Goal: Task Accomplishment & Management: Complete application form

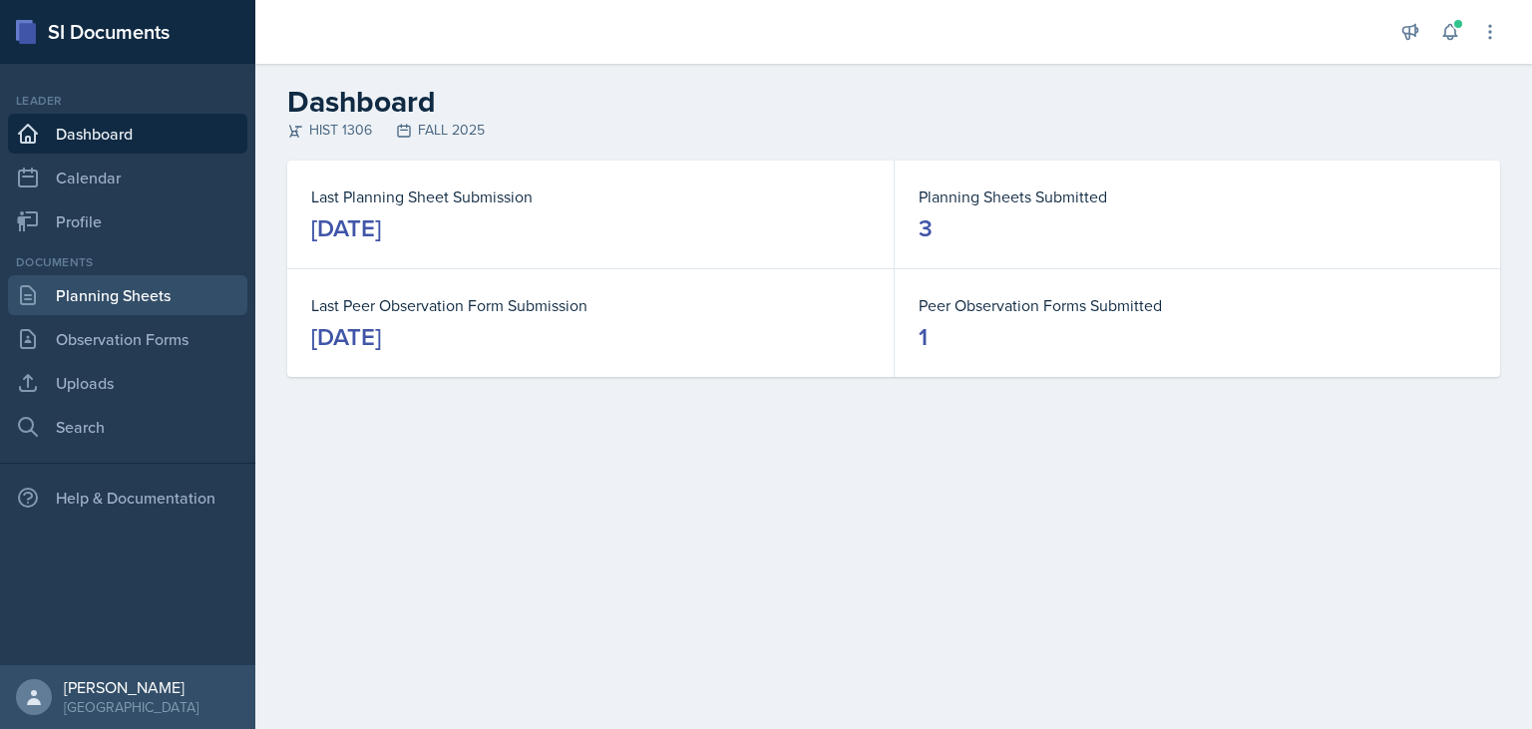
click at [90, 300] on link "Planning Sheets" at bounding box center [127, 295] width 239 height 40
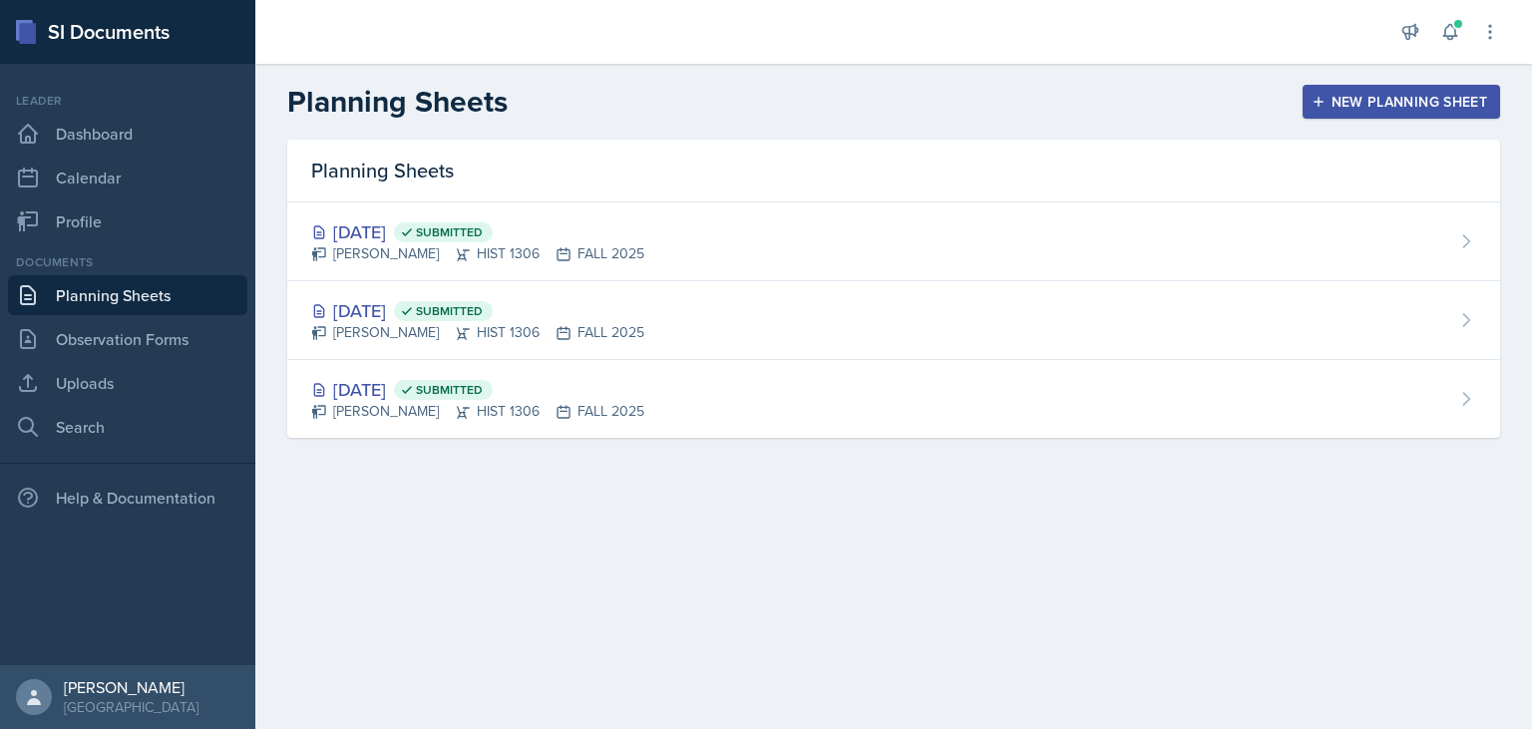
click at [1364, 101] on div "New Planning Sheet" at bounding box center [1402, 102] width 172 height 16
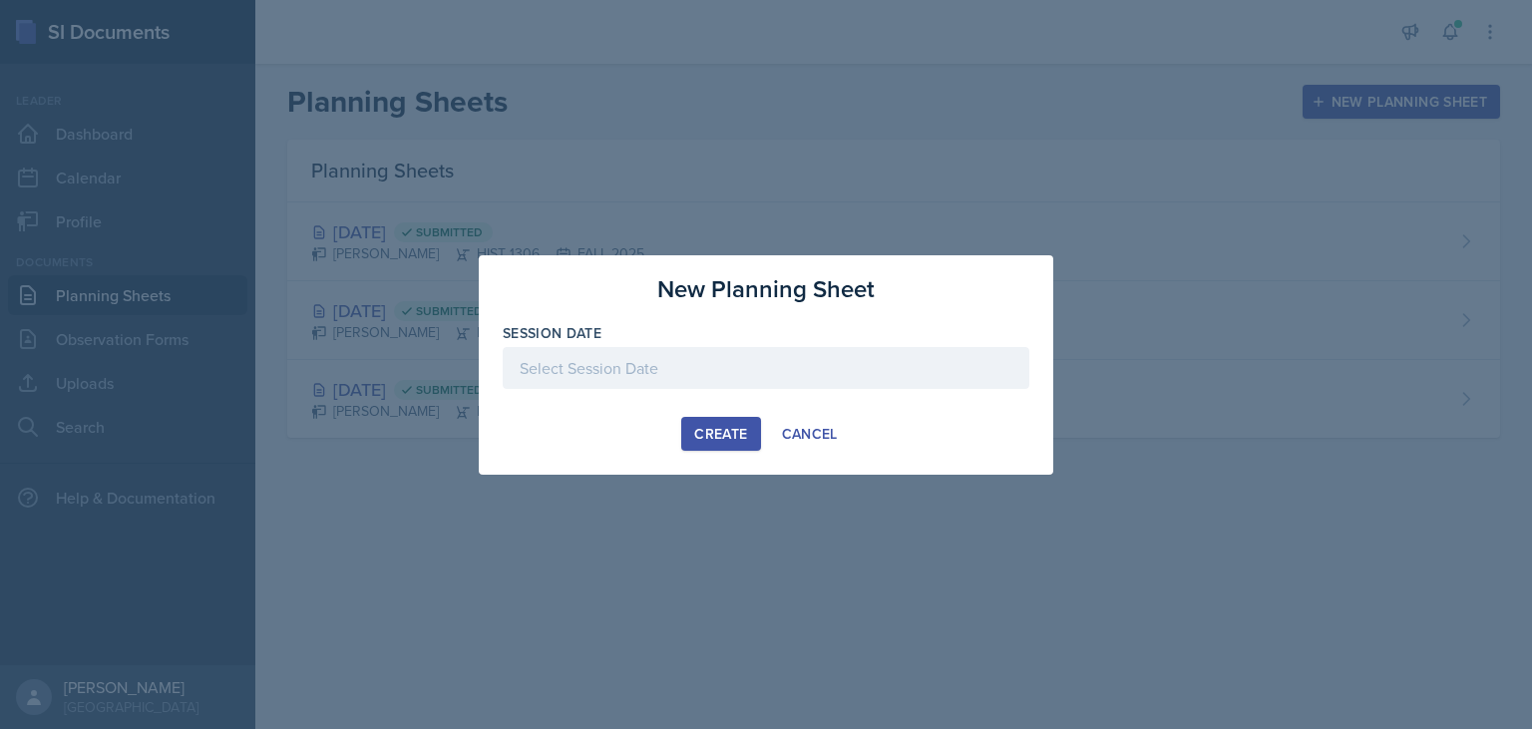
click at [650, 361] on div at bounding box center [766, 368] width 527 height 42
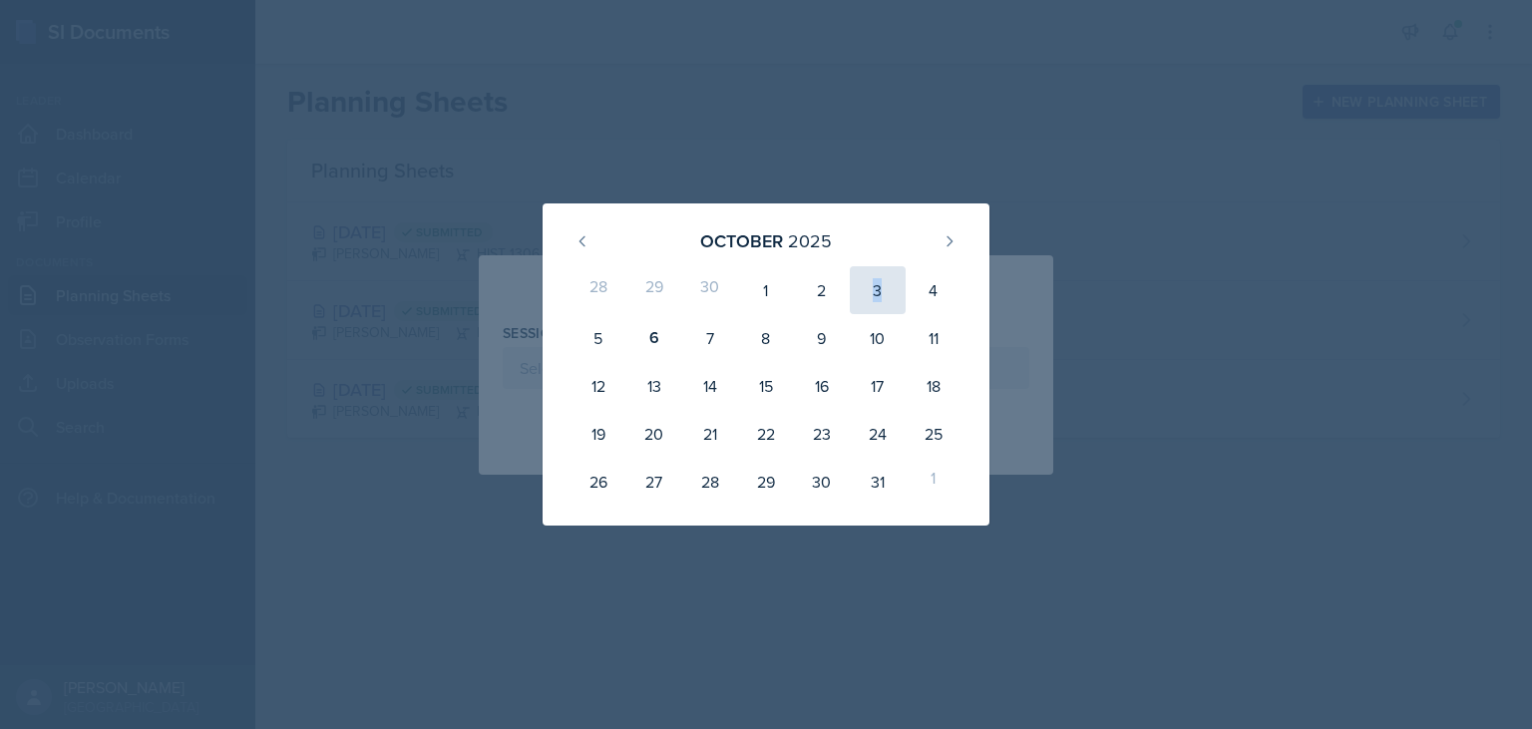
click at [879, 285] on div "3" at bounding box center [878, 290] width 56 height 48
type input "[DATE]"
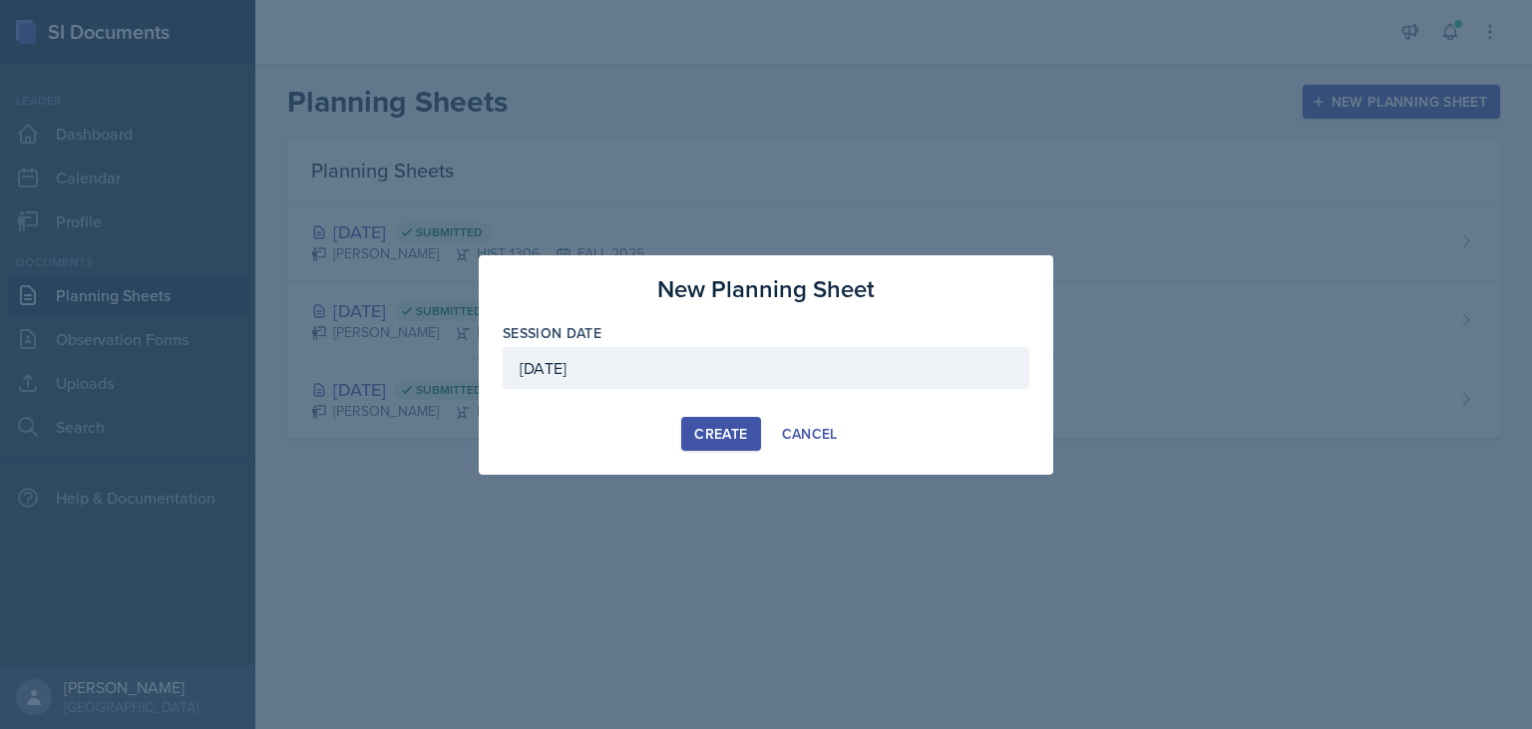
click at [740, 430] on div "Create" at bounding box center [720, 434] width 53 height 16
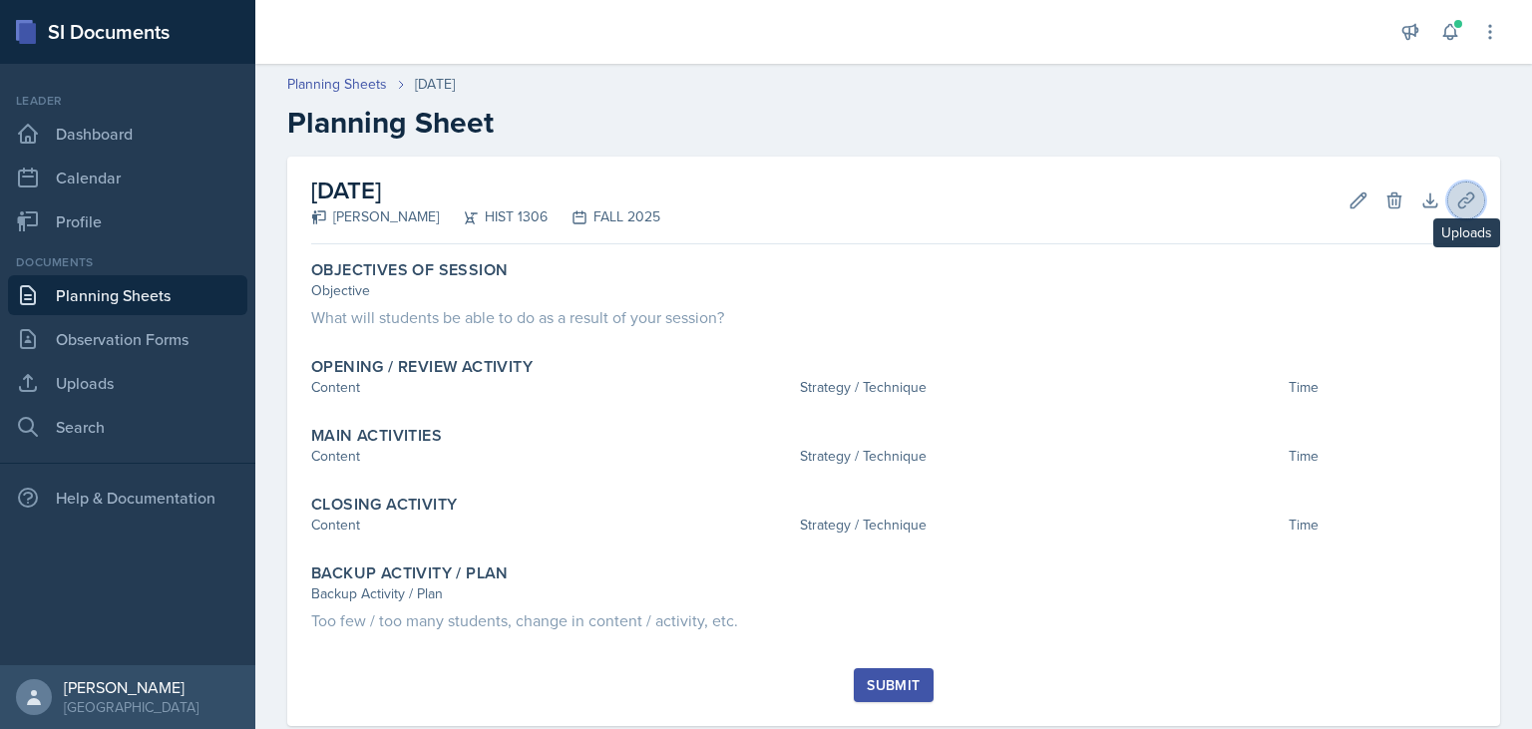
click at [1462, 207] on icon at bounding box center [1466, 200] width 15 height 15
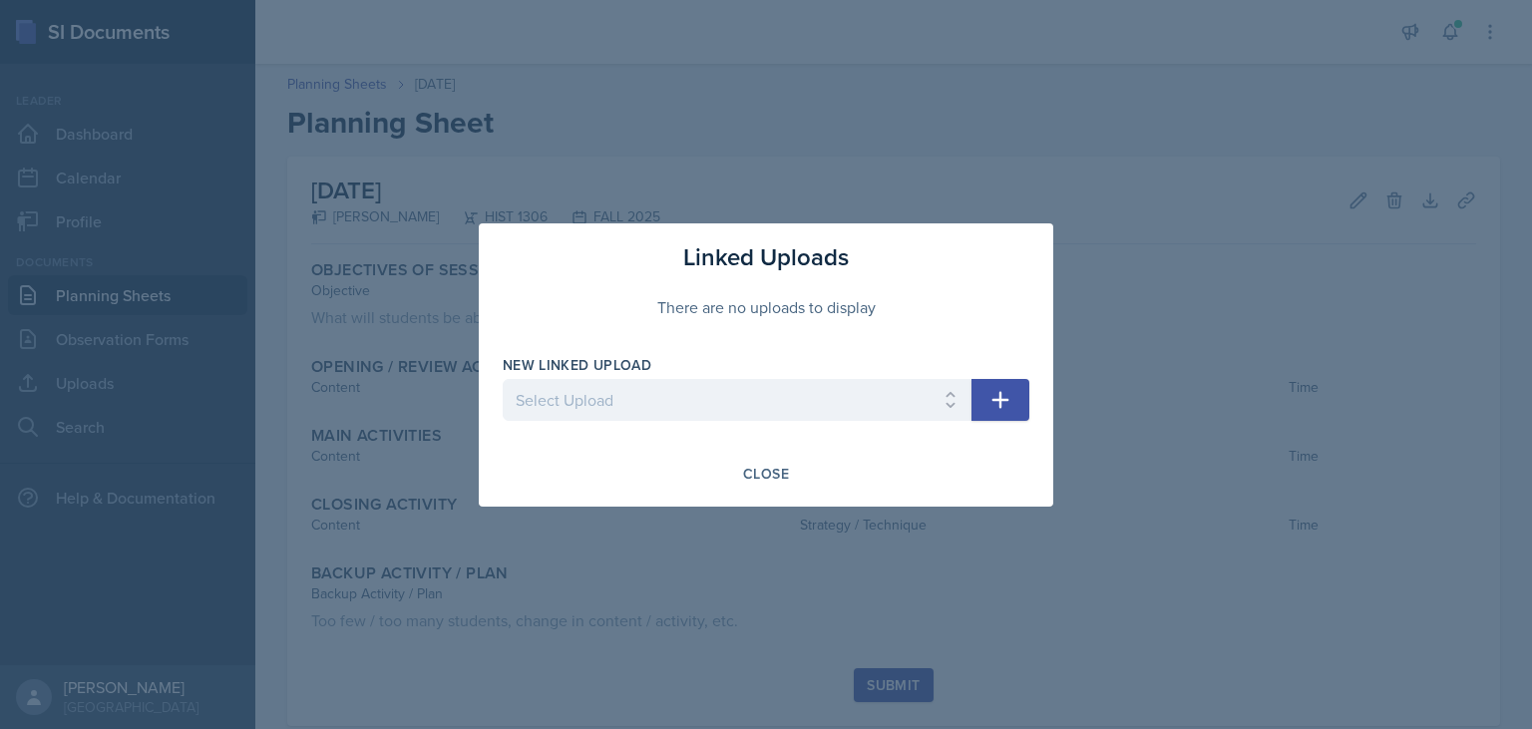
click at [704, 418] on div "New Linked Upload Select Upload SI Session Ch22 SI Session Ch23 History Session…" at bounding box center [737, 398] width 469 height 86
click at [503, 379] on select "Select Upload SI Session Ch22 SI Session Ch23 History Session [DATE] History Se…" at bounding box center [737, 400] width 469 height 42
select select "d05fe316-9734-483c-b8a5-bf6d7970727f"
click option "History Exam Review 1" at bounding box center [0, 0] width 0 height 0
click at [973, 392] on button "button" at bounding box center [1001, 400] width 58 height 42
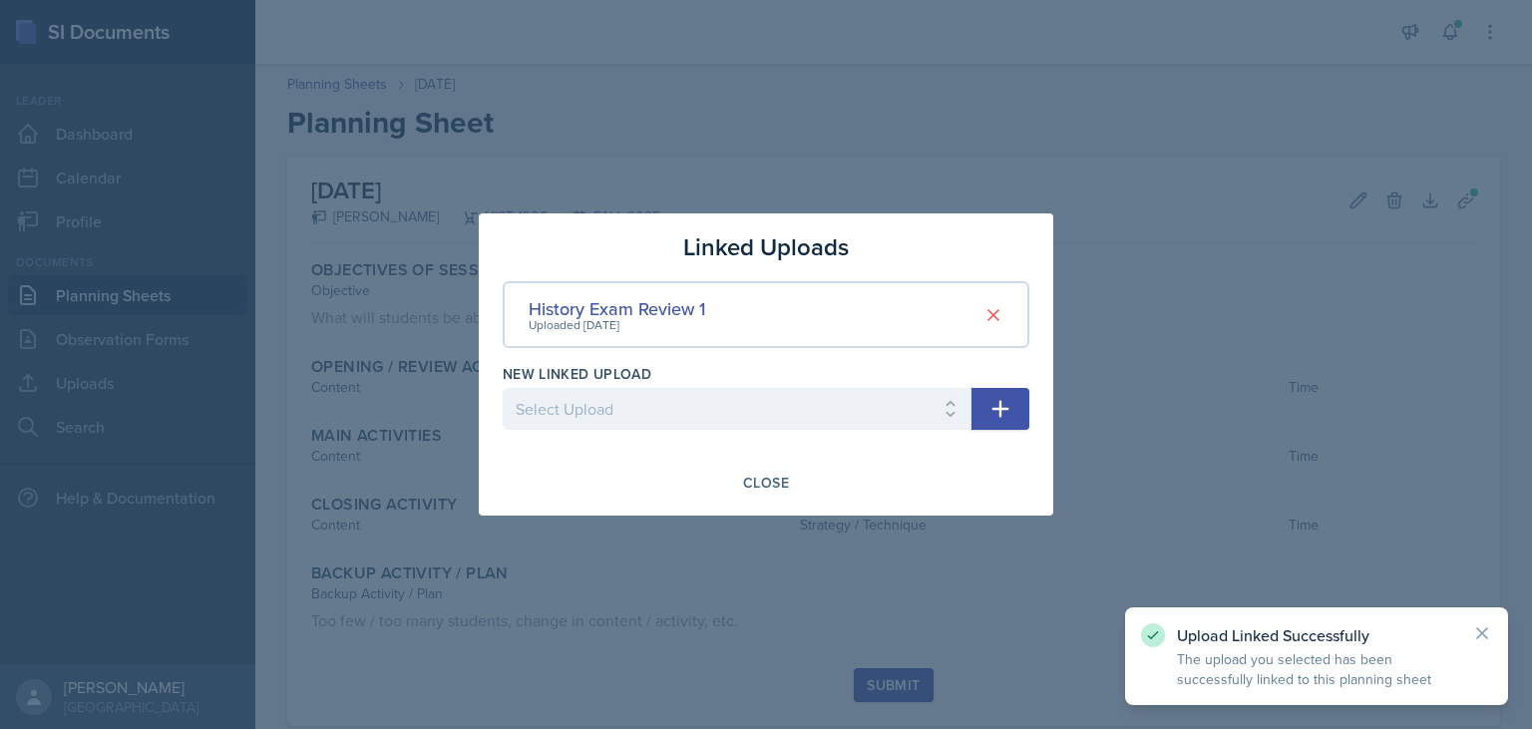
click at [998, 406] on icon "button" at bounding box center [1001, 409] width 24 height 24
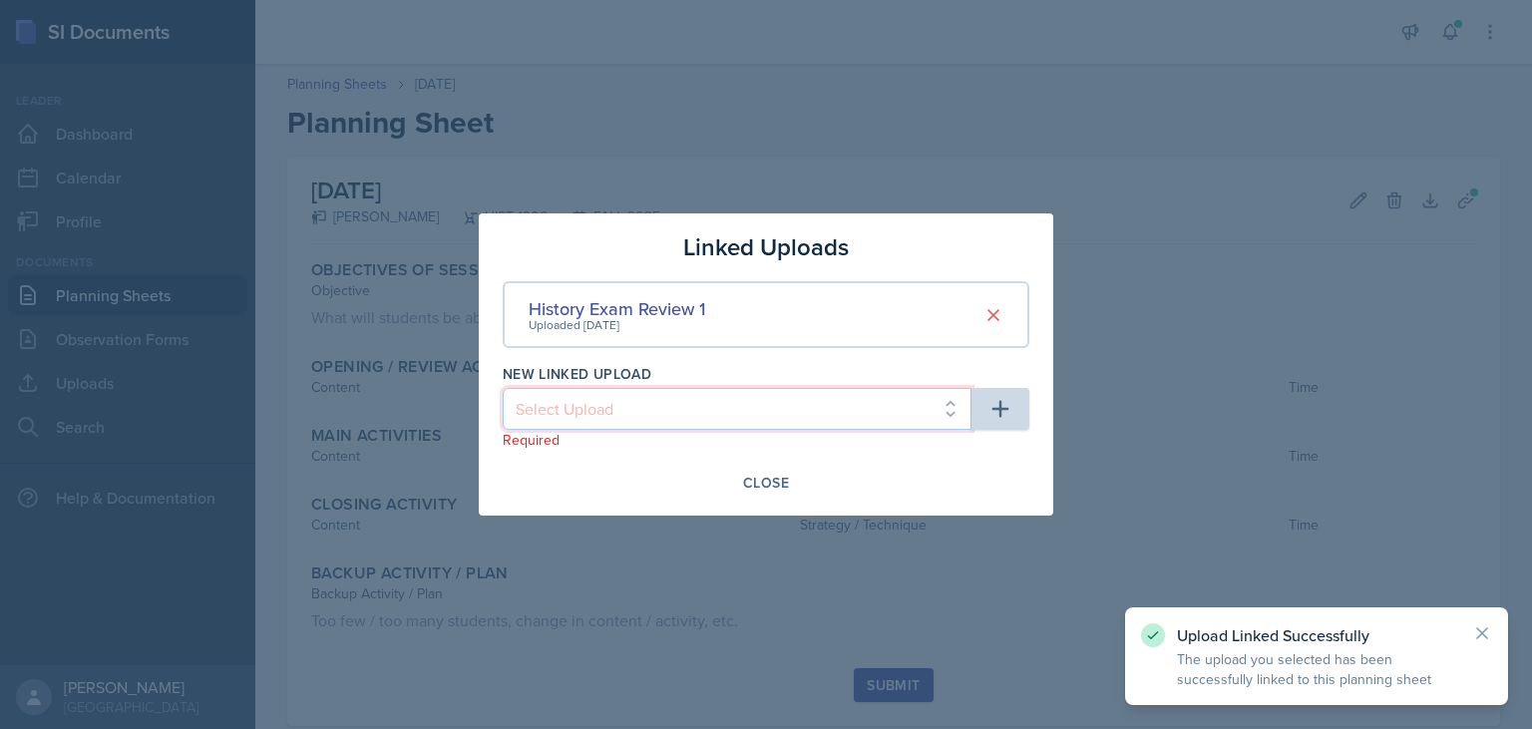
click at [503, 388] on select "Select Upload SI Session Ch22 SI Session Ch23 History Session [DATE] History Se…" at bounding box center [737, 409] width 469 height 42
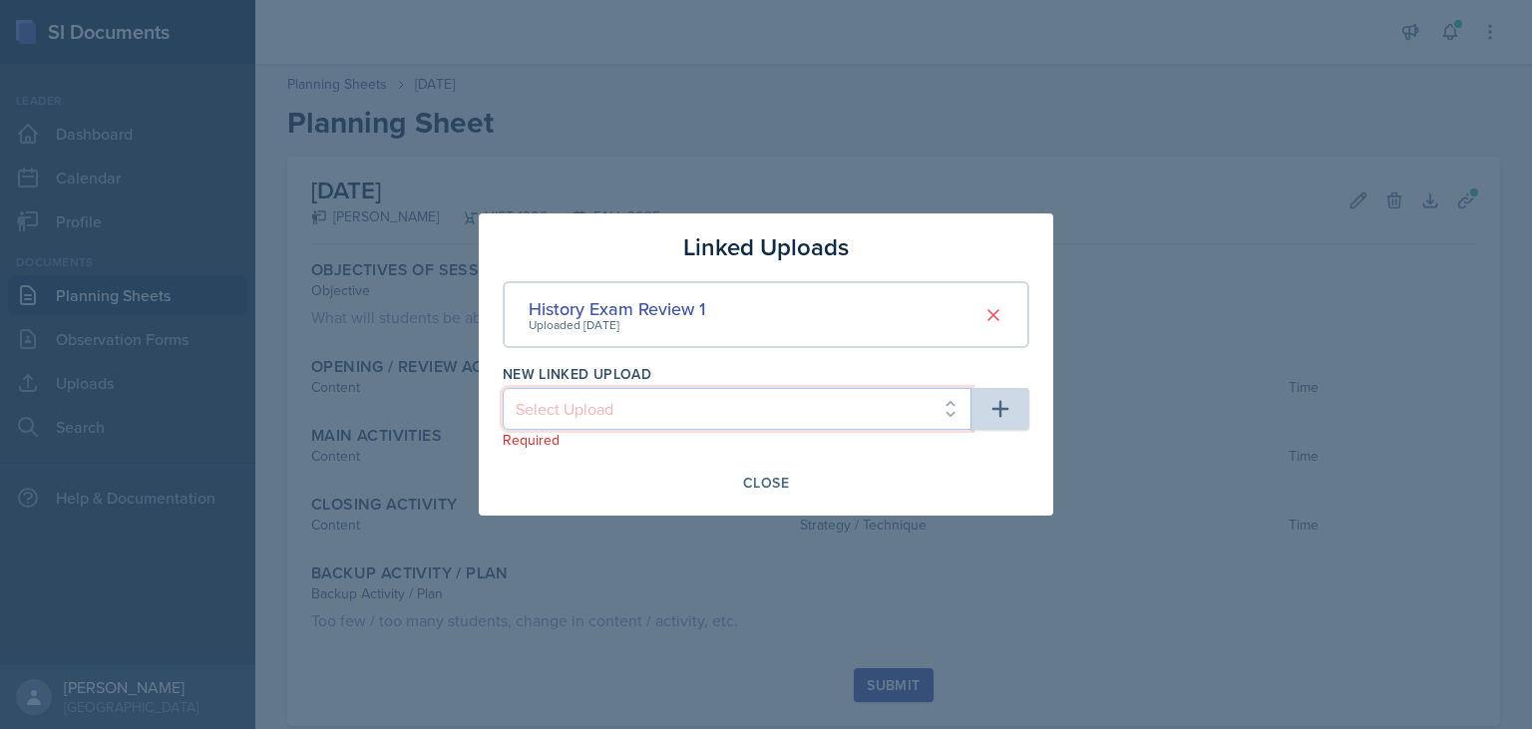
select select "b7d53e39-6233-4235-acf2-d5199cb81316"
click option "History Exam Review 1 Practice Questions" at bounding box center [0, 0] width 0 height 0
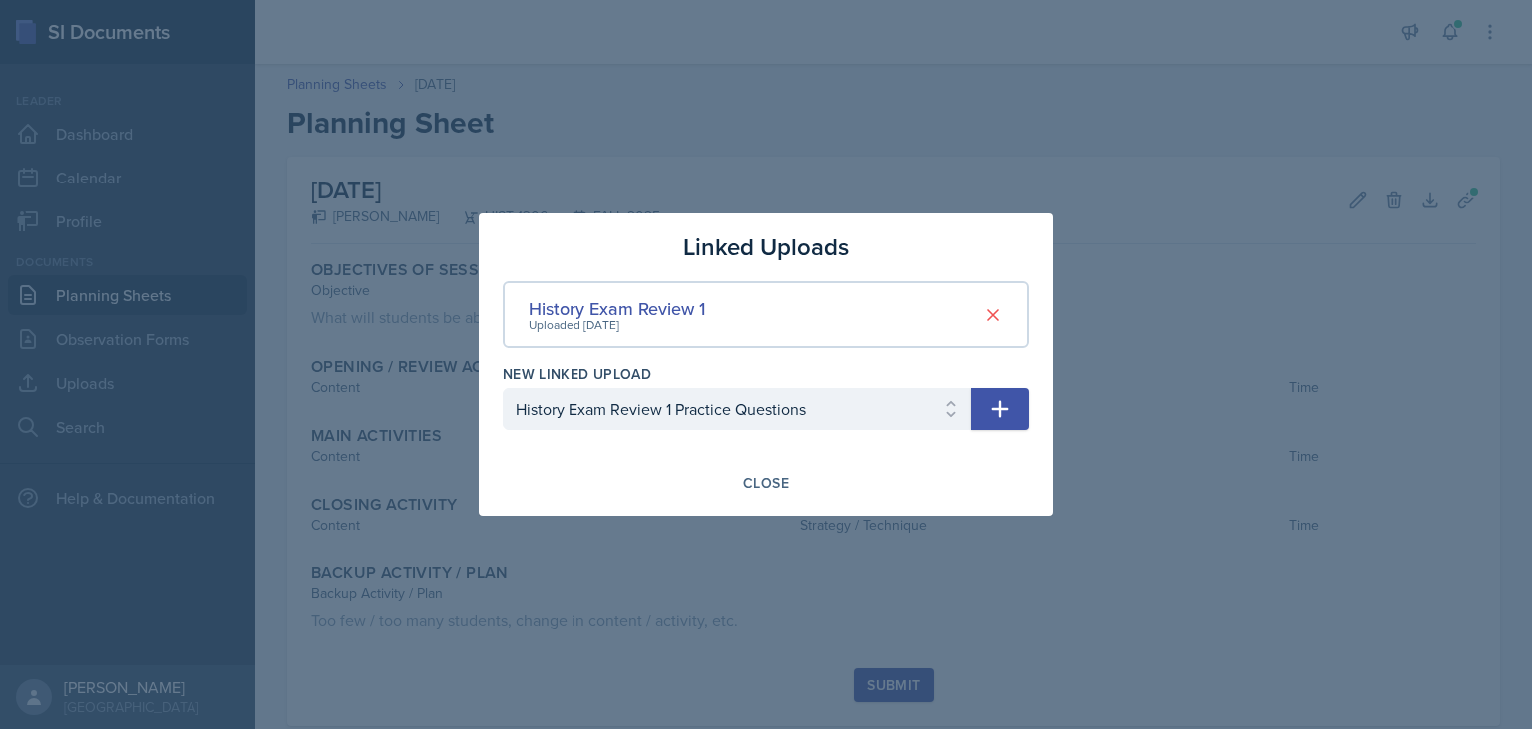
click at [1008, 418] on icon "button" at bounding box center [1001, 409] width 24 height 24
select select
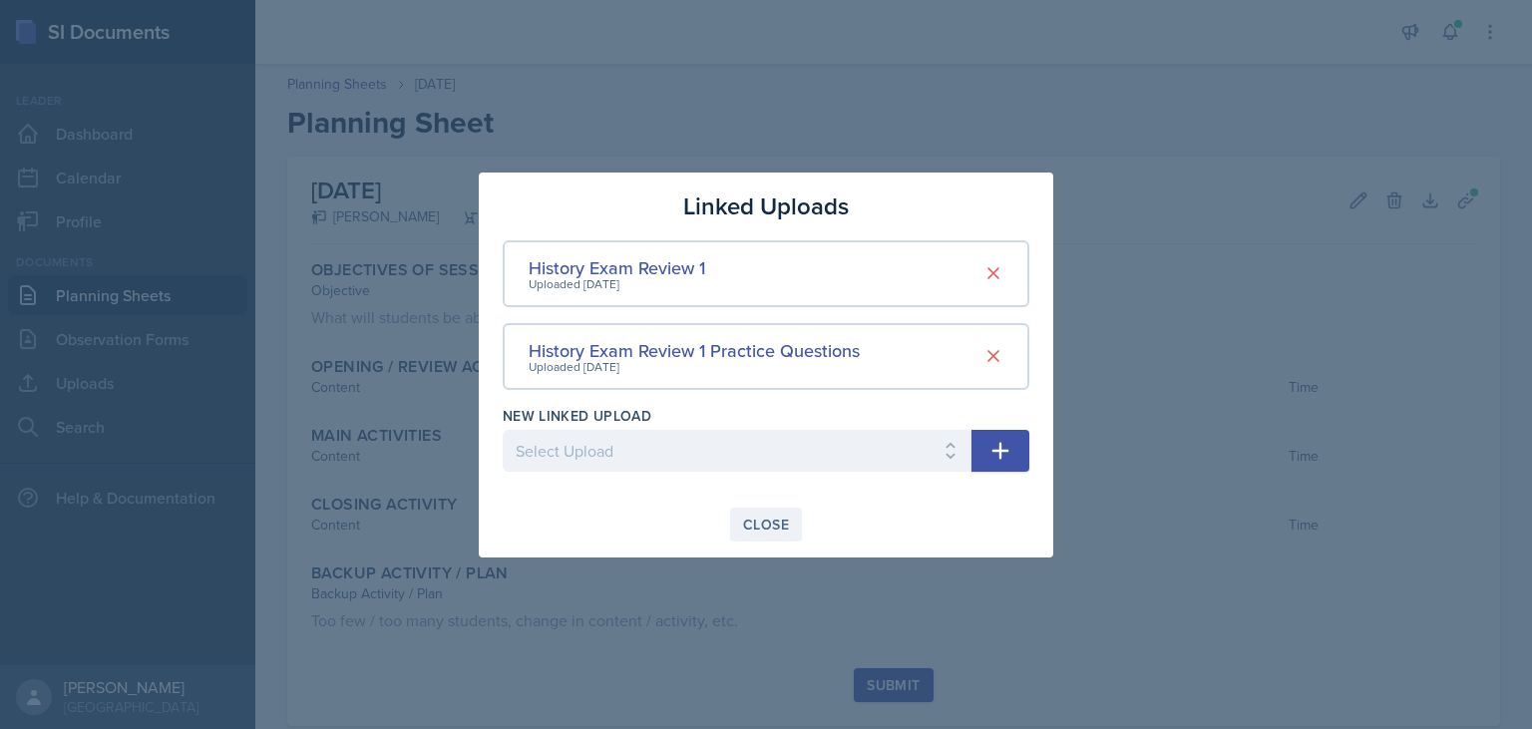
click at [768, 521] on div "Close" at bounding box center [766, 525] width 46 height 16
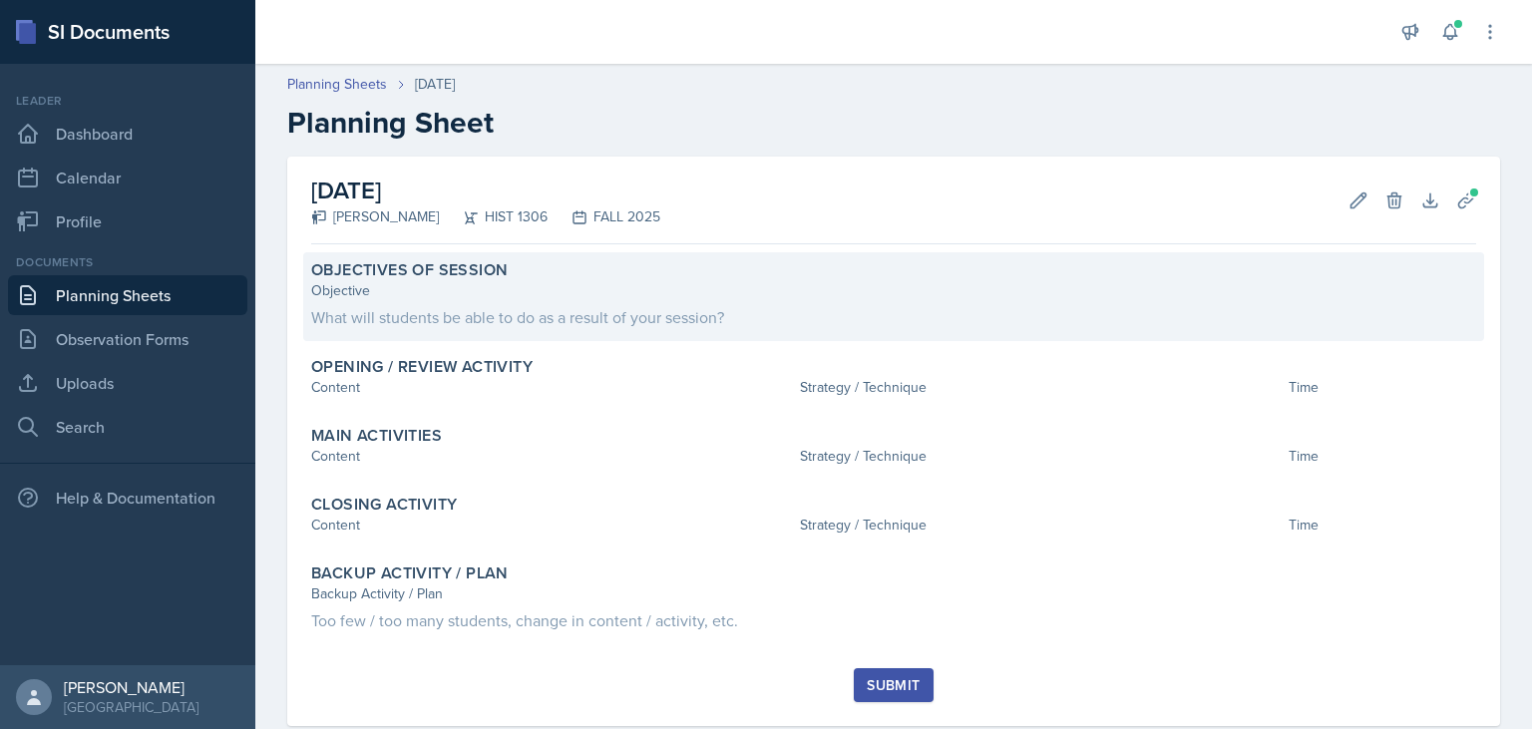
click at [461, 311] on div "What will students be able to do as a result of your session?" at bounding box center [893, 317] width 1165 height 24
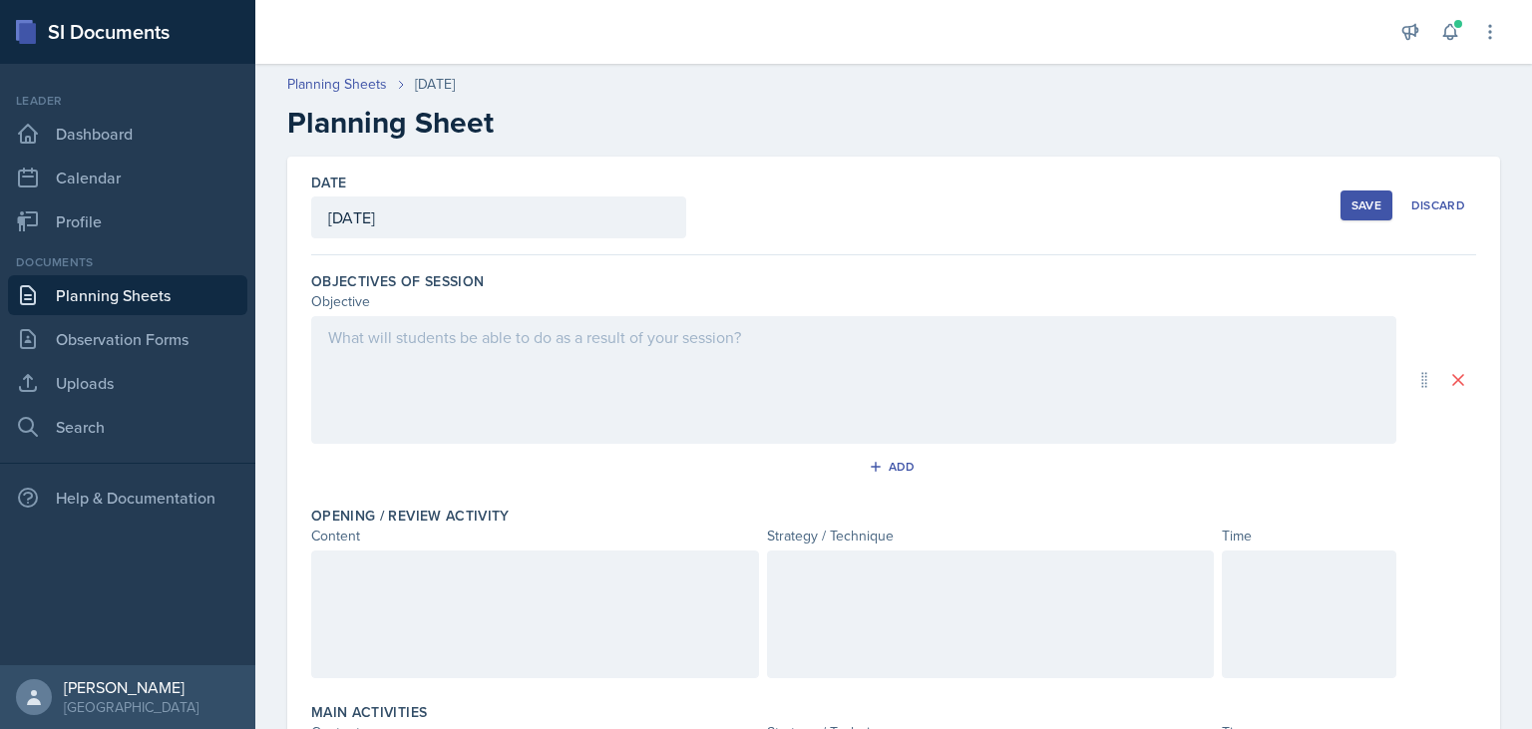
click at [457, 339] on div at bounding box center [853, 380] width 1085 height 128
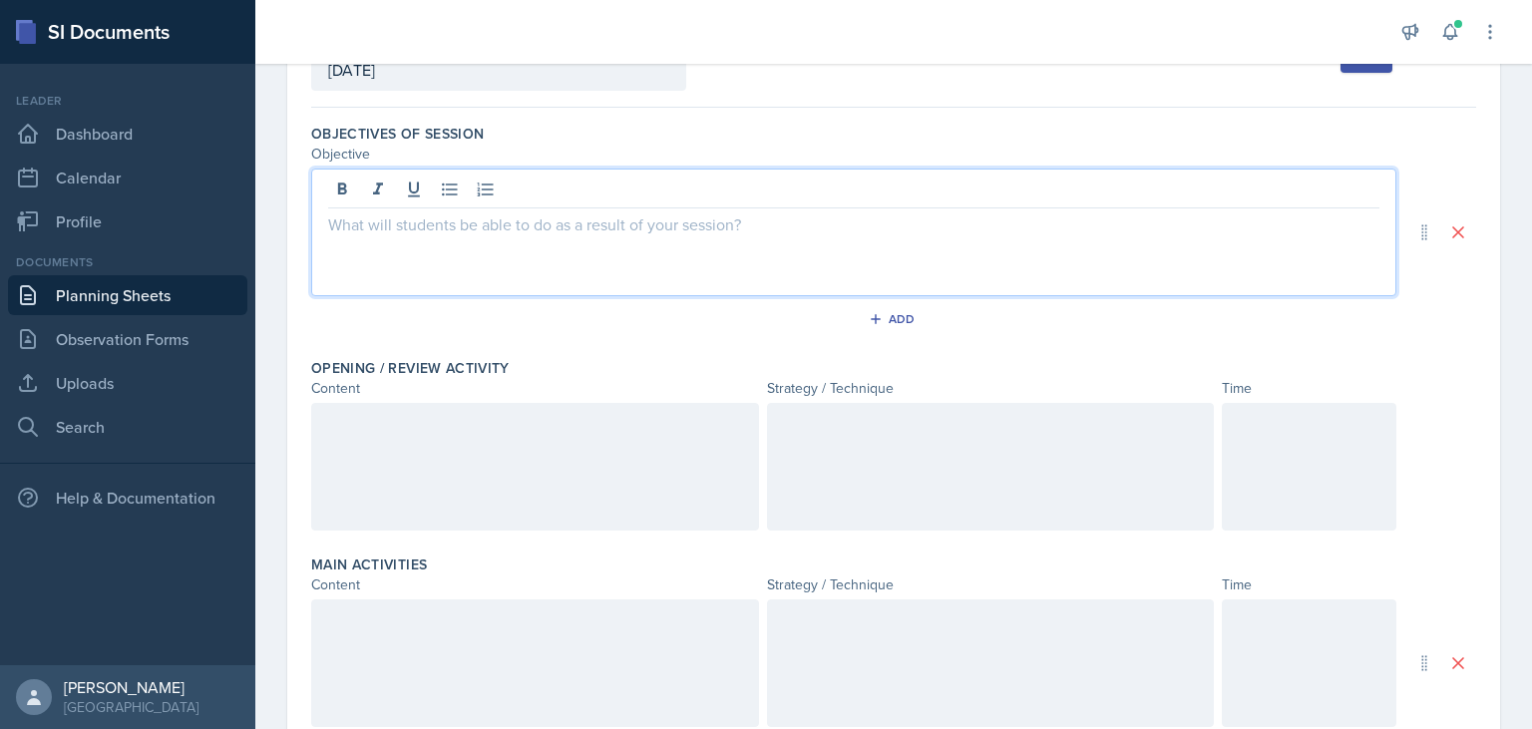
scroll to position [277, 0]
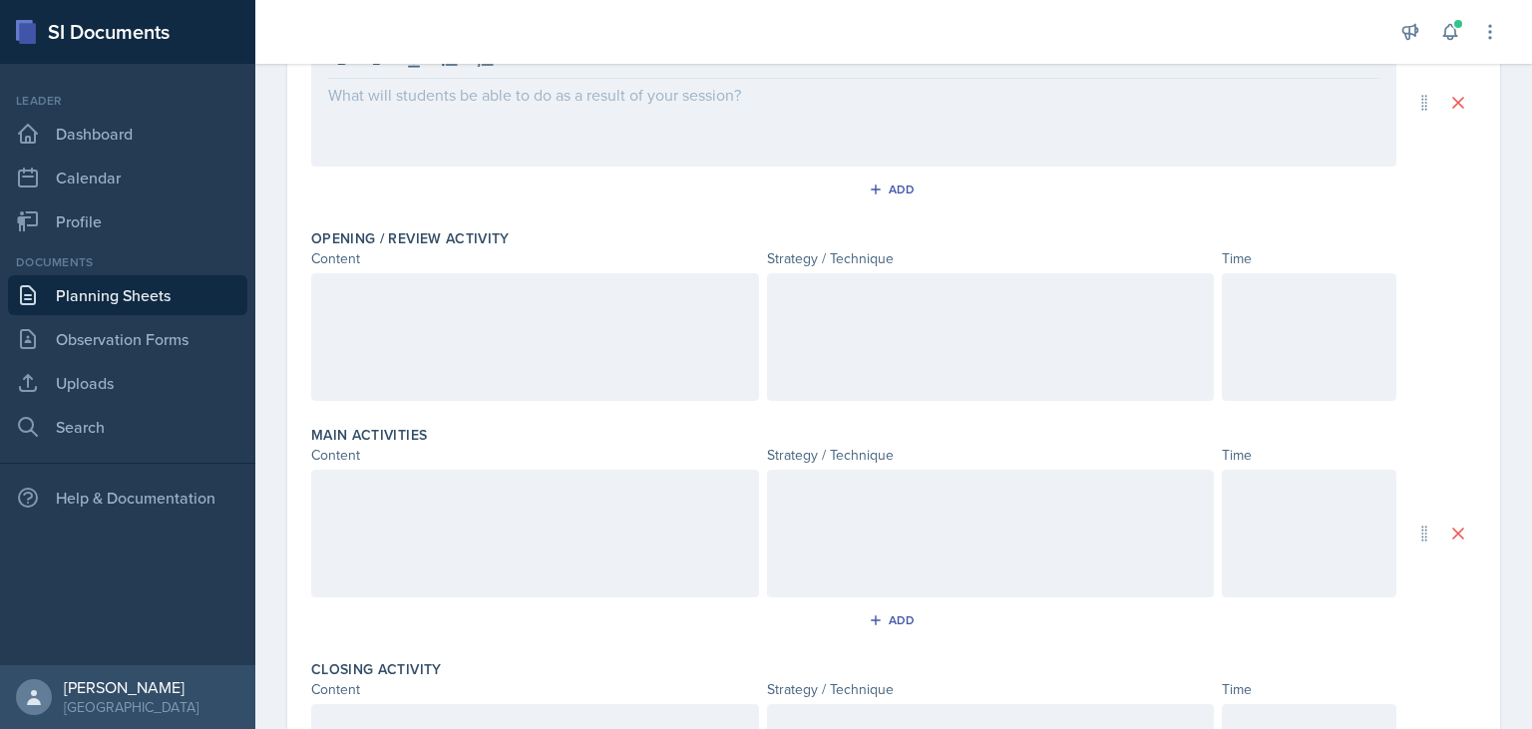
click at [395, 105] on div at bounding box center [853, 103] width 1085 height 128
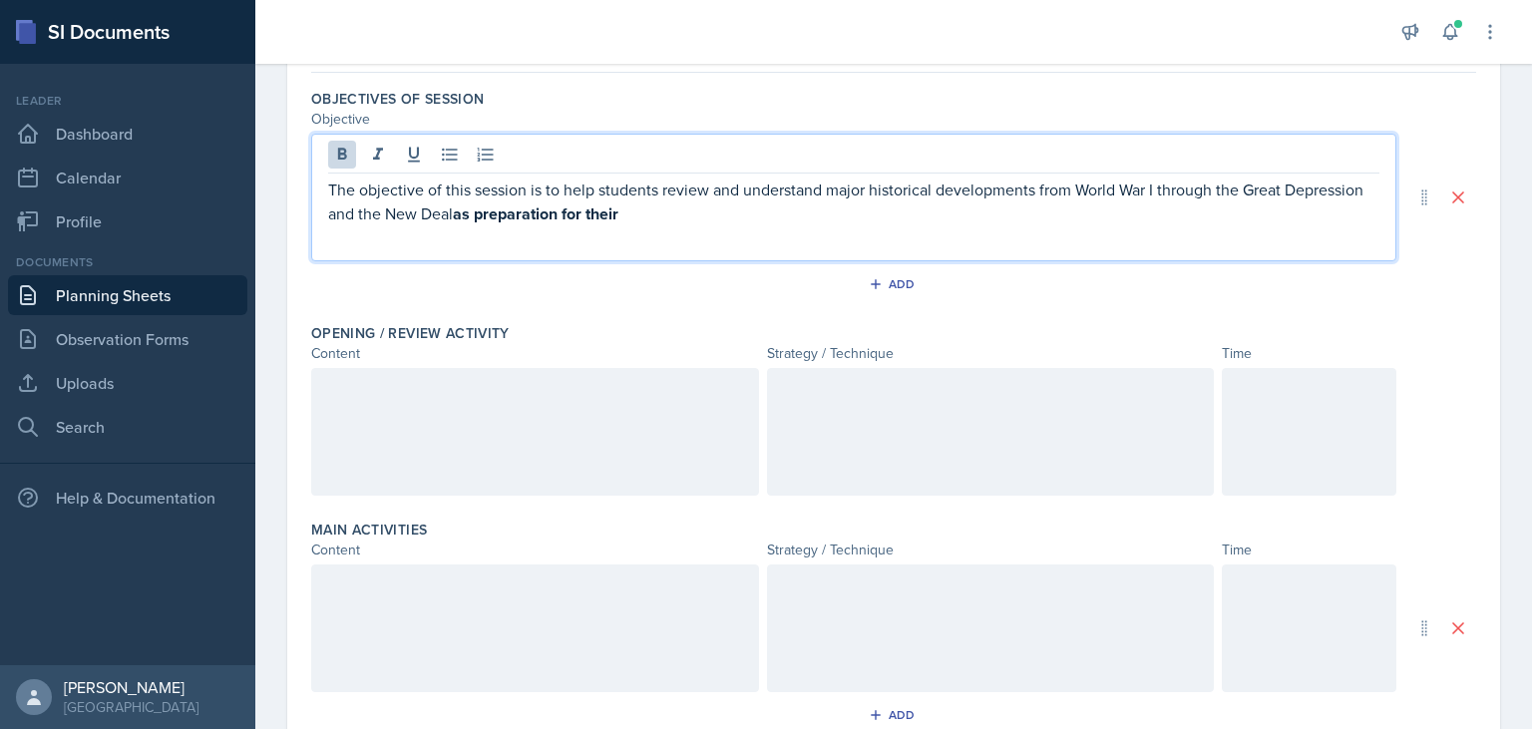
scroll to position [139, 0]
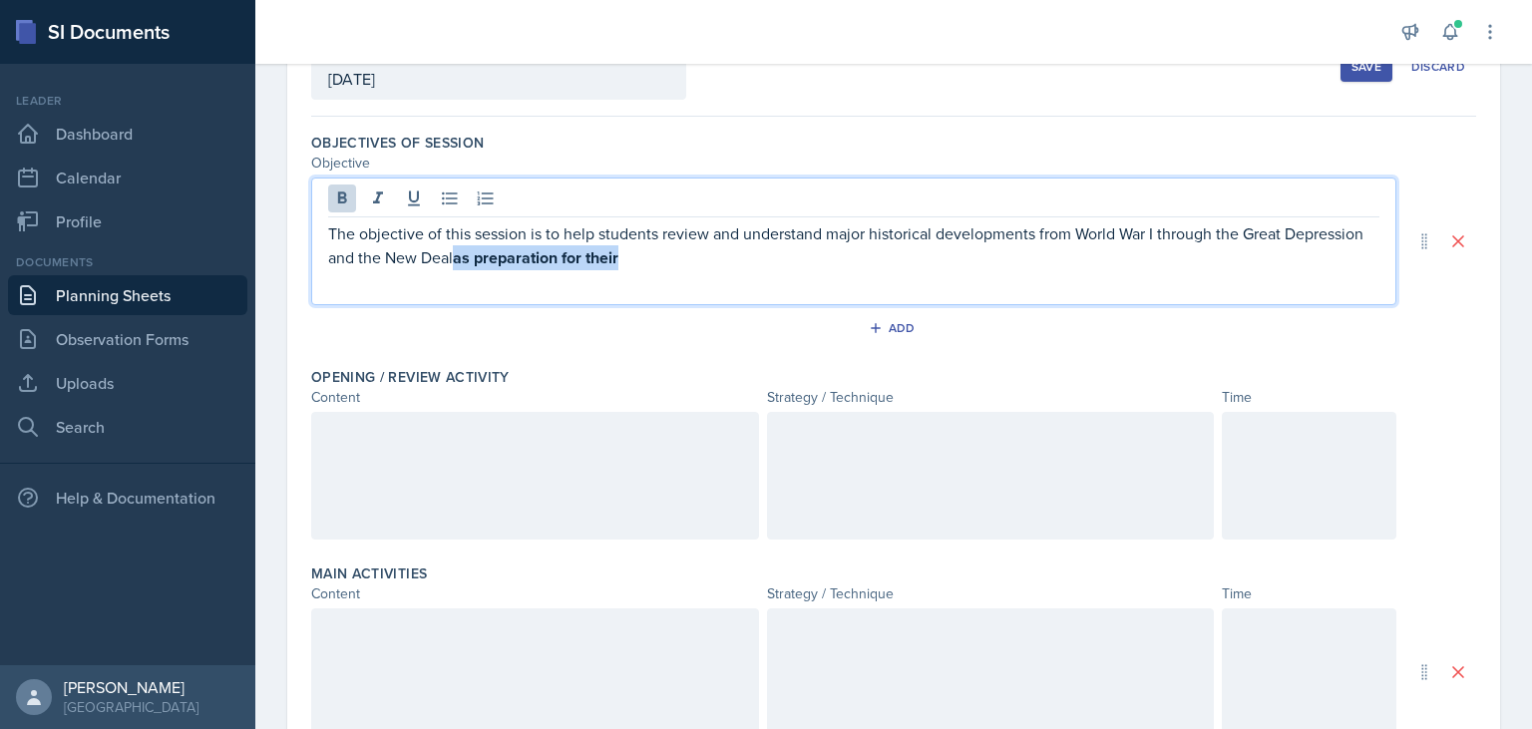
drag, startPoint x: 453, startPoint y: 256, endPoint x: 637, endPoint y: 253, distance: 184.6
click at [637, 253] on p "The objective of this session is to help students review and understand major h…" at bounding box center [853, 245] width 1051 height 49
click at [347, 190] on icon at bounding box center [342, 199] width 20 height 20
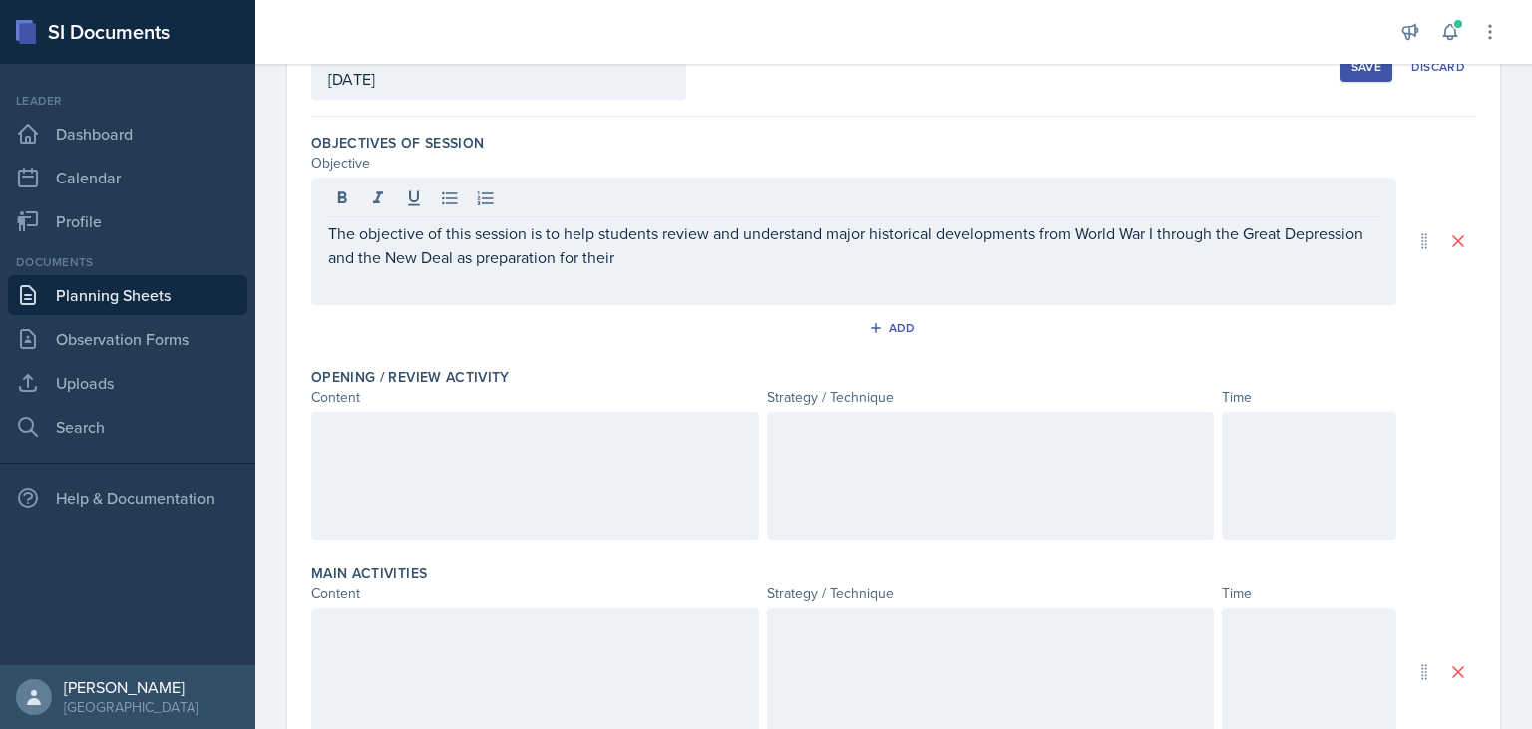
click at [668, 269] on div "The objective of this session is to help students review and understand major h…" at bounding box center [853, 242] width 1085 height 128
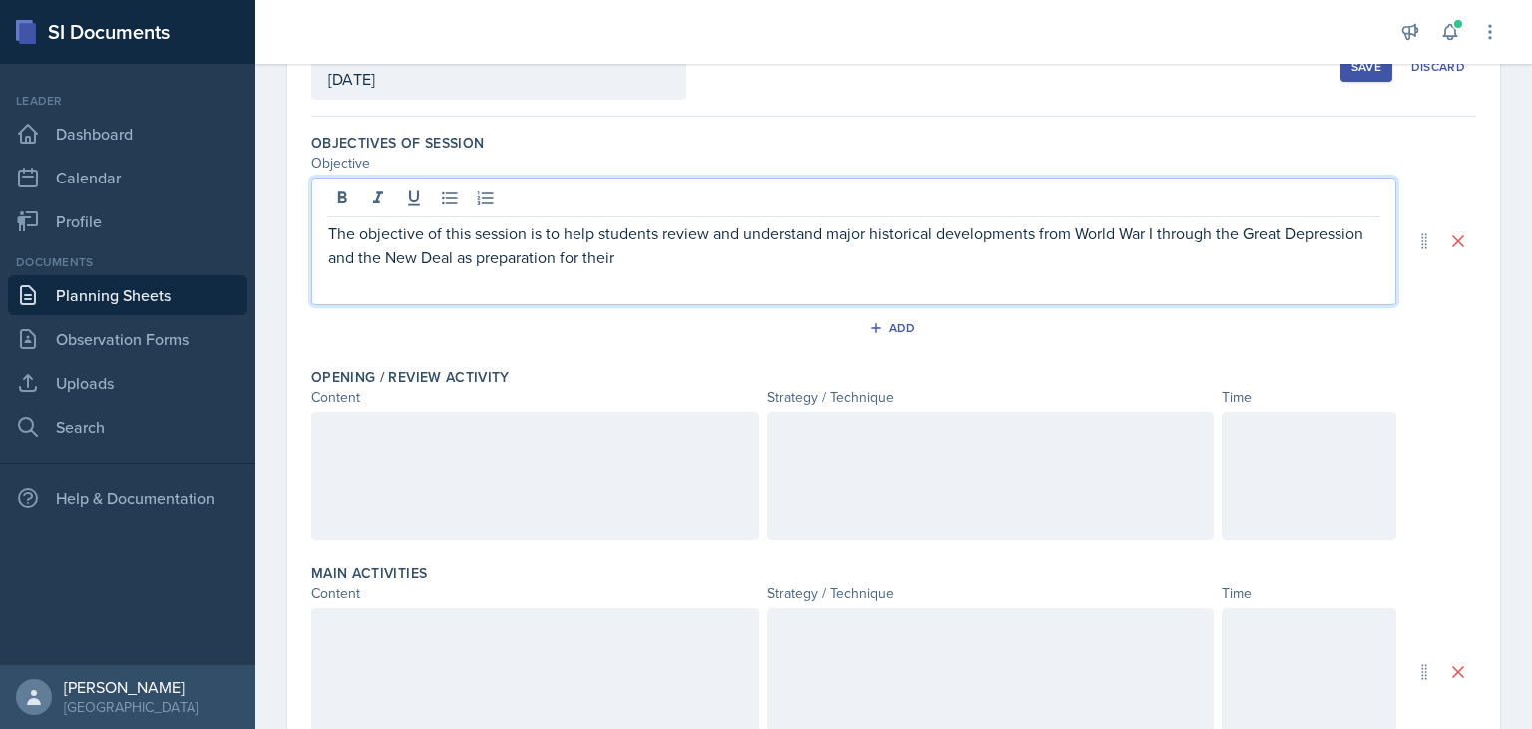
click at [631, 262] on p "The objective of this session is to help students review and understand major h…" at bounding box center [853, 245] width 1051 height 48
click at [648, 258] on p "The objective of this session is to help students review and understand major h…" at bounding box center [853, 245] width 1051 height 48
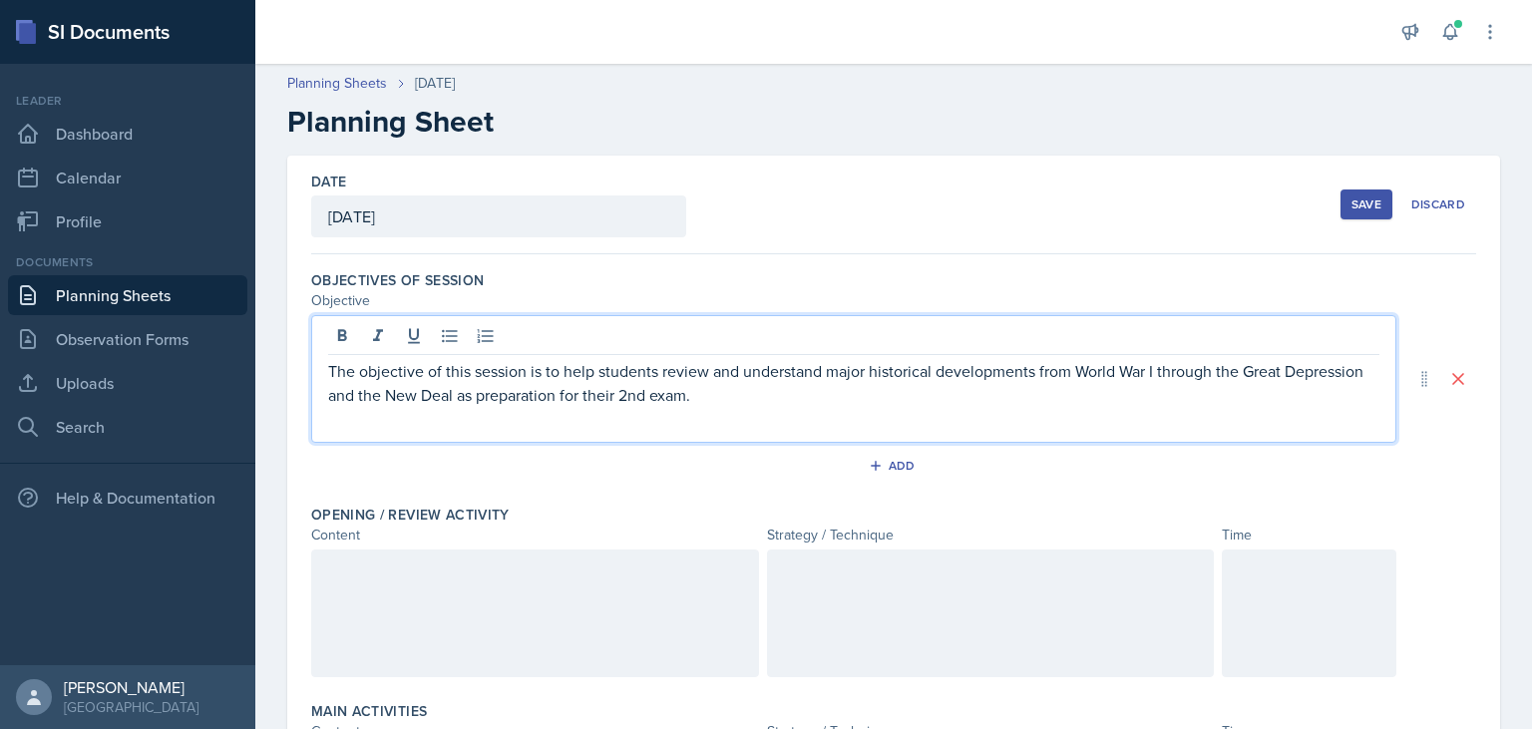
scroll to position [0, 0]
click at [1035, 373] on p "The objective of this session is to help students review and understand major h…" at bounding box center [853, 384] width 1051 height 48
click at [657, 404] on p "The objective of this session is to help students review and understand major h…" at bounding box center [853, 384] width 1051 height 48
click at [681, 405] on p "The objective of this session is to help students review and understand major h…" at bounding box center [853, 384] width 1051 height 48
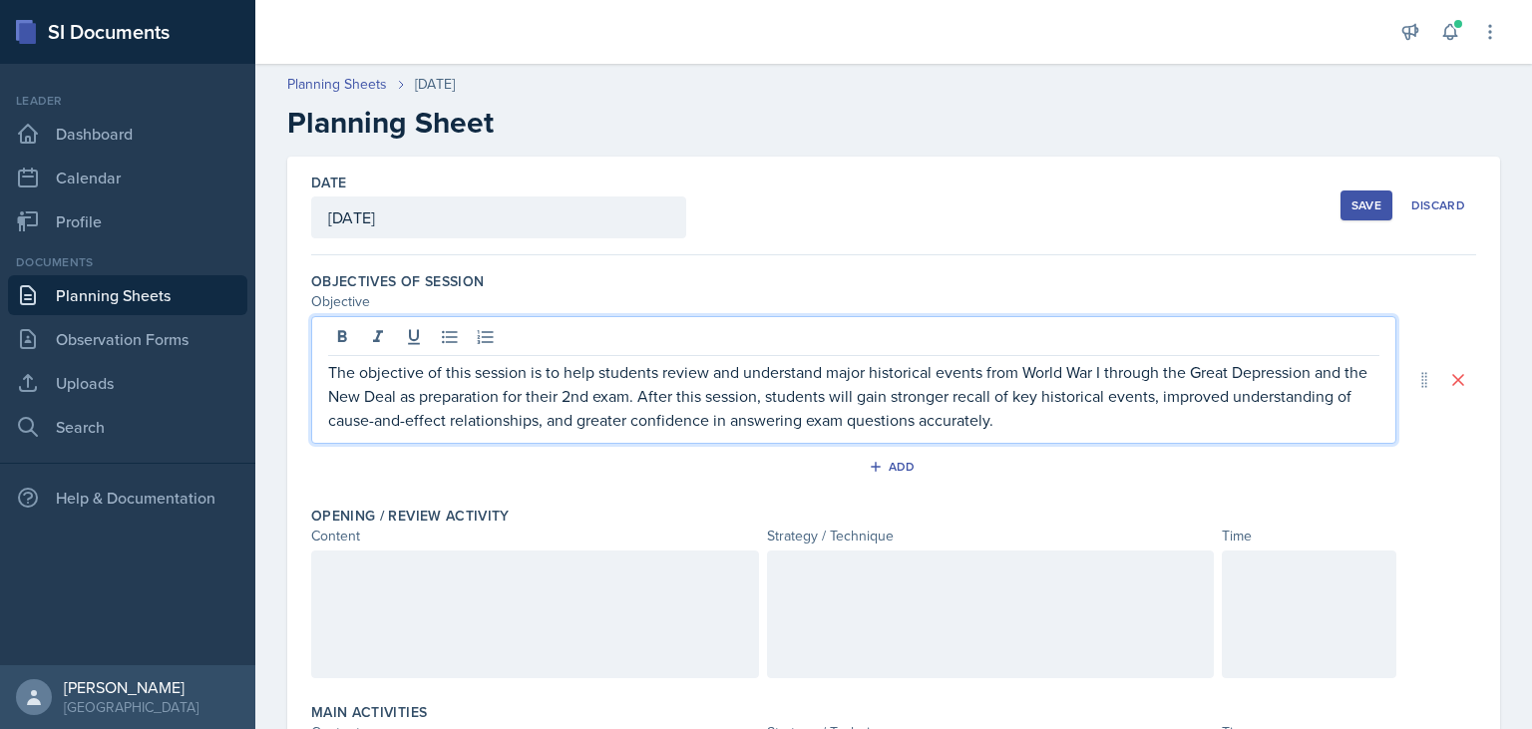
click at [537, 422] on p "The objective of this session is to help students review and understand major h…" at bounding box center [853, 396] width 1051 height 72
click at [844, 420] on p "The objective of this session is to help students review and understand major h…" at bounding box center [853, 396] width 1051 height 72
click at [1139, 421] on p "The objective of this session is to help students review and understand major h…" at bounding box center [853, 396] width 1051 height 72
click at [1163, 416] on p "The objective of this session is to help students review and understand major h…" at bounding box center [853, 396] width 1051 height 72
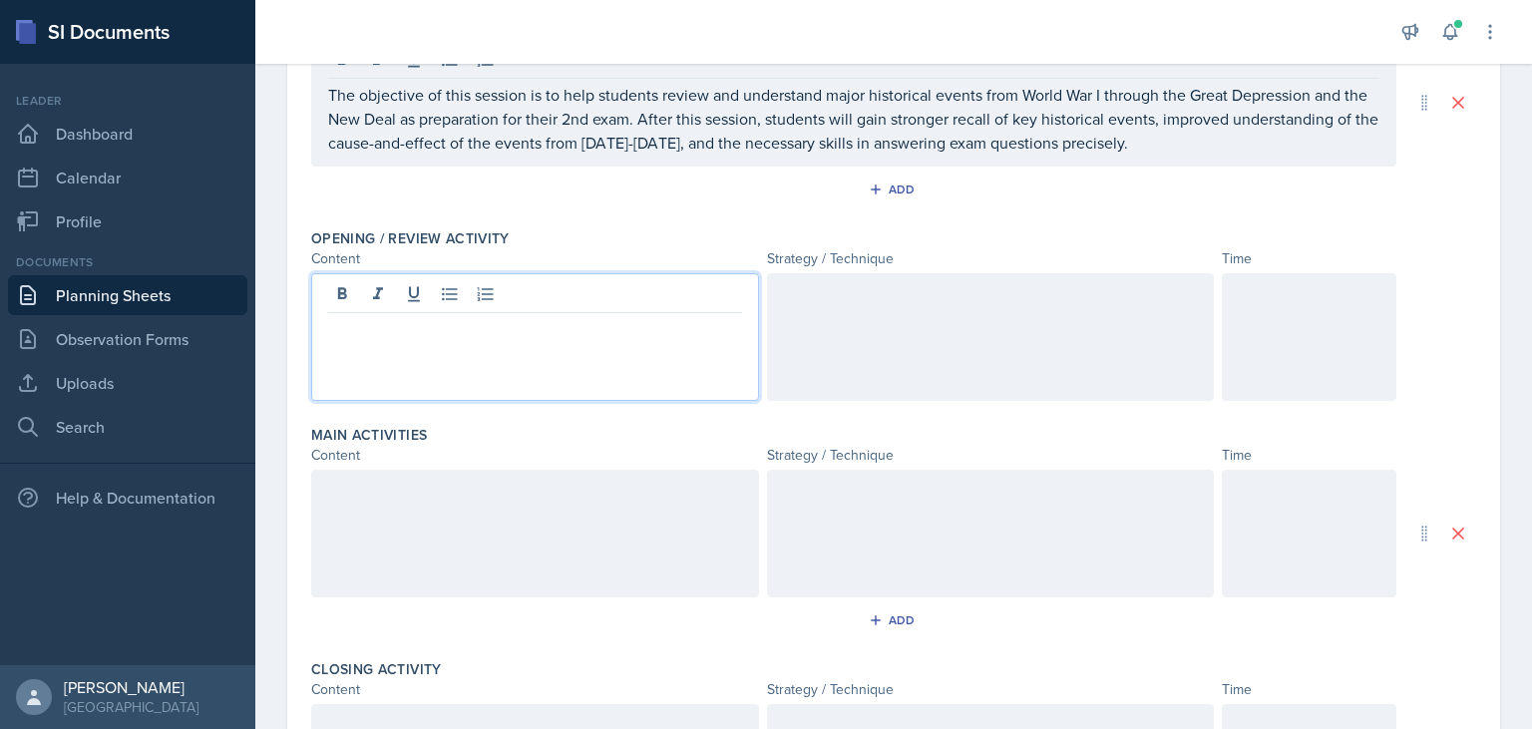
click at [423, 301] on div at bounding box center [535, 337] width 448 height 128
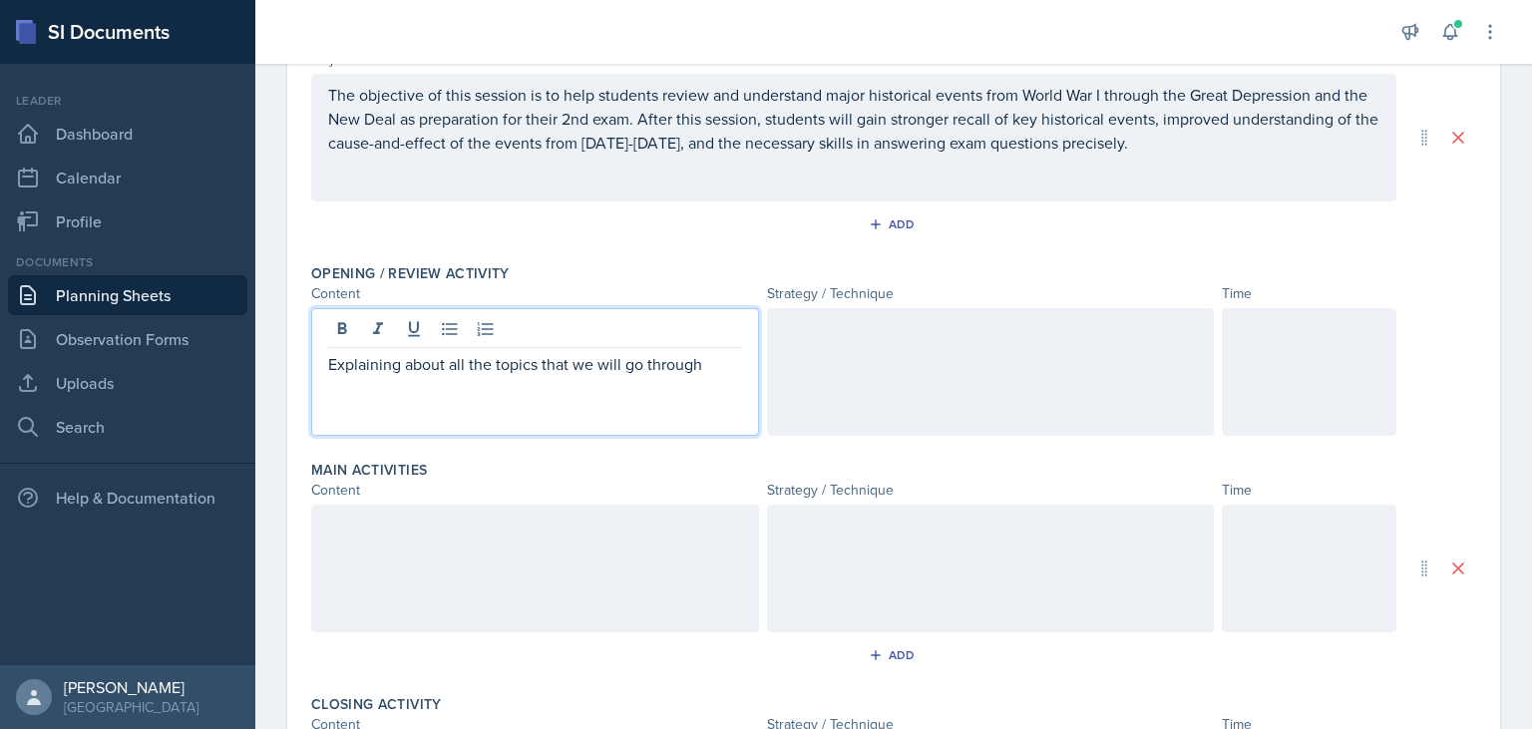
drag, startPoint x: 712, startPoint y: 366, endPoint x: 308, endPoint y: 339, distance: 404.9
click at [311, 339] on div "Explaining about all the topics that we will go through" at bounding box center [535, 372] width 448 height 128
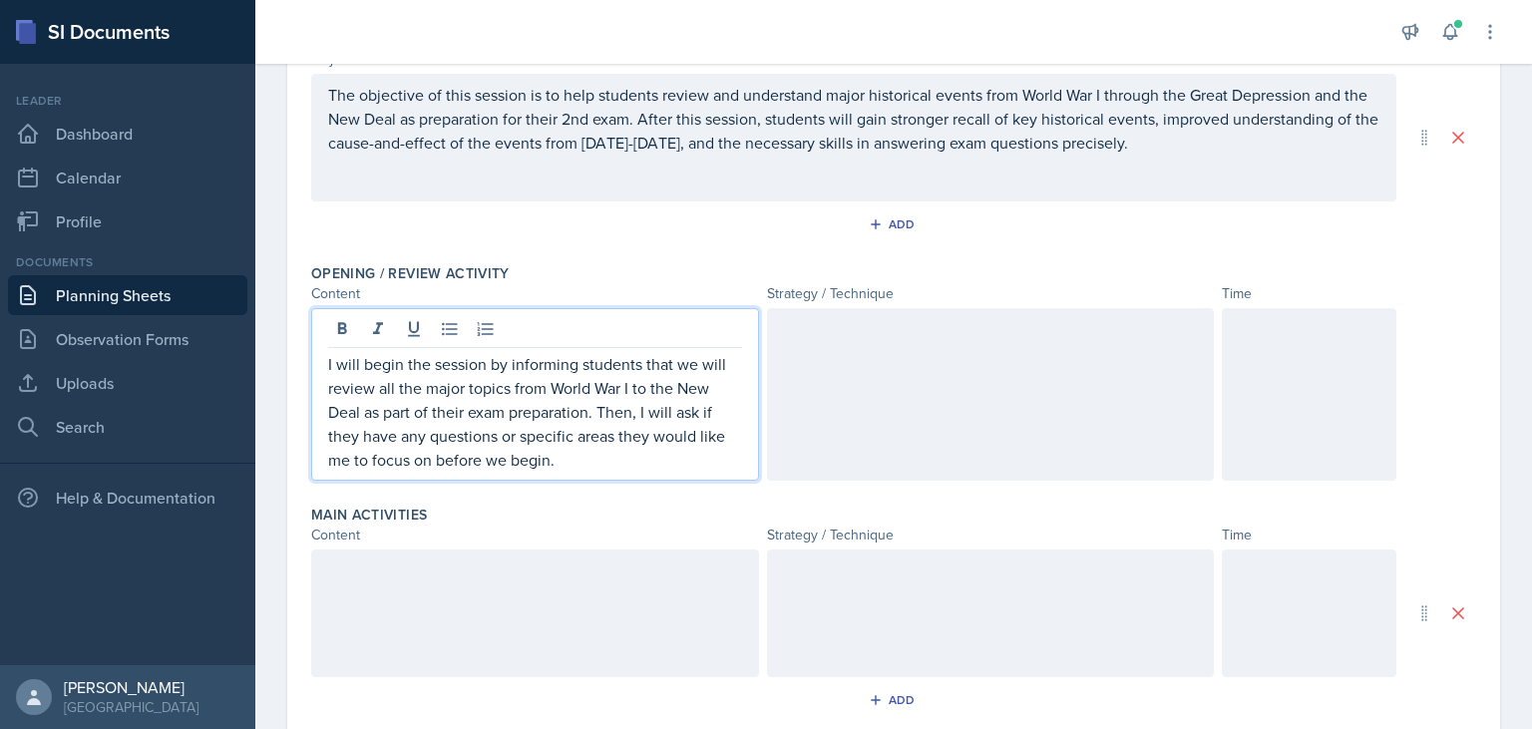
click at [613, 460] on p "I will begin the session by informing students that we will review all the majo…" at bounding box center [535, 412] width 414 height 120
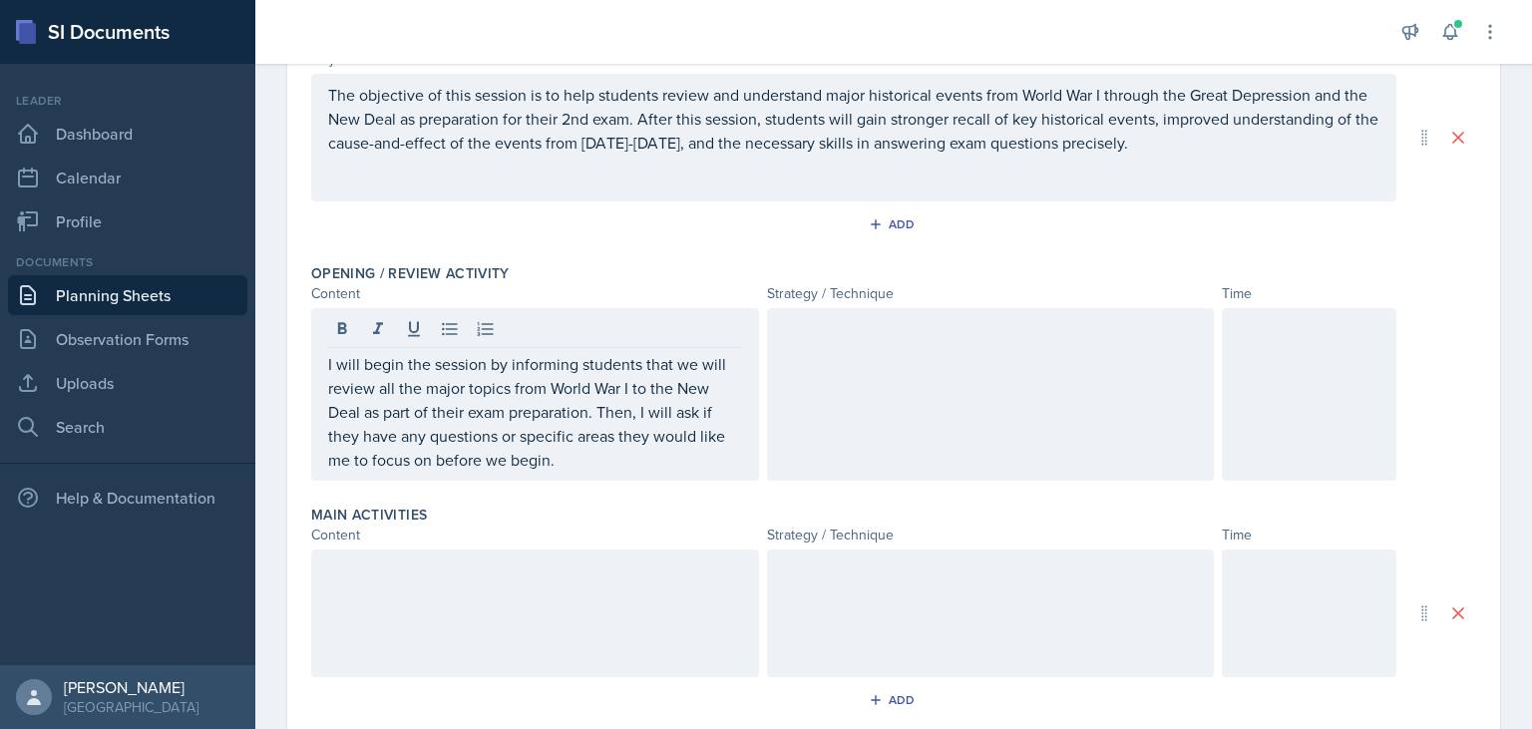
click at [1047, 393] on div at bounding box center [991, 394] width 448 height 173
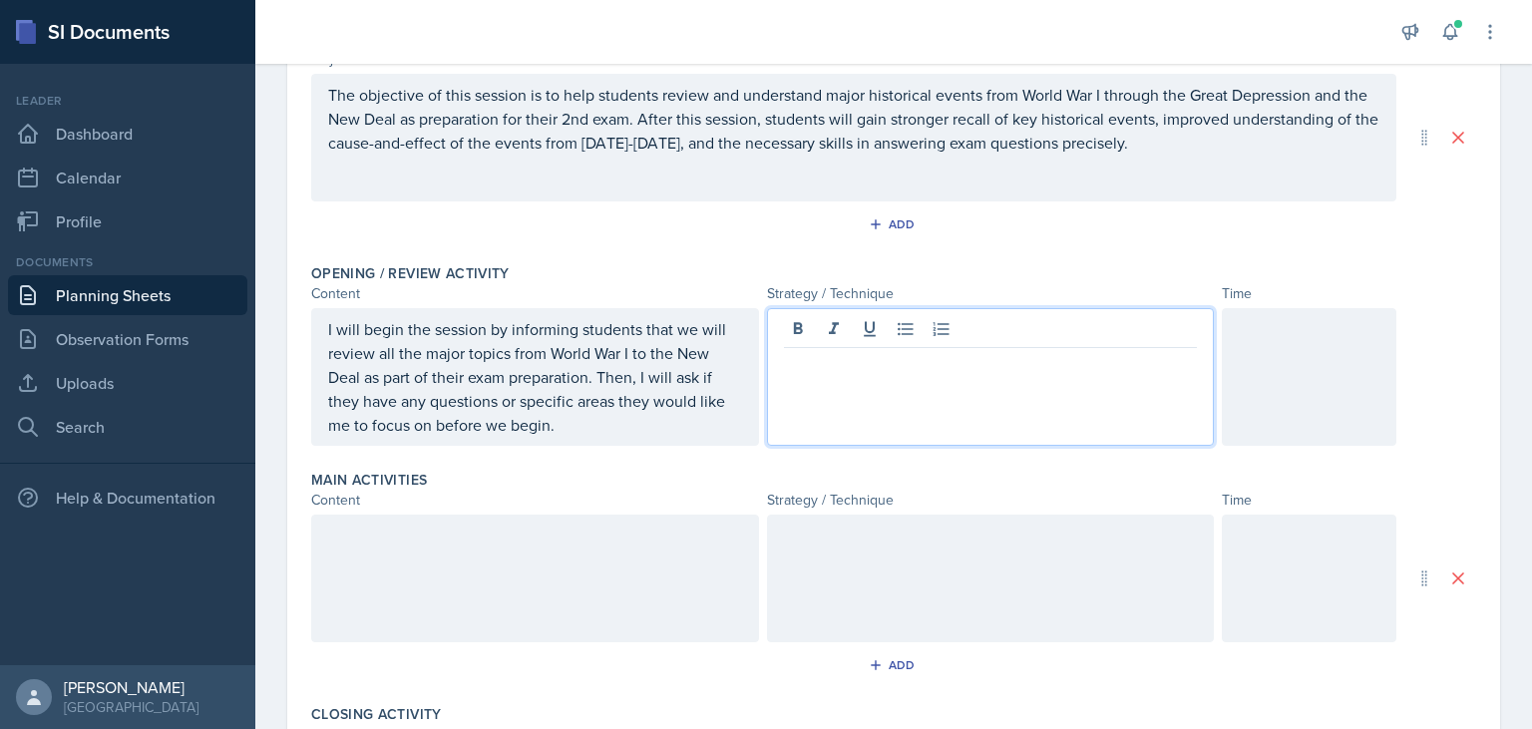
click at [855, 385] on div at bounding box center [991, 377] width 448 height 138
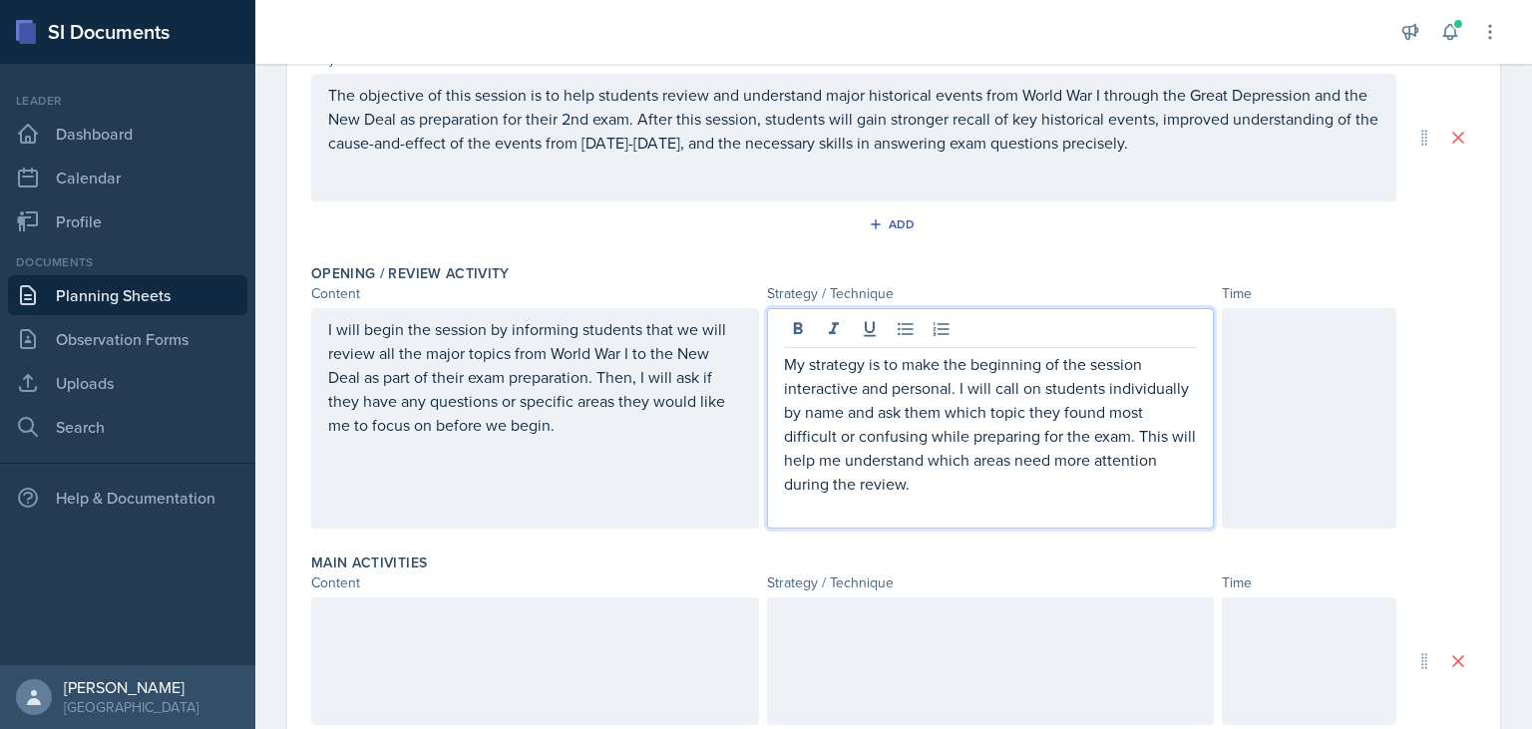
drag, startPoint x: 804, startPoint y: 358, endPoint x: 908, endPoint y: 373, distance: 104.8
click at [804, 359] on p "My strategy is to make the beginning of the session interactive and personal. I…" at bounding box center [991, 424] width 414 height 144
click at [1061, 360] on p "The strategy is to make the beginning of the session interactive and personal. …" at bounding box center [991, 424] width 414 height 144
click at [1067, 362] on p "The strategy is to make the beginning of the session interactive and personal. …" at bounding box center [991, 424] width 414 height 144
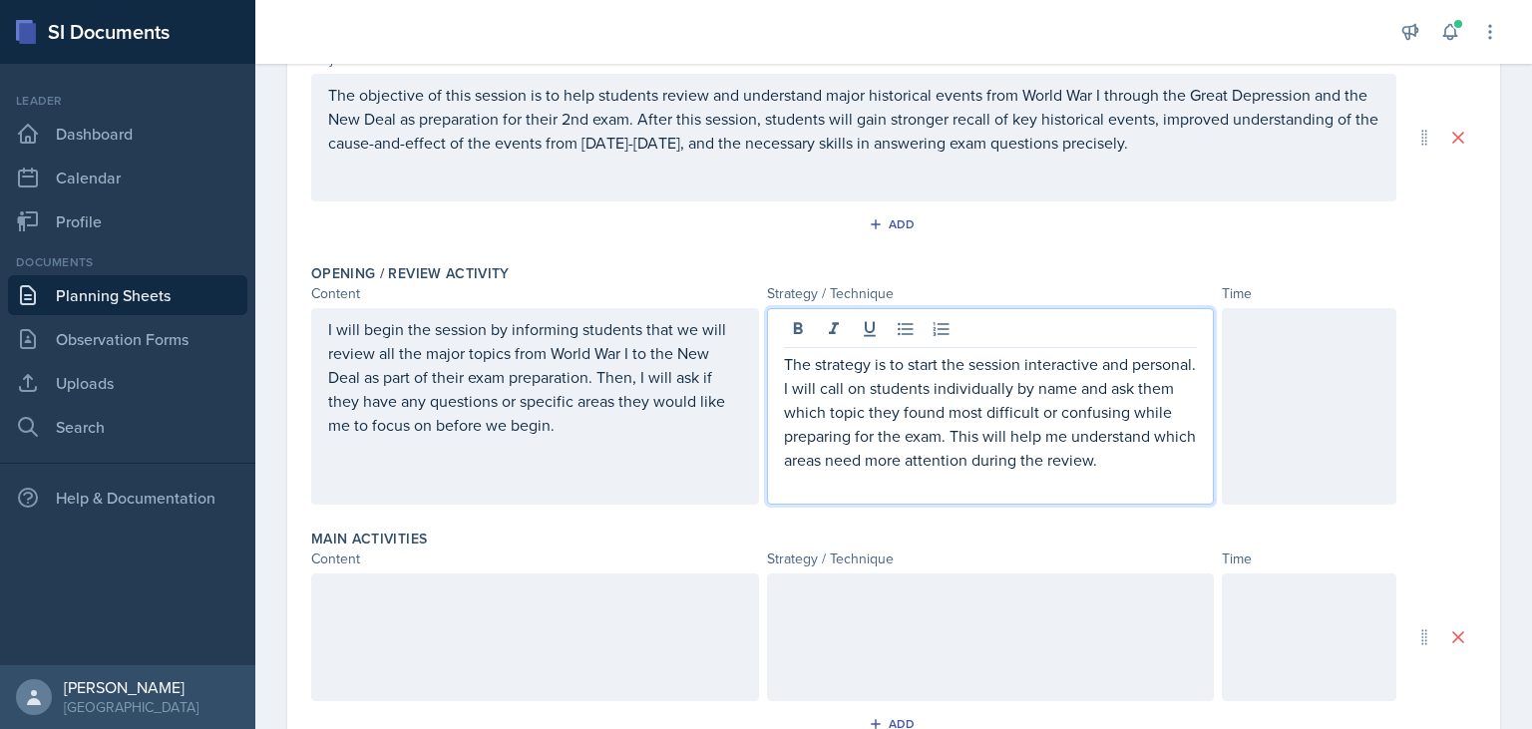
click at [806, 360] on p "The strategy is to start the session interactive and personal. I will call on s…" at bounding box center [991, 412] width 414 height 120
click at [808, 363] on p "The strategy is to start the session interactive and personal. I will call on s…" at bounding box center [991, 412] width 414 height 120
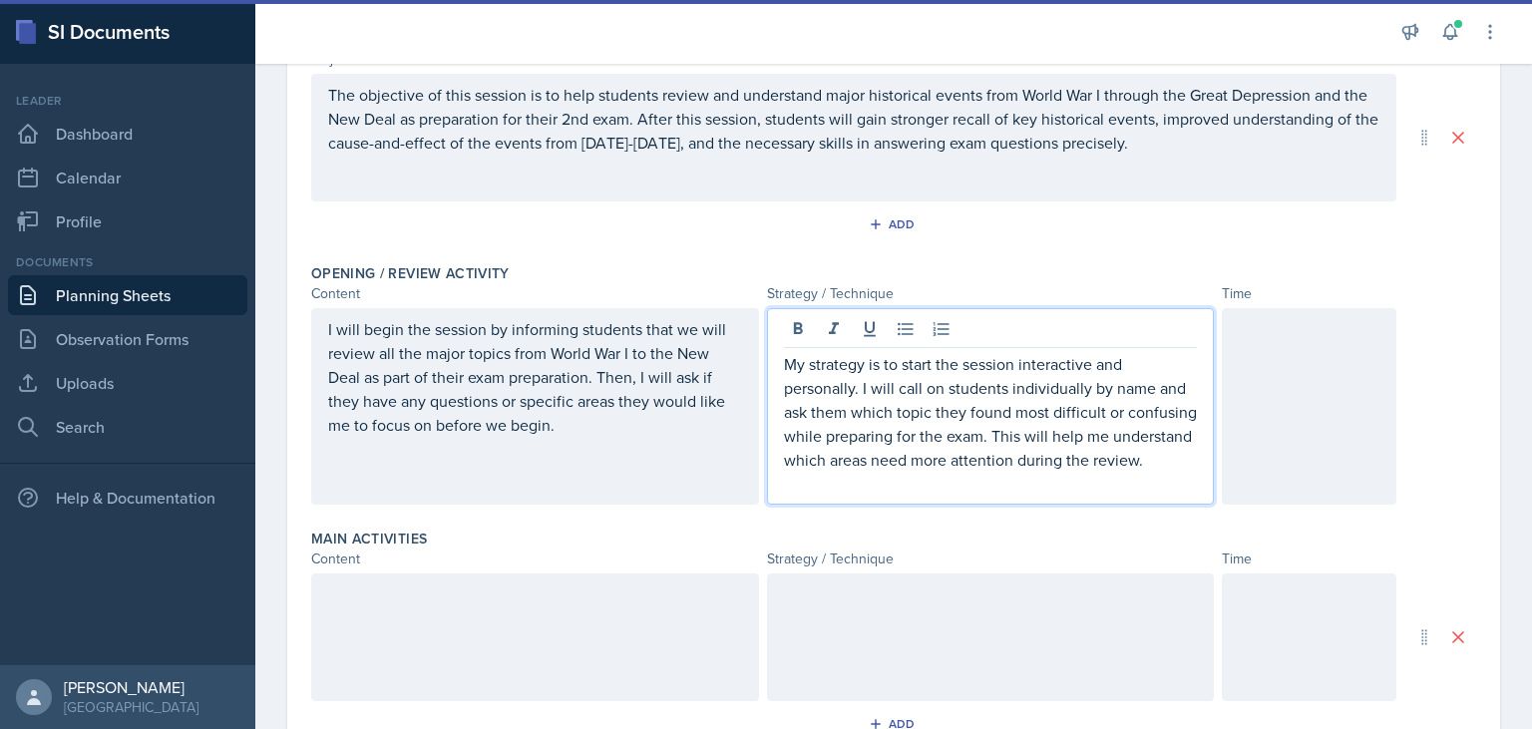
click at [1016, 365] on p "My strategy is to start the session interactive and personally. I will call on …" at bounding box center [991, 412] width 414 height 120
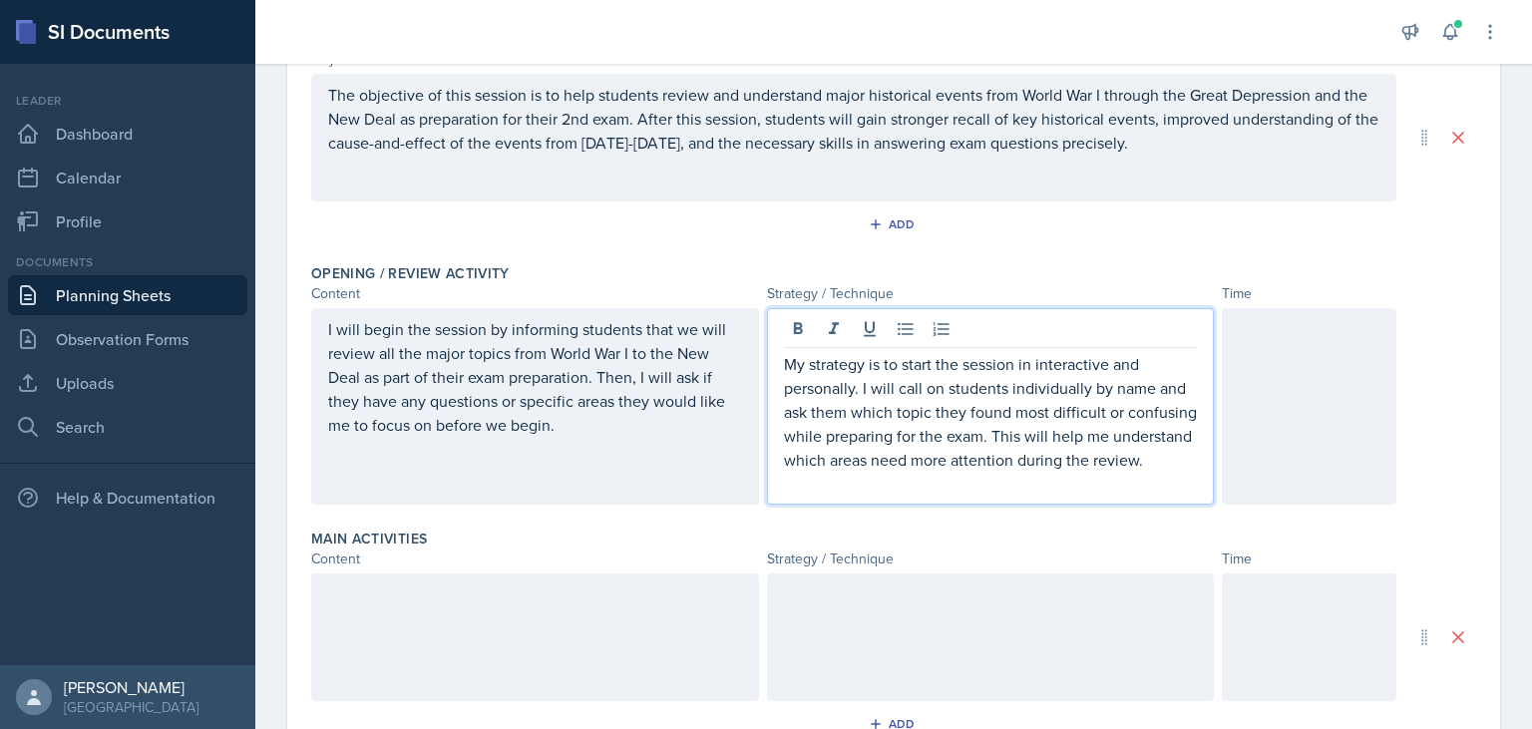
click at [854, 388] on p "My strategy is to start the session in interactive and personally. I will call …" at bounding box center [991, 412] width 414 height 120
click at [853, 397] on p "My strategy is to start the session in interactive and personally. I will call …" at bounding box center [991, 412] width 414 height 120
click at [1109, 358] on p "My strategy is to start the session in interactive and personally. I will call …" at bounding box center [991, 412] width 414 height 120
click at [853, 386] on p "My strategy is to start the session in interactive way and personally. I will c…" at bounding box center [991, 412] width 414 height 120
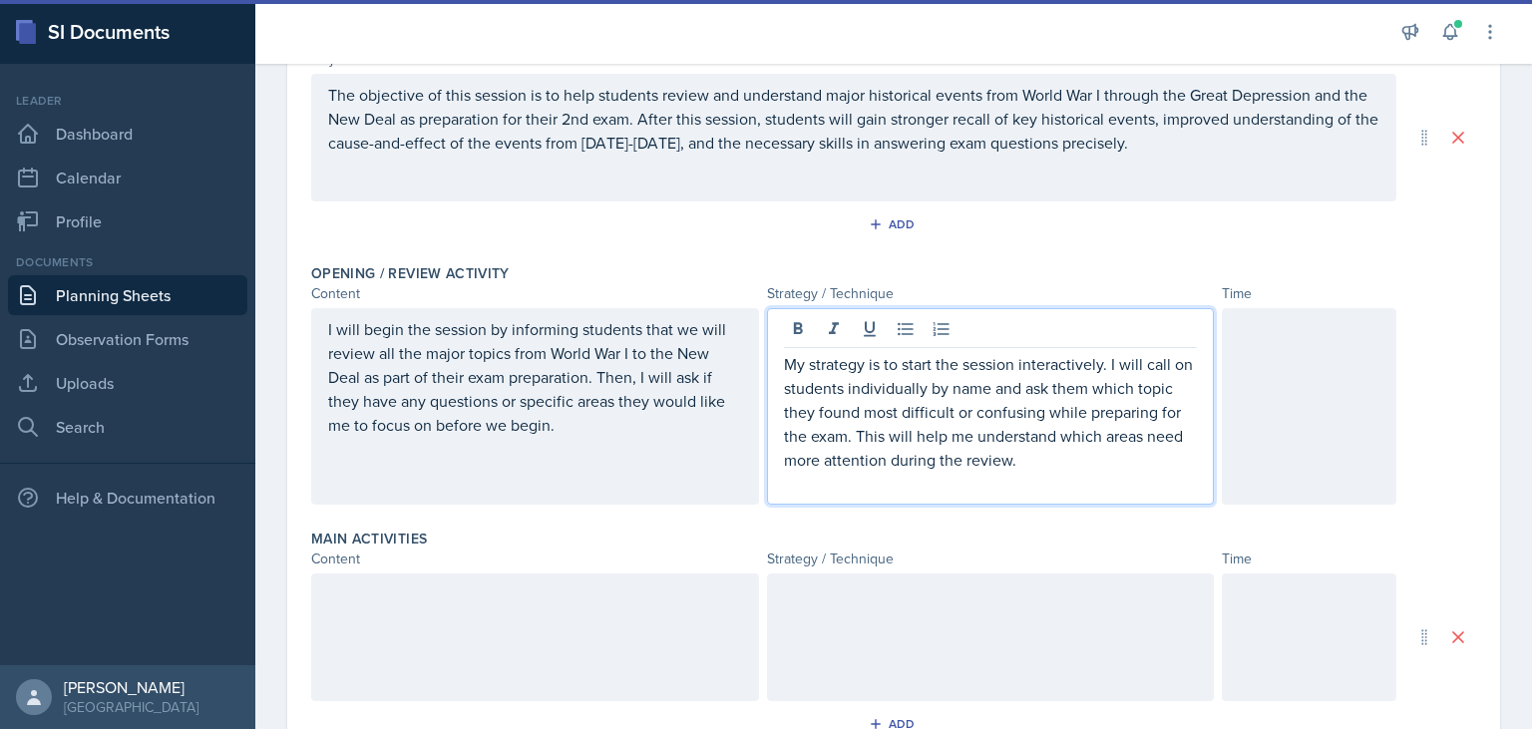
click at [1290, 364] on div at bounding box center [1309, 406] width 175 height 197
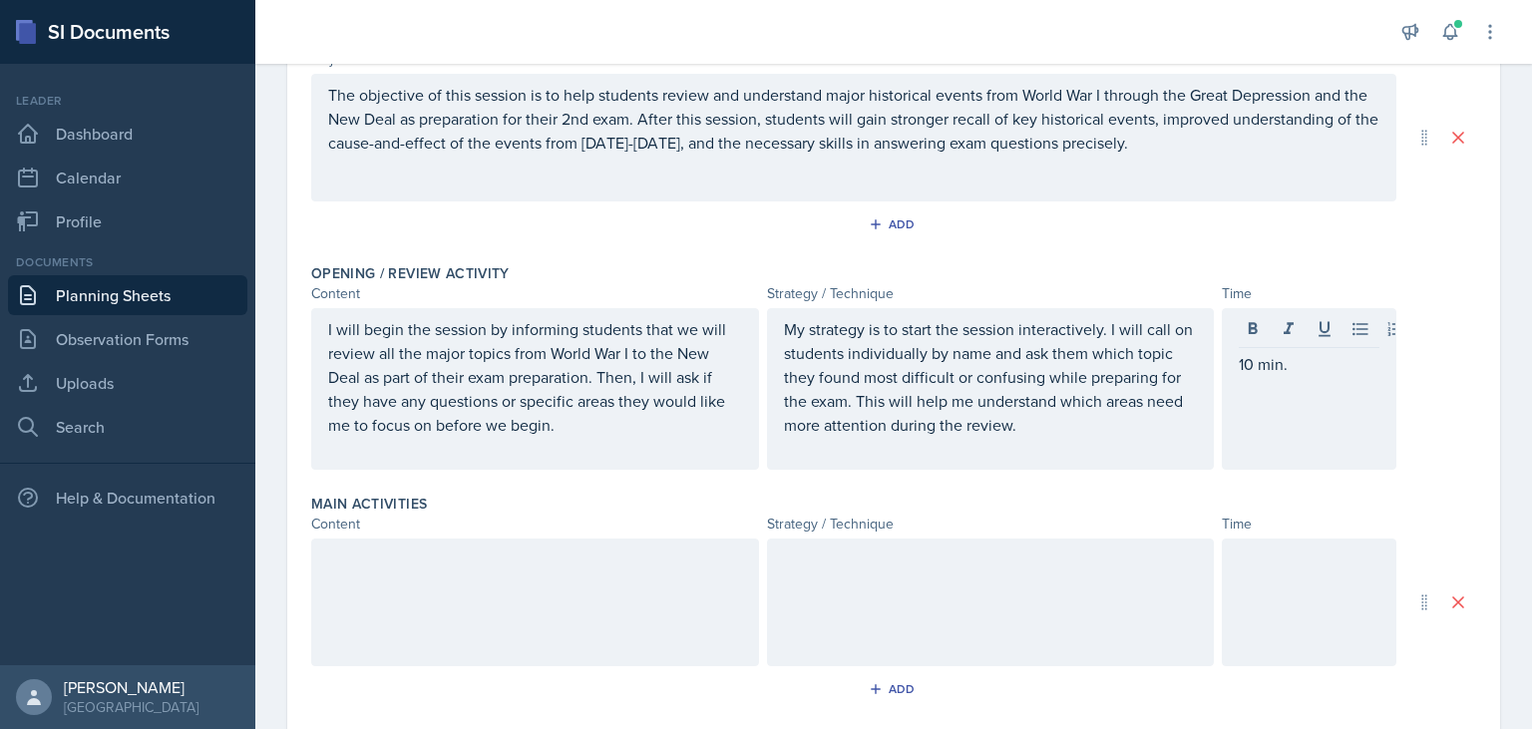
click at [609, 582] on div at bounding box center [535, 603] width 448 height 128
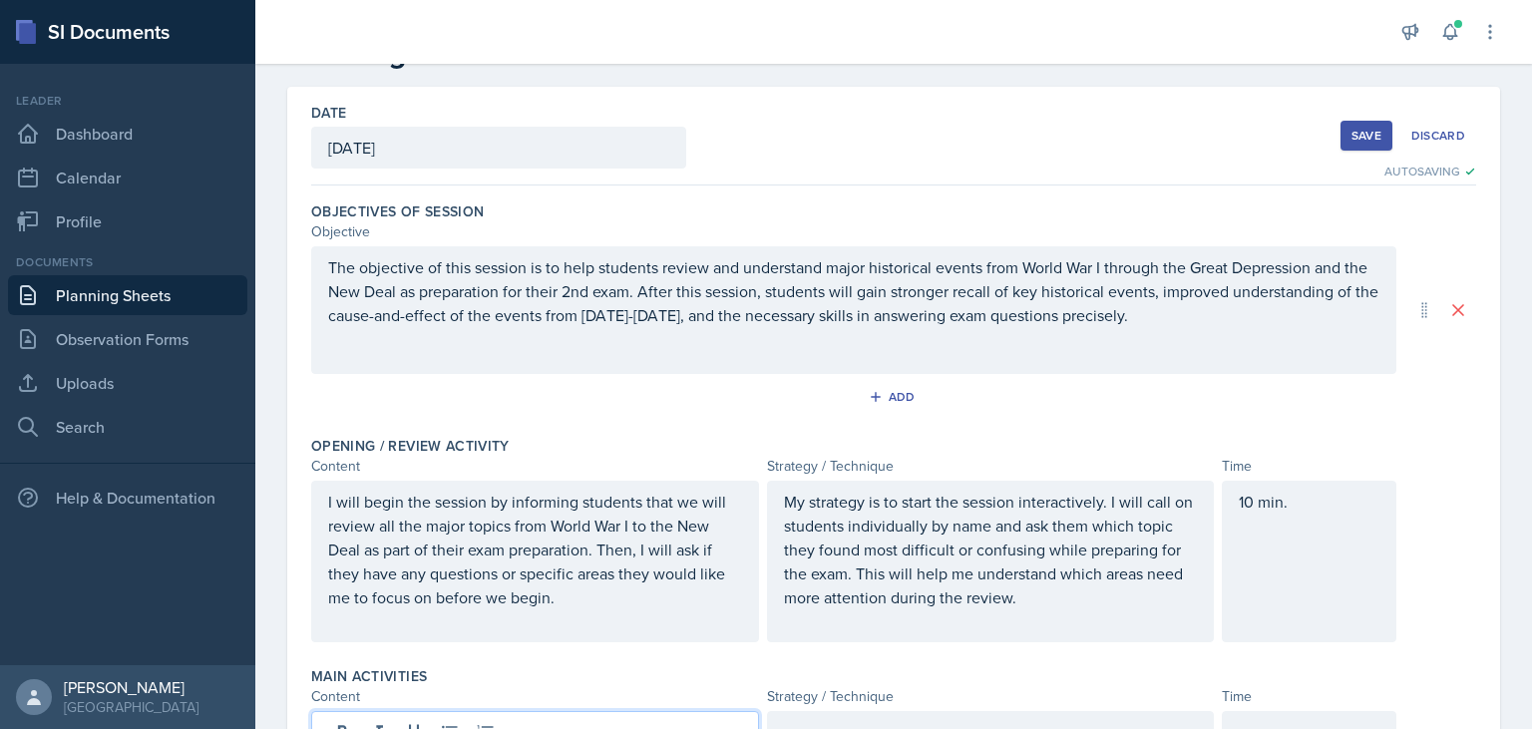
scroll to position [277, 0]
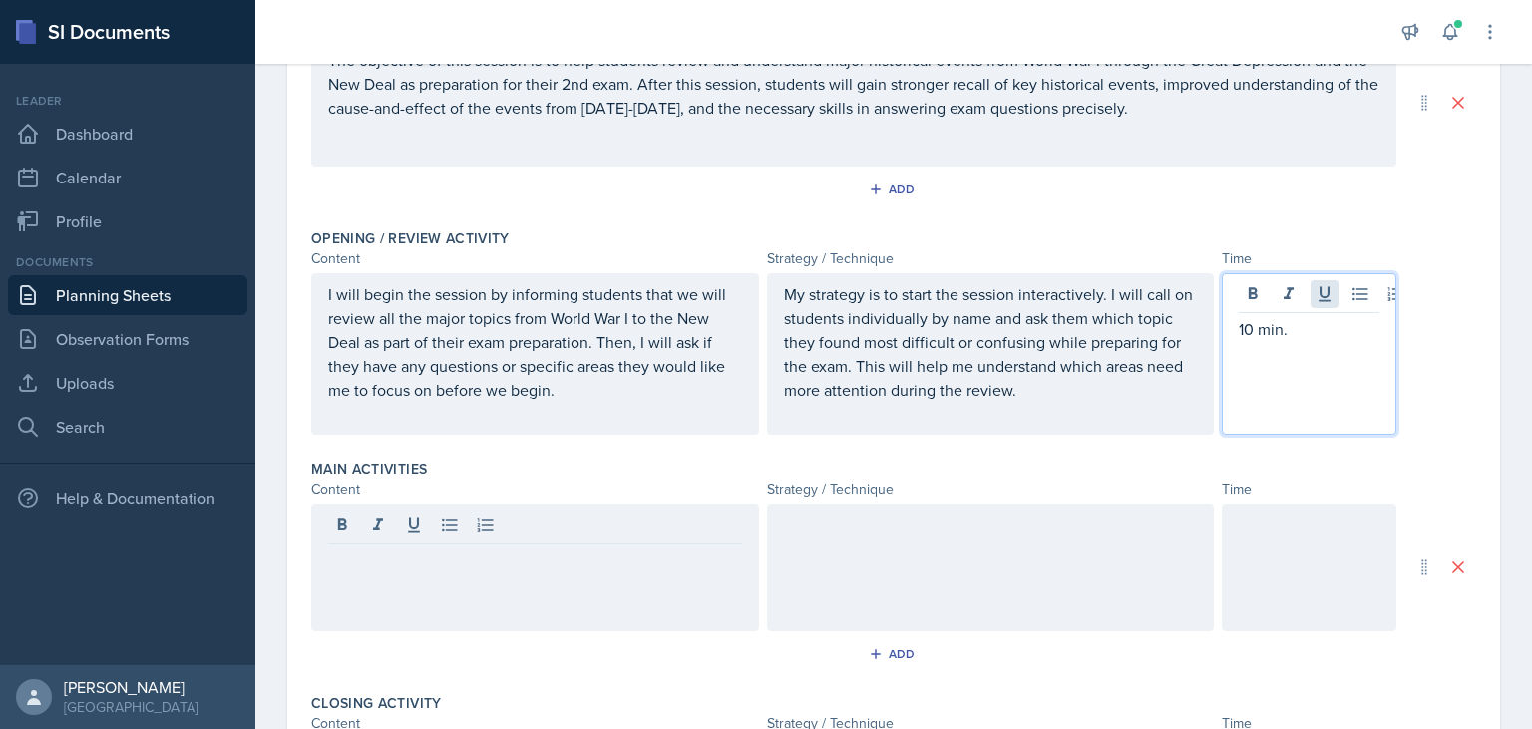
click at [1321, 297] on div "10 min." at bounding box center [1309, 354] width 175 height 162
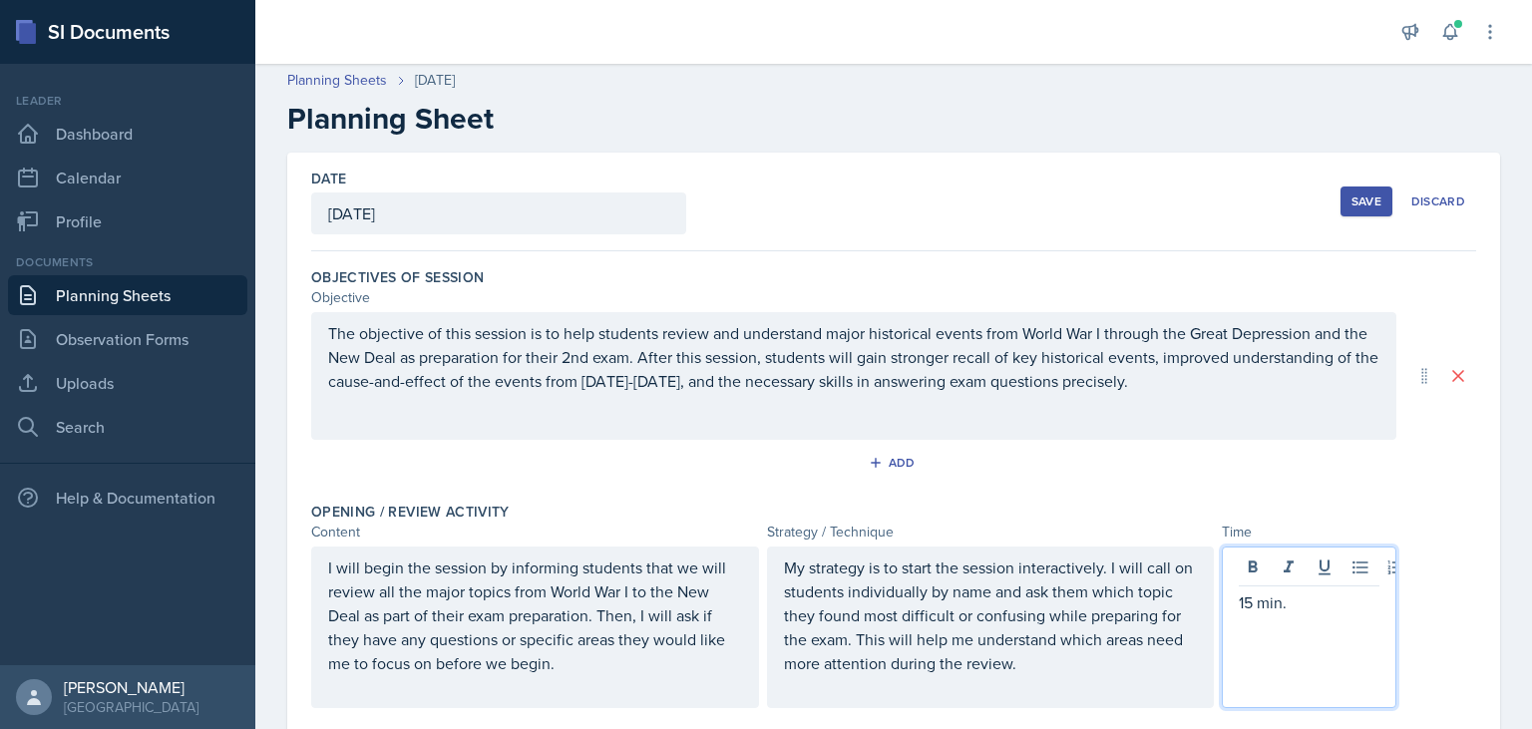
scroll to position [0, 0]
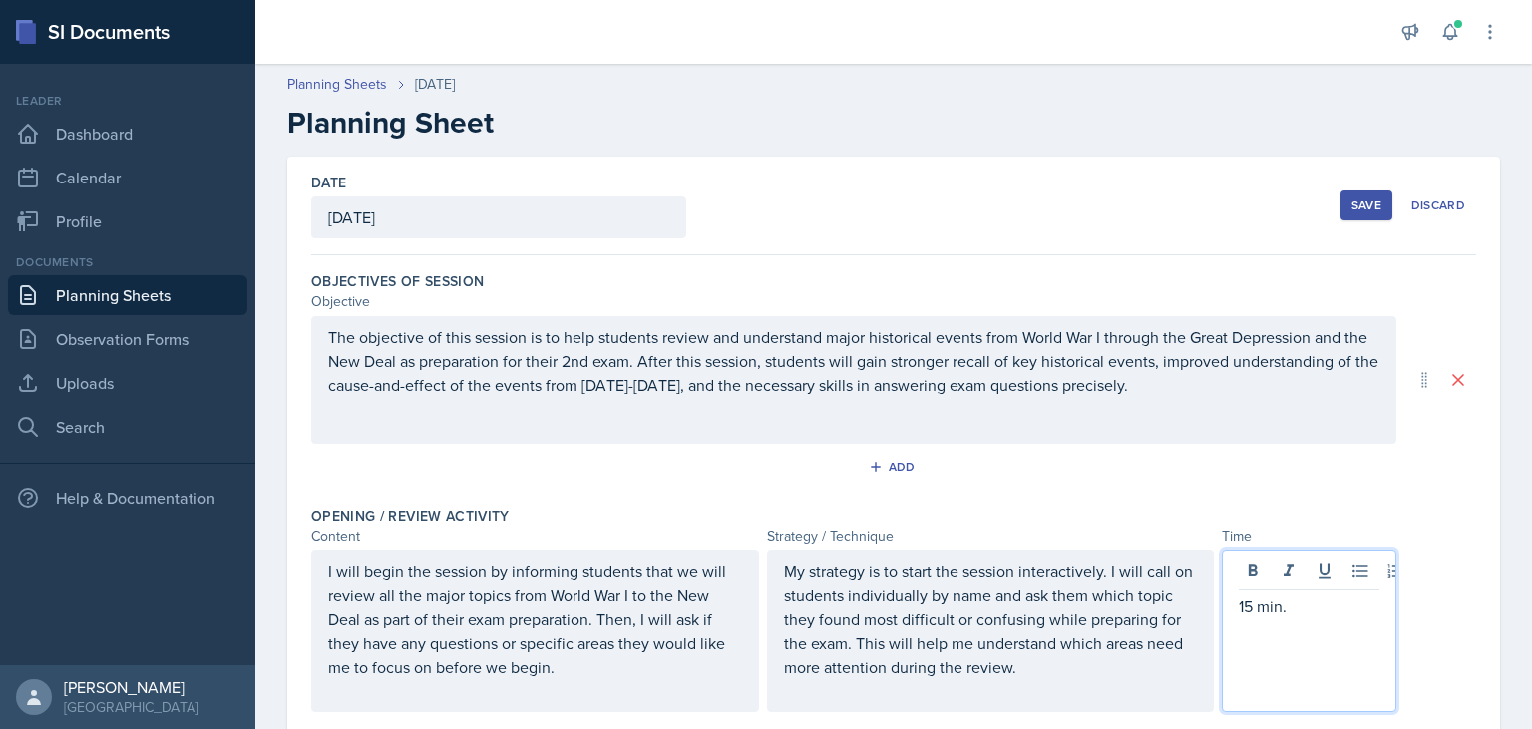
click at [1361, 206] on div "Save" at bounding box center [1367, 206] width 30 height 16
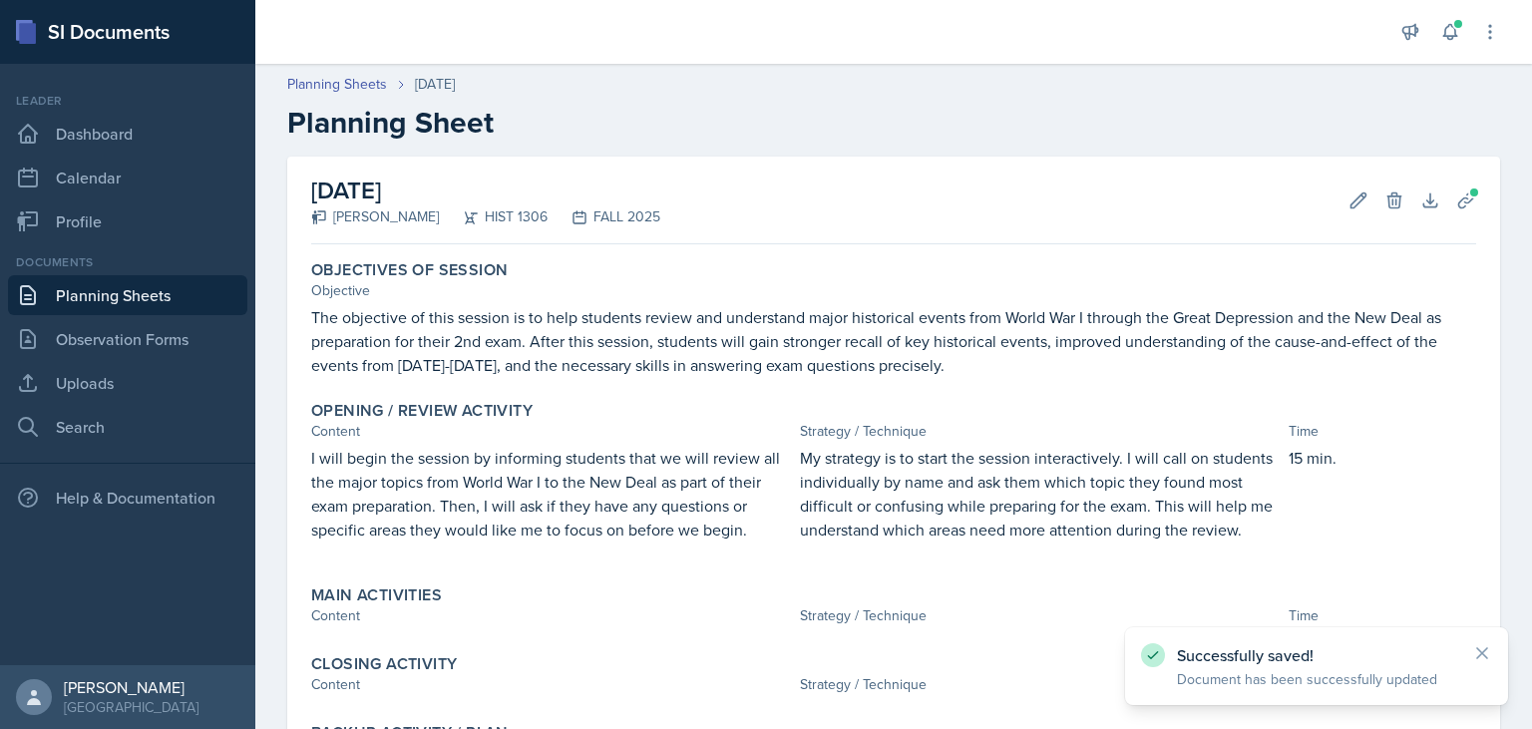
drag, startPoint x: 97, startPoint y: 289, endPoint x: 107, endPoint y: 288, distance: 10.0
click at [100, 289] on link "Planning Sheets" at bounding box center [127, 295] width 239 height 40
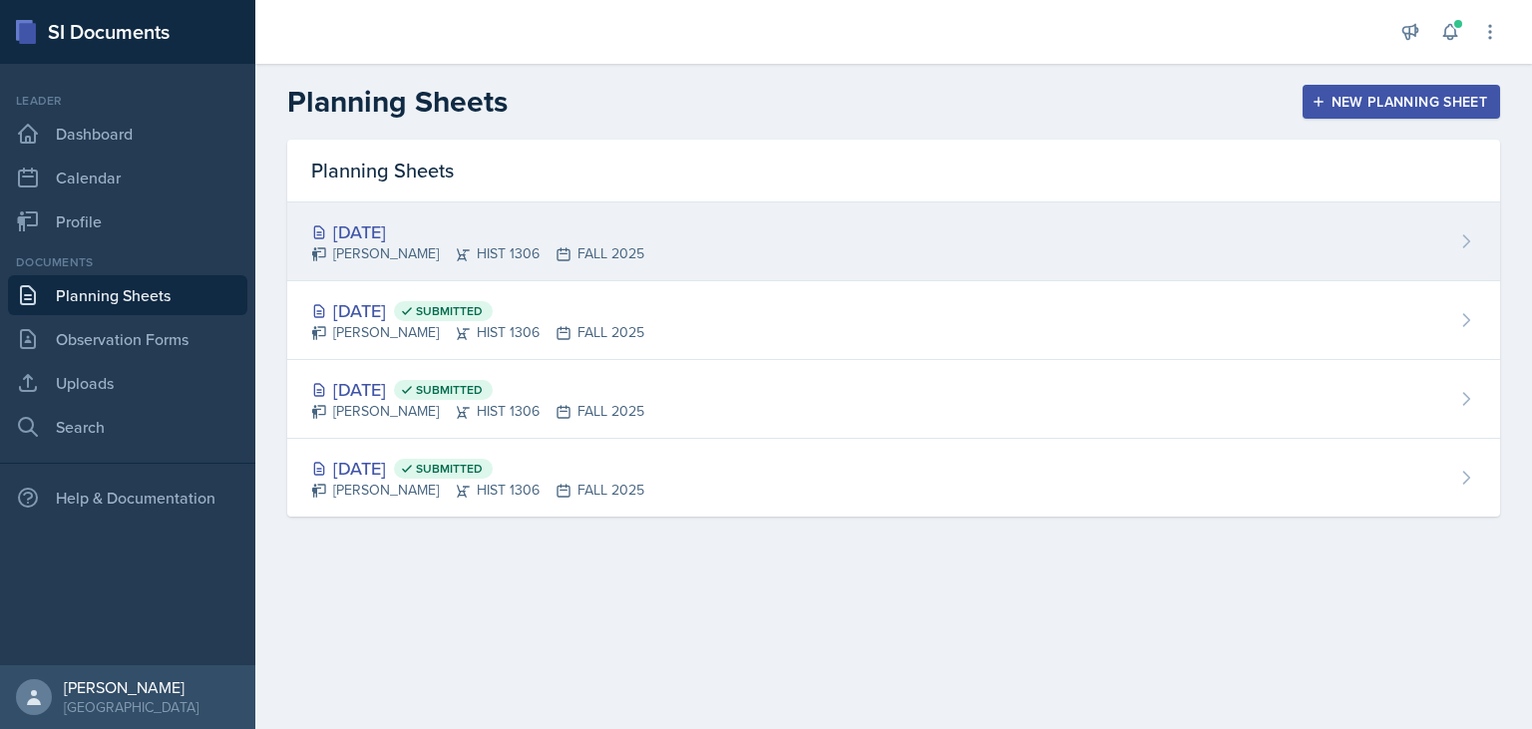
click at [675, 221] on div "[DATE] [PERSON_NAME] HIST 1306 FALL 2025" at bounding box center [893, 242] width 1213 height 79
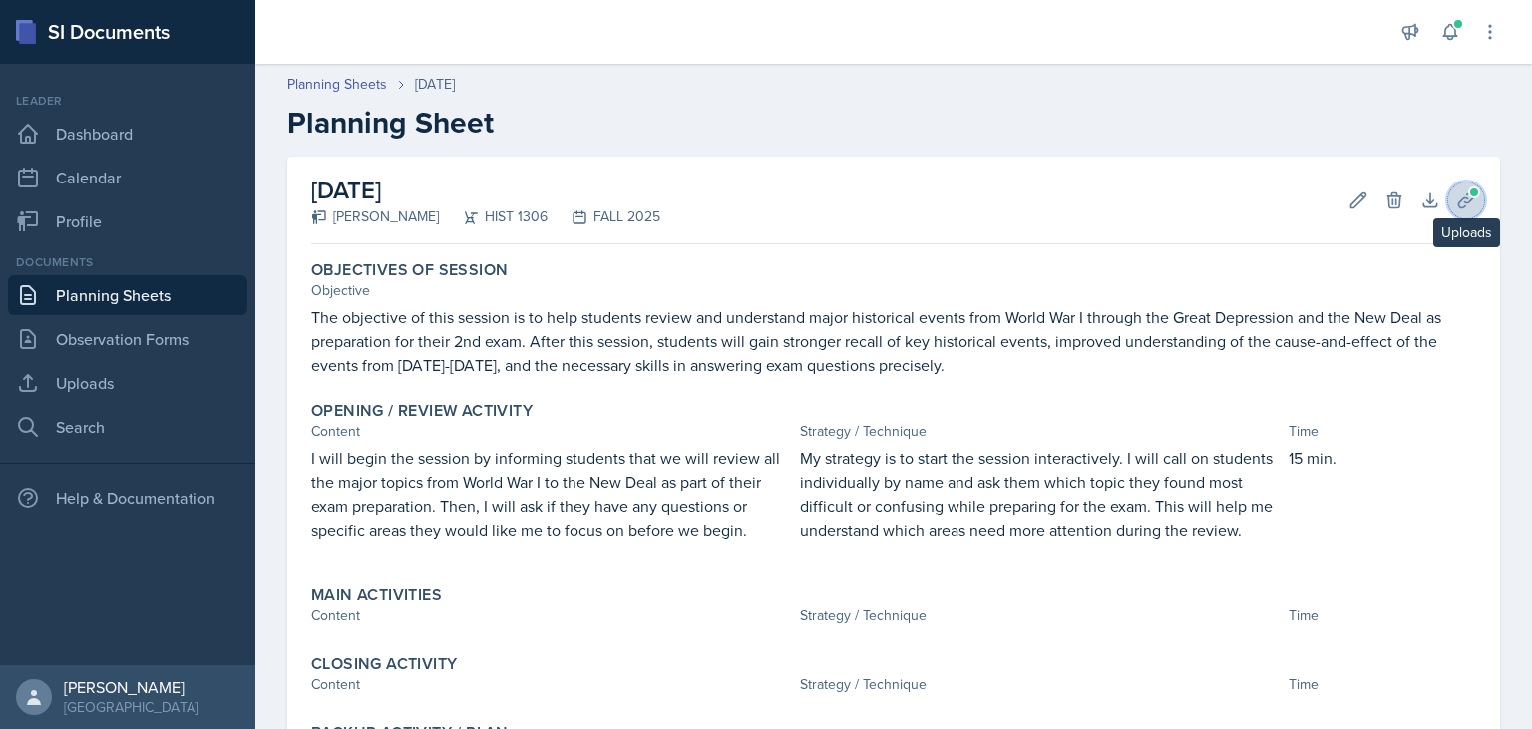
click at [1478, 194] on span at bounding box center [1474, 193] width 12 height 12
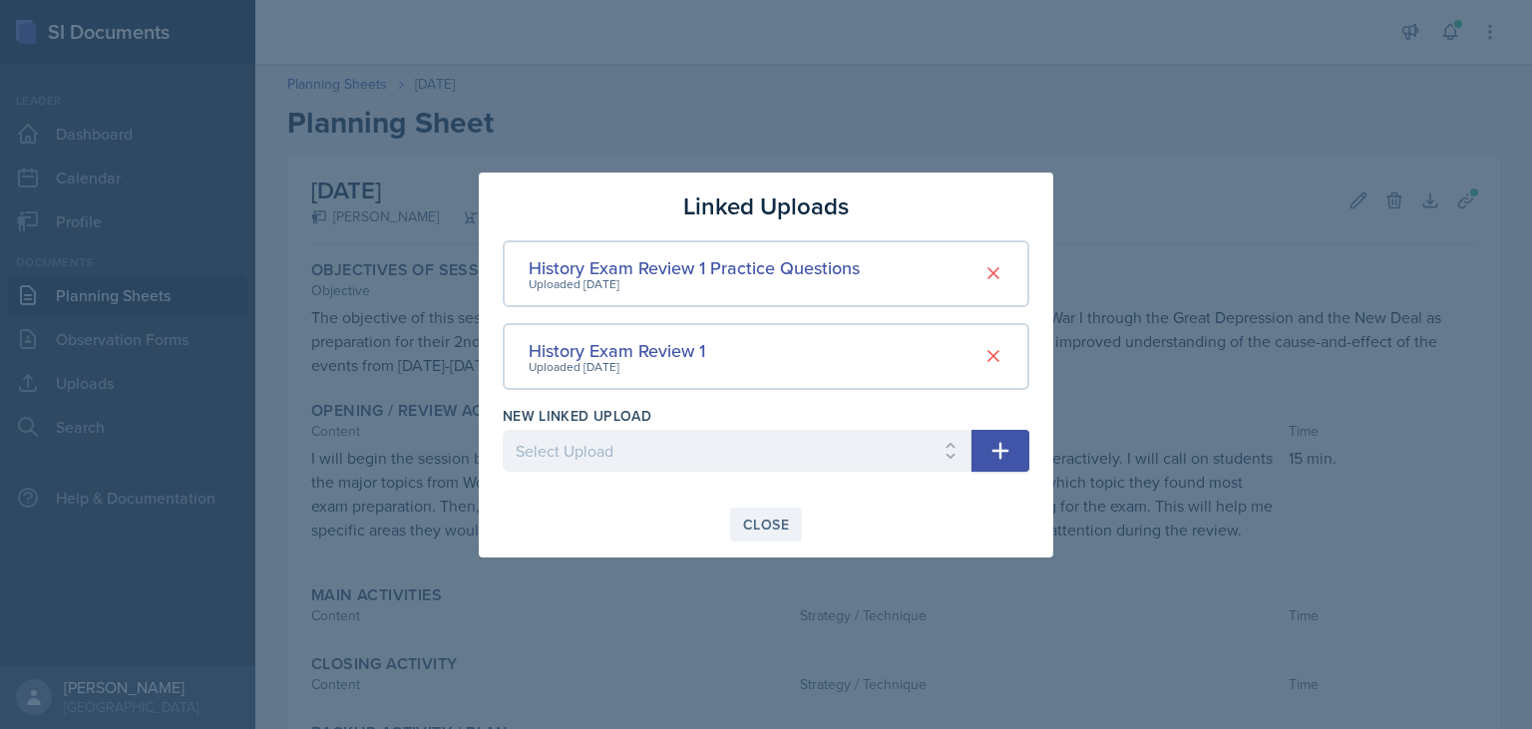
click at [771, 523] on div "Close" at bounding box center [766, 525] width 46 height 16
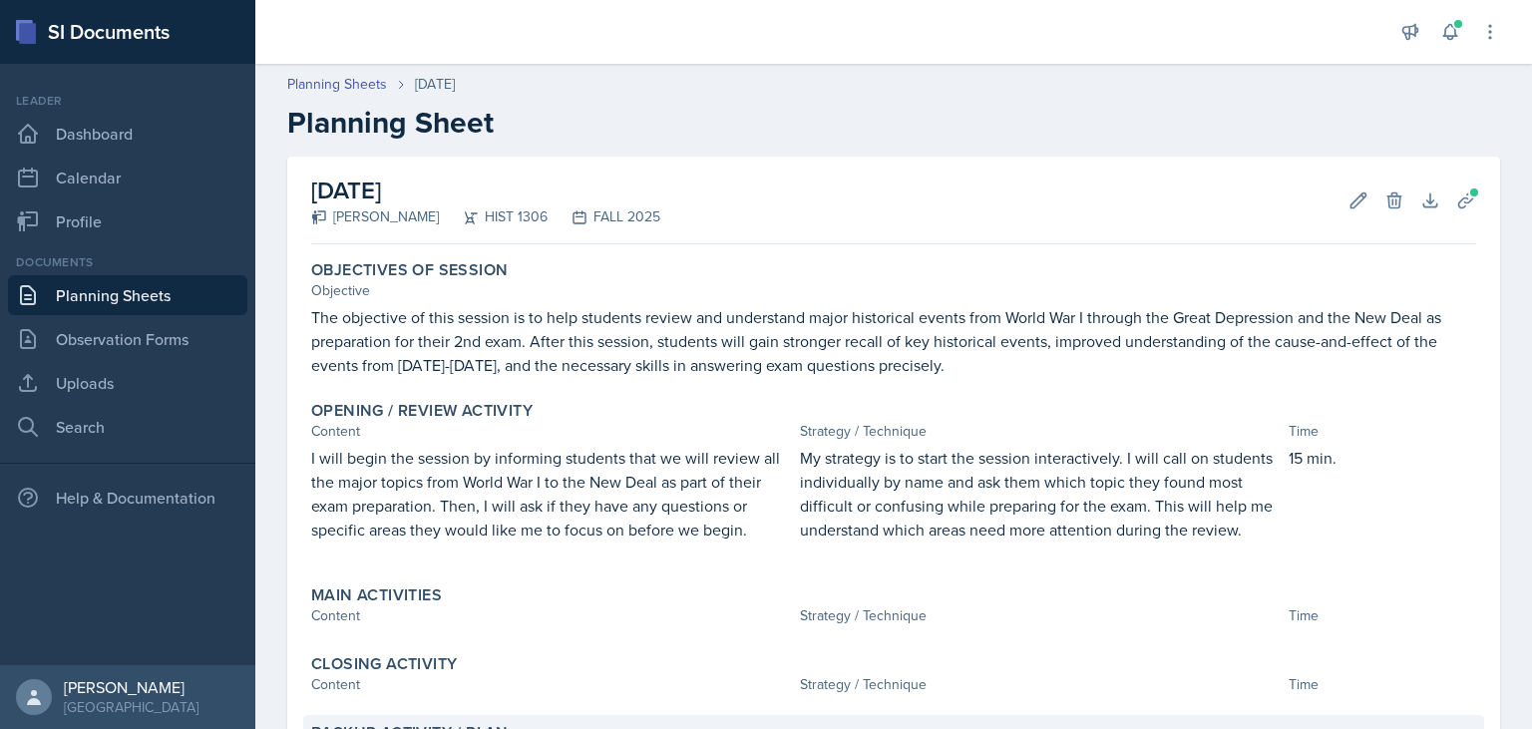
scroll to position [204, 0]
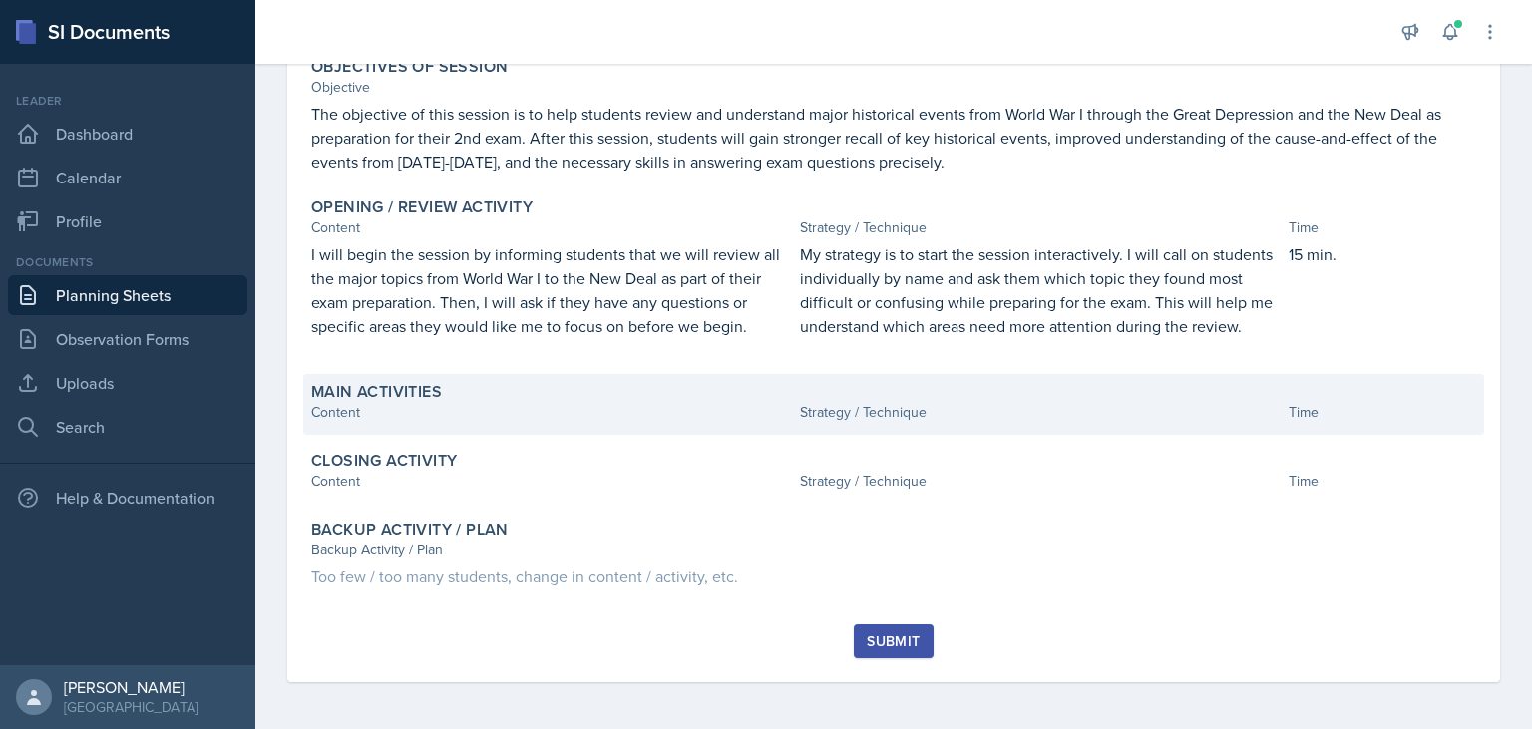
click at [381, 397] on label "Main Activities" at bounding box center [376, 392] width 131 height 20
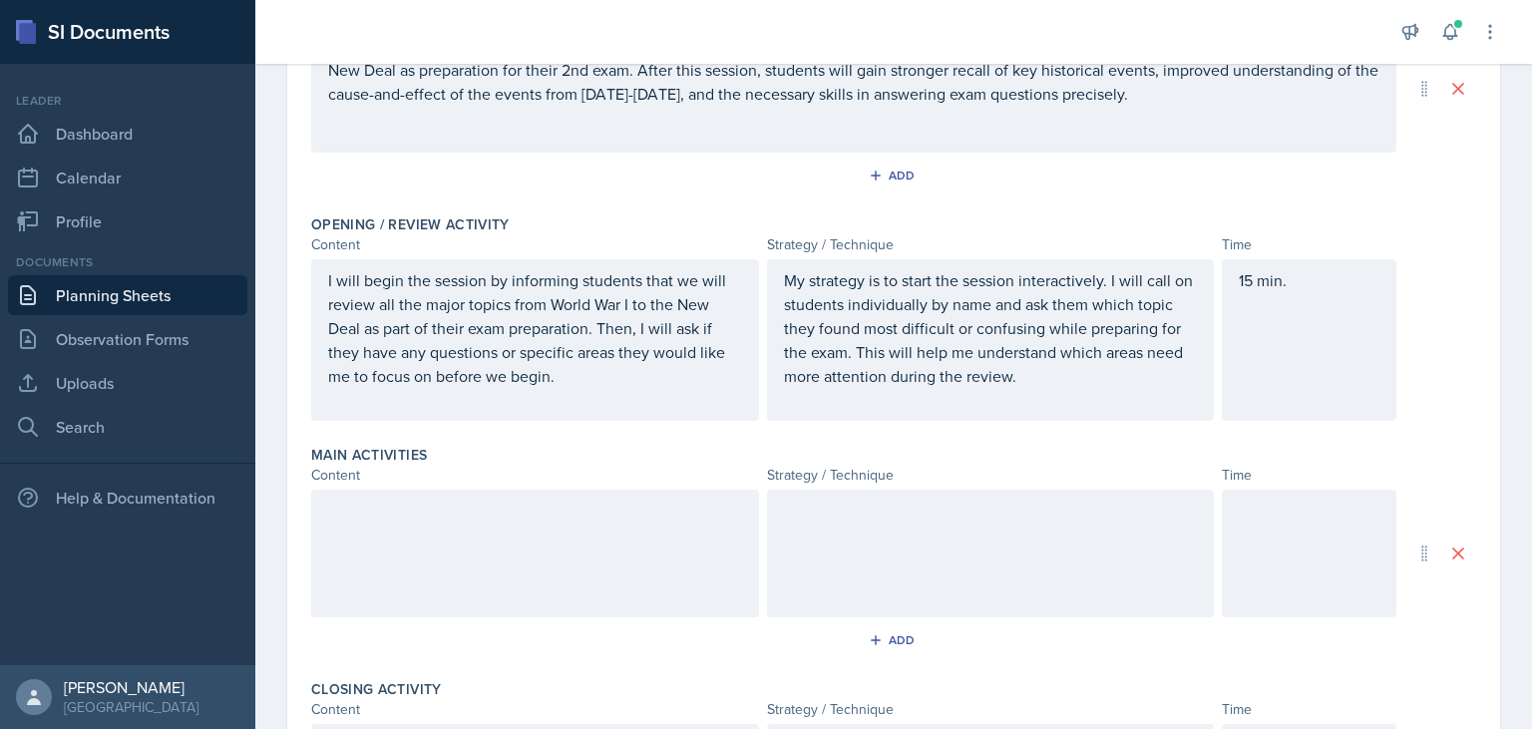
scroll to position [342, 0]
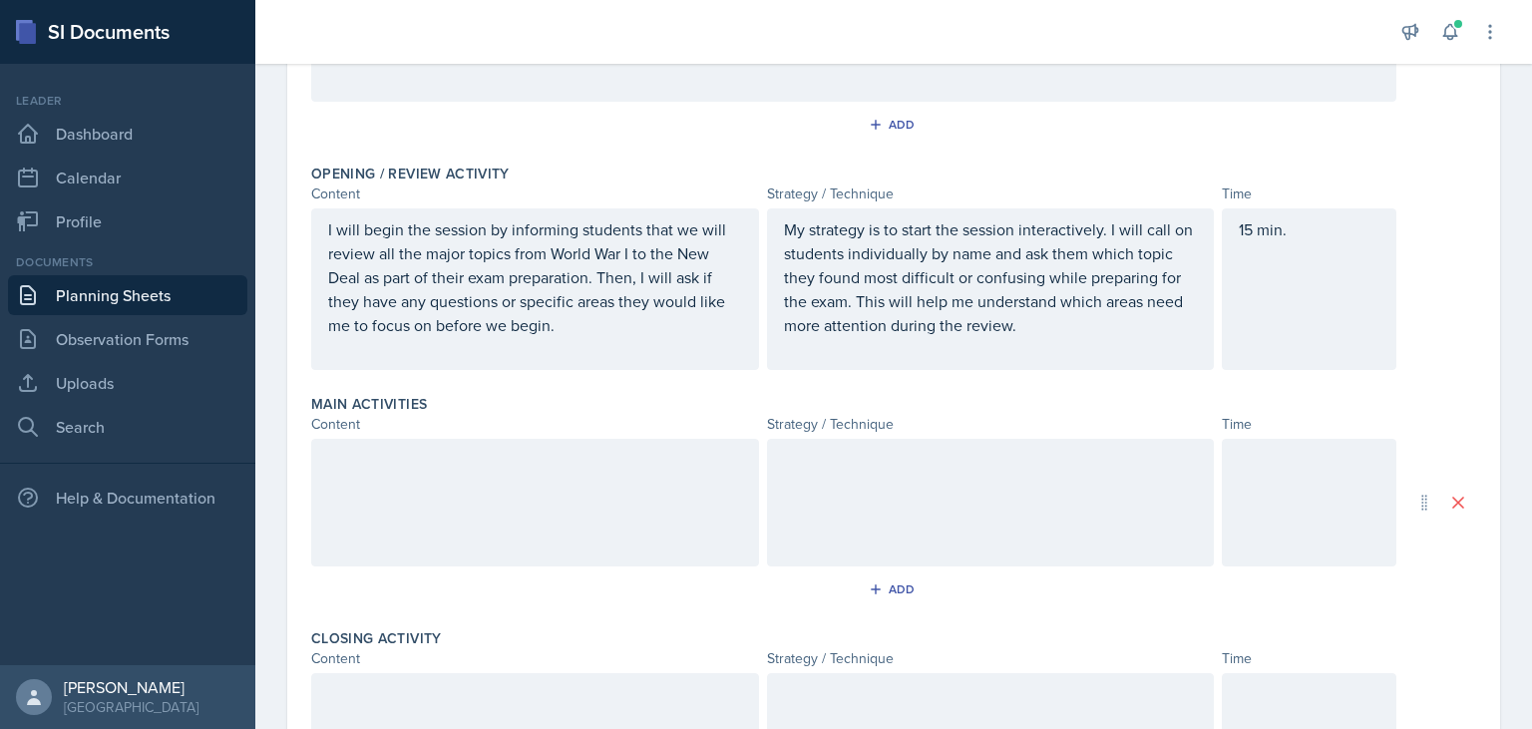
click at [373, 457] on div at bounding box center [535, 503] width 448 height 128
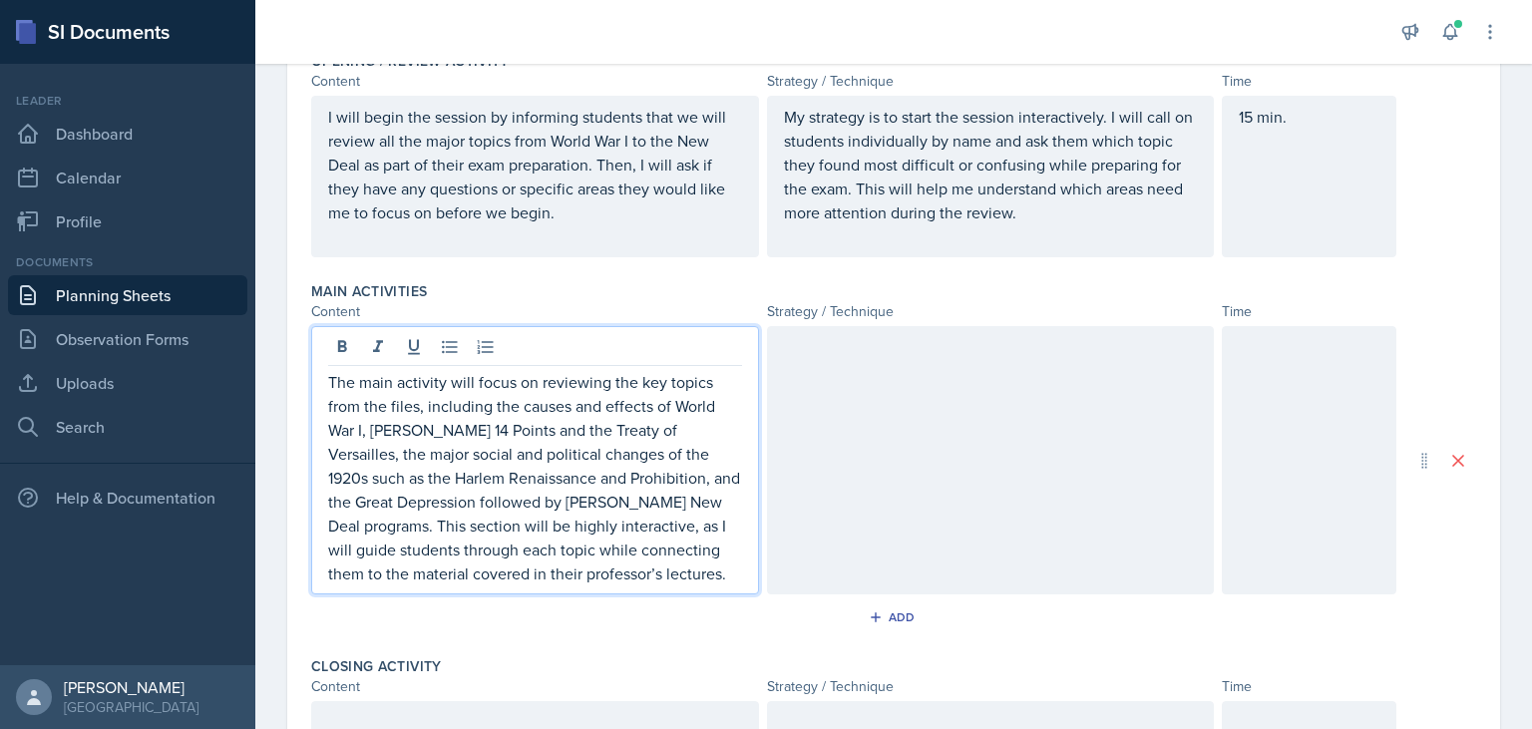
scroll to position [620, 0]
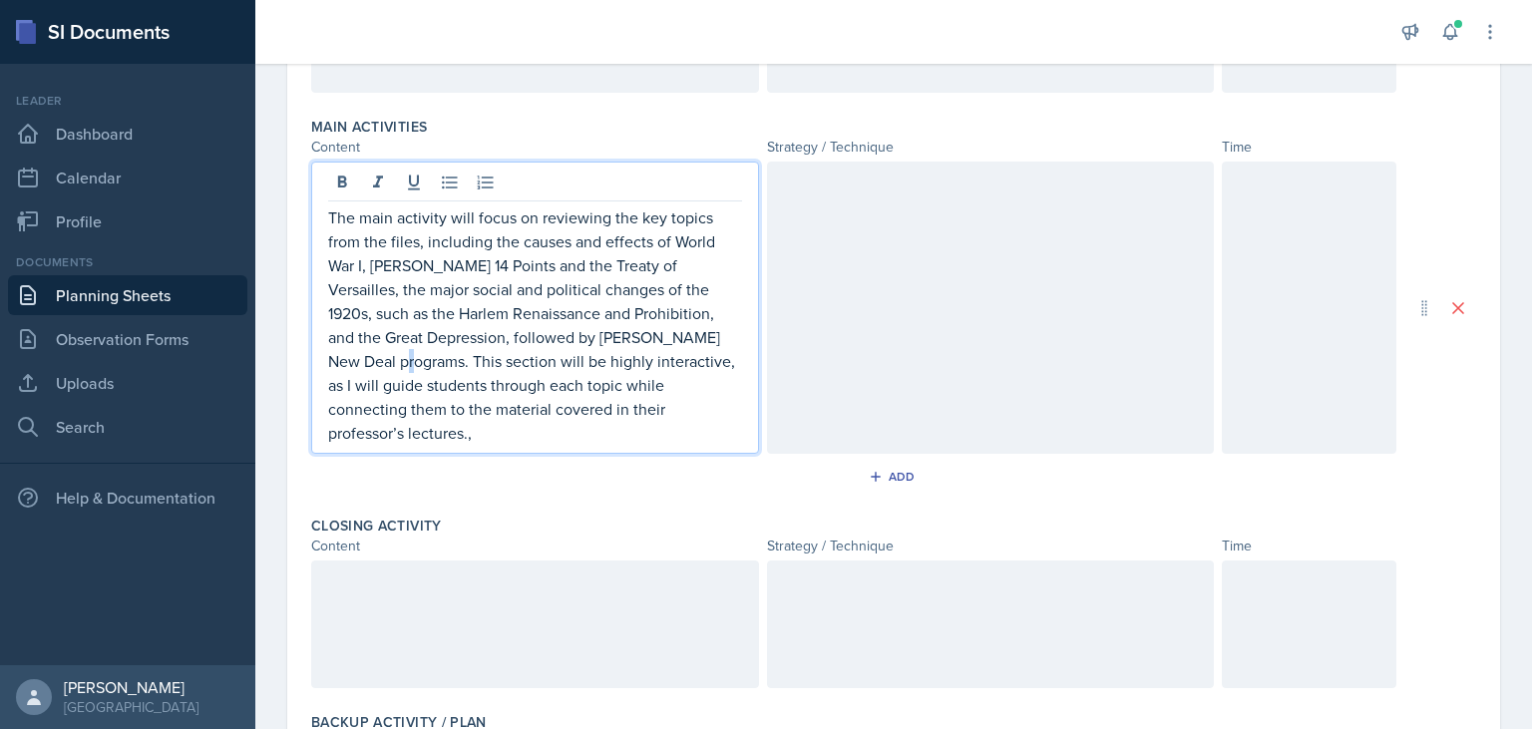
click at [728, 333] on p "The main activity will focus on reviewing the key topics from the files, includ…" at bounding box center [535, 325] width 414 height 239
click at [728, 337] on p "The main activity will focus on reviewing the key topics from the files, includ…" at bounding box center [535, 325] width 414 height 239
click at [725, 334] on p "The main activity will focus on reviewing the key topics from the files, includ…" at bounding box center [535, 325] width 414 height 239
click at [713, 284] on p "The main activity will focus on reviewing the key topics from the files, includ…" at bounding box center [535, 325] width 414 height 239
drag, startPoint x: 898, startPoint y: 232, endPoint x: 889, endPoint y: 225, distance: 11.4
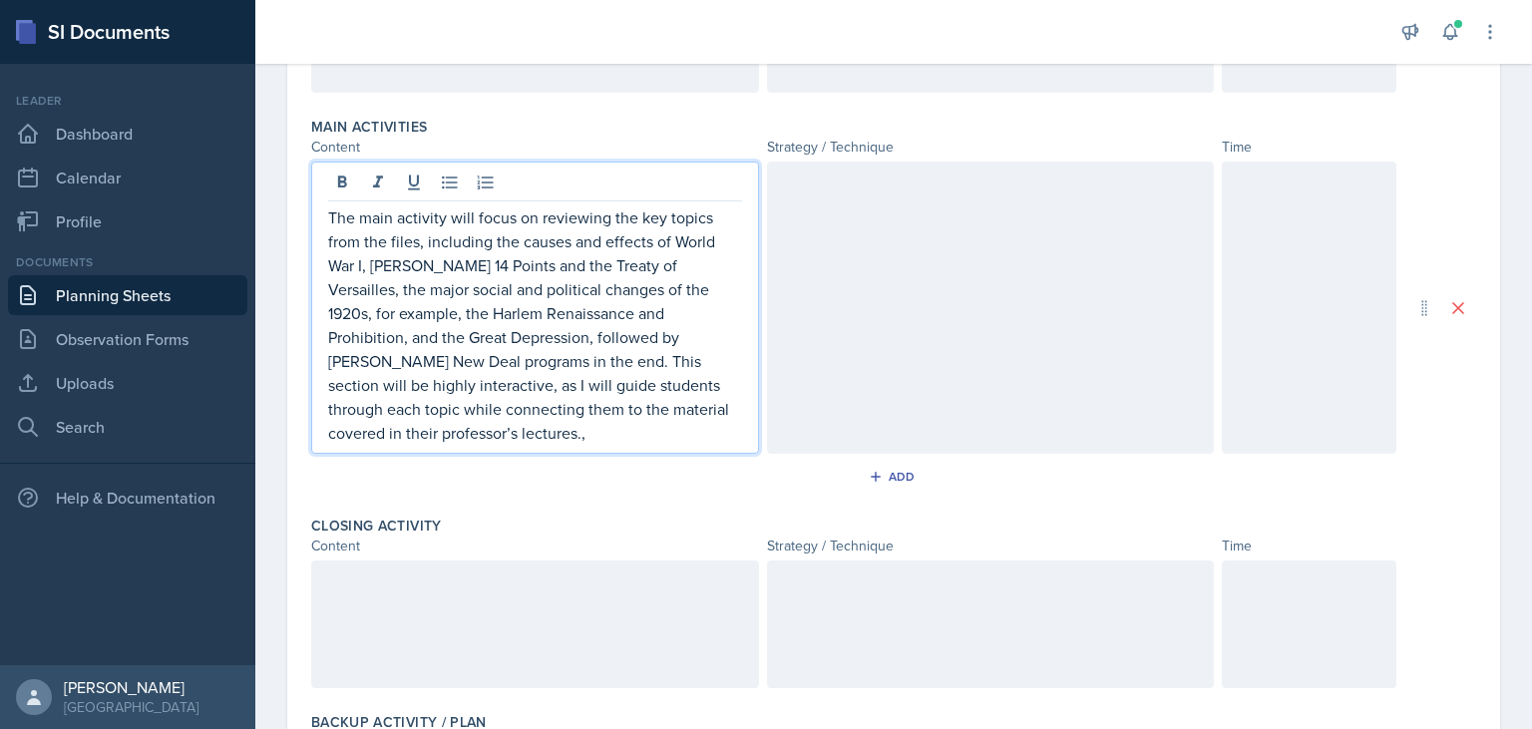
click at [896, 232] on div at bounding box center [991, 308] width 448 height 292
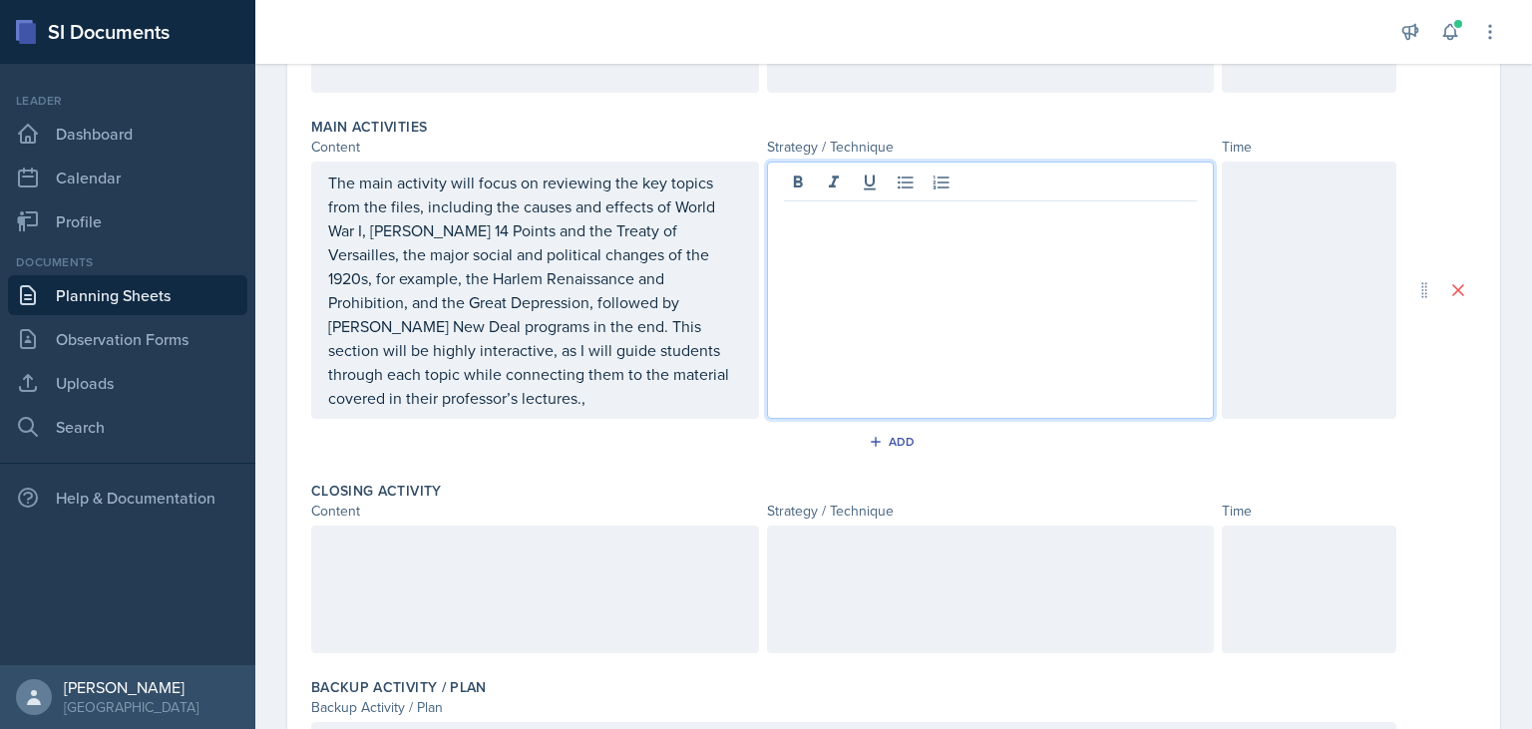
click at [1267, 247] on div at bounding box center [1309, 290] width 175 height 257
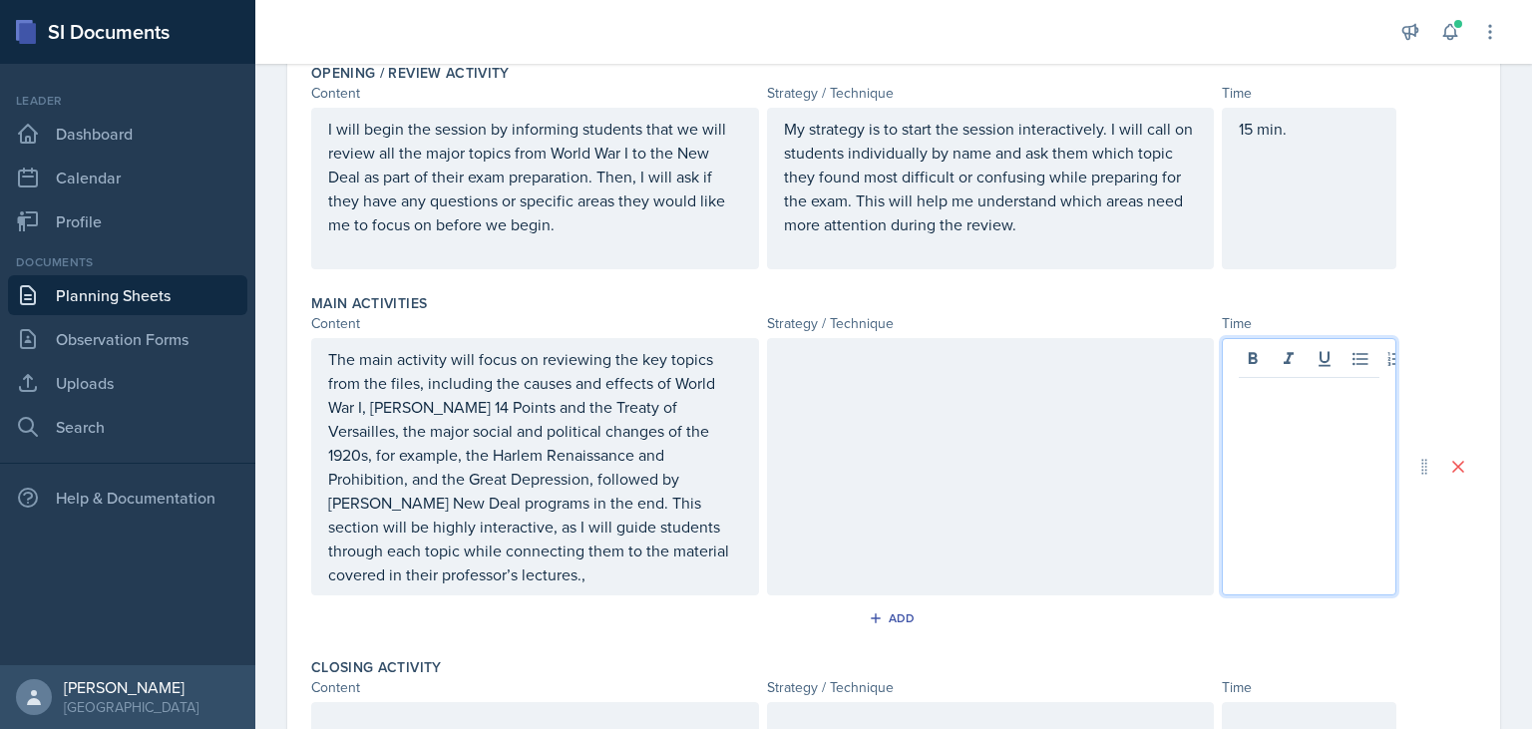
scroll to position [481, 0]
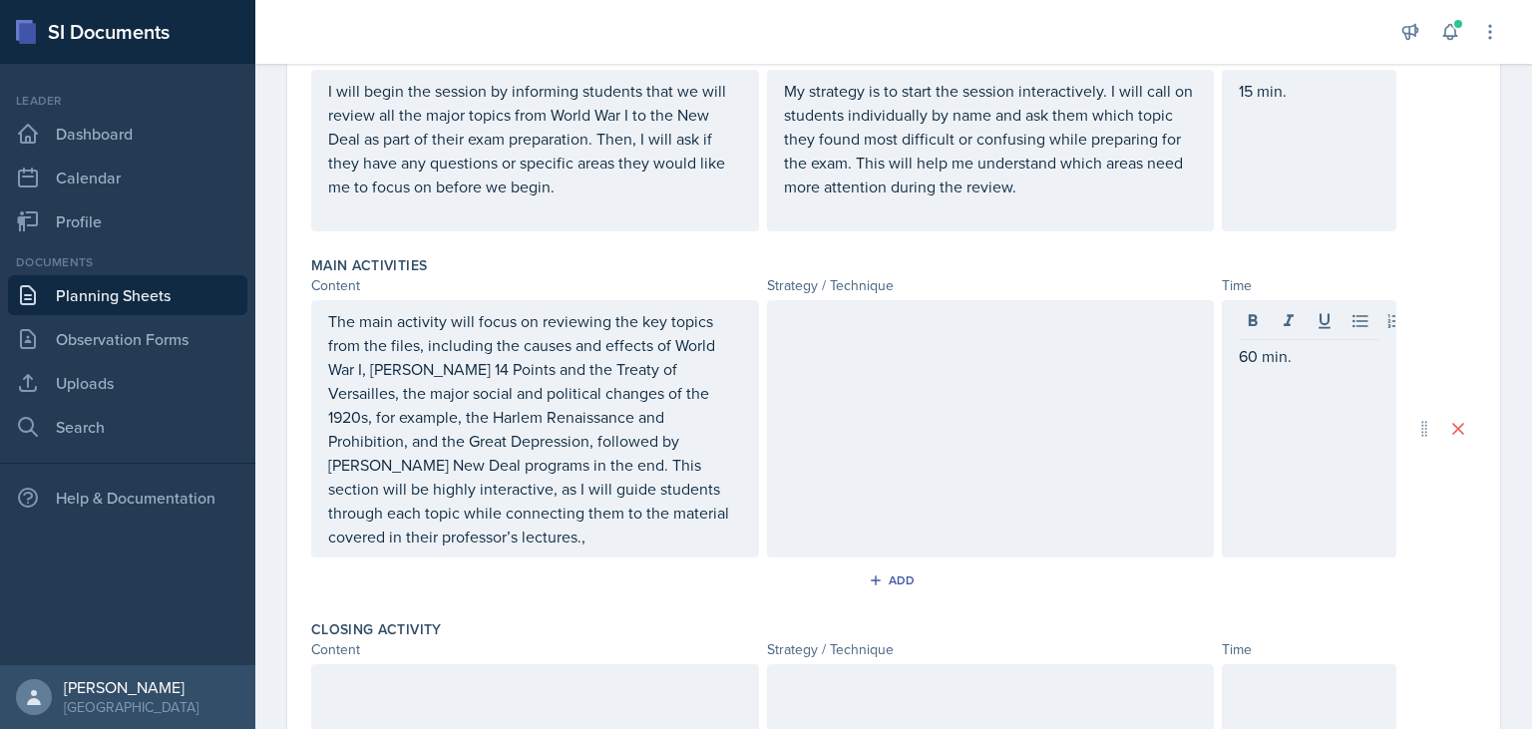
click at [944, 425] on div at bounding box center [991, 428] width 448 height 257
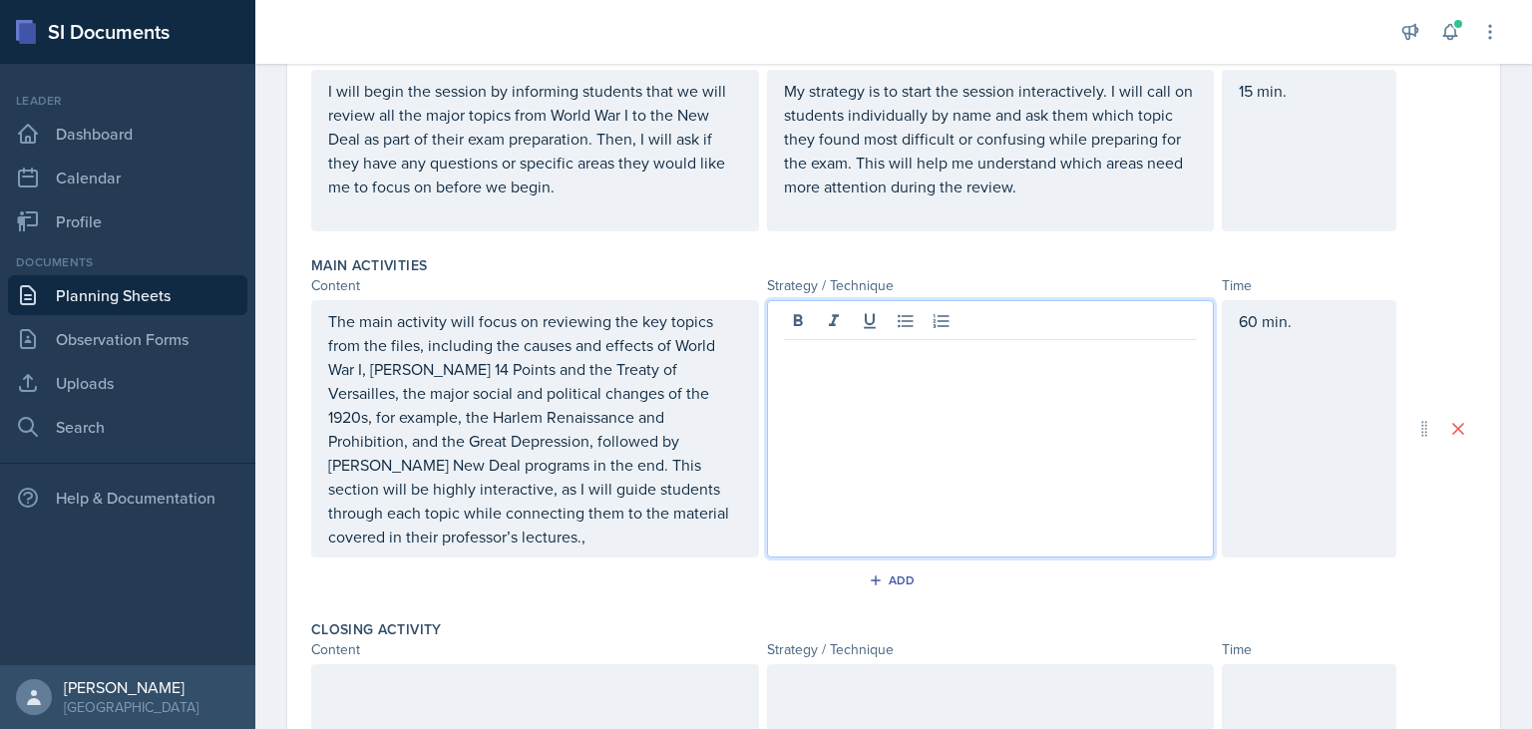
click at [889, 379] on div at bounding box center [991, 428] width 448 height 257
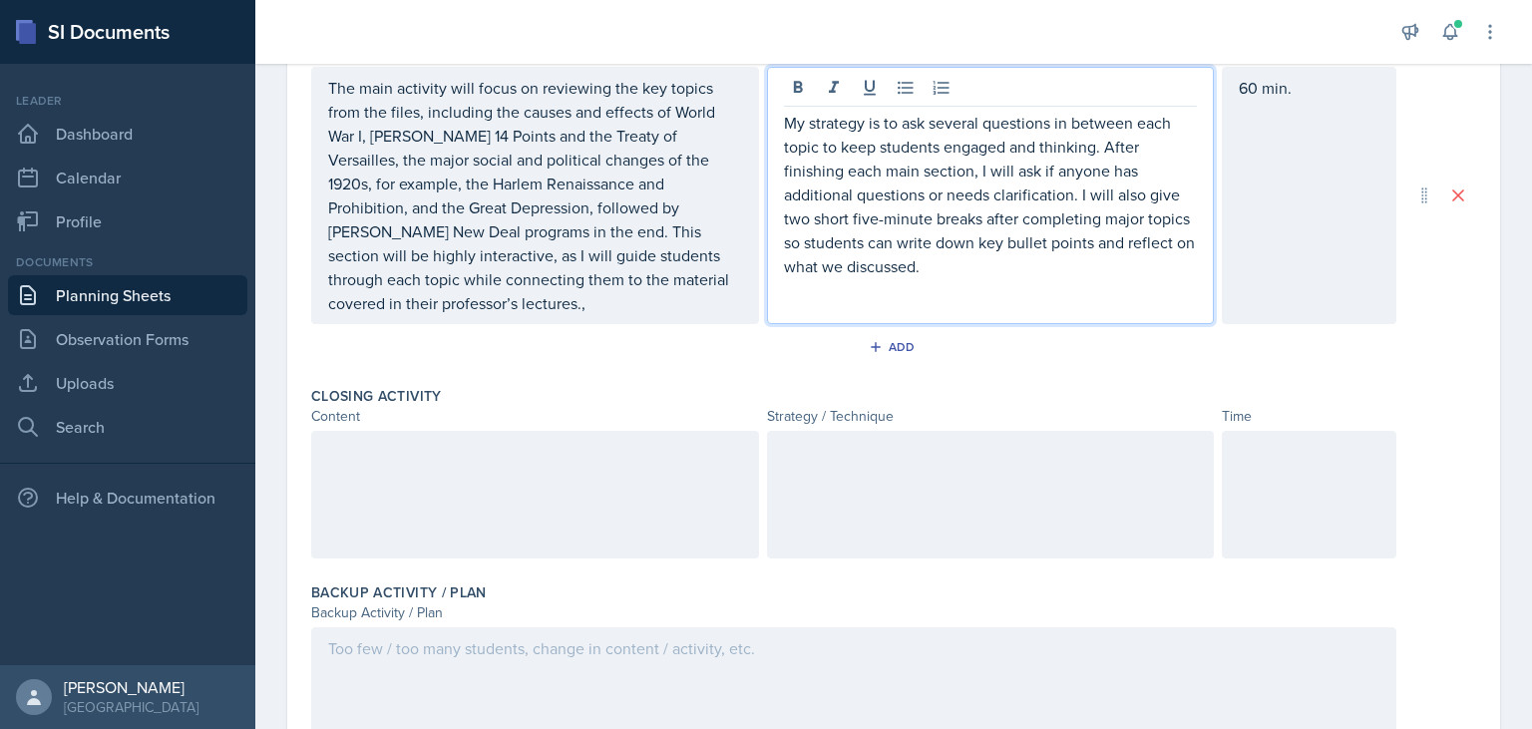
scroll to position [758, 0]
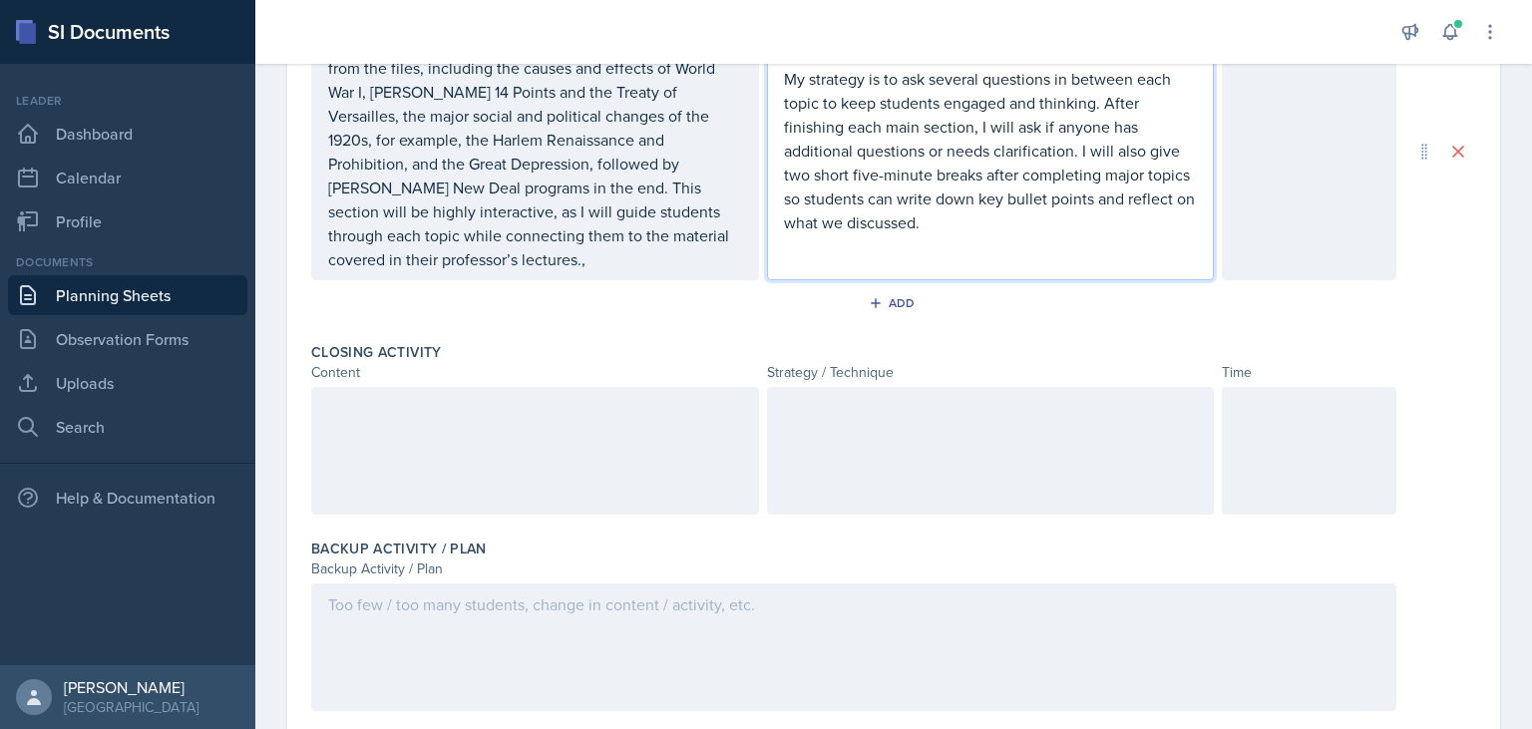
click at [393, 438] on div at bounding box center [535, 451] width 448 height 128
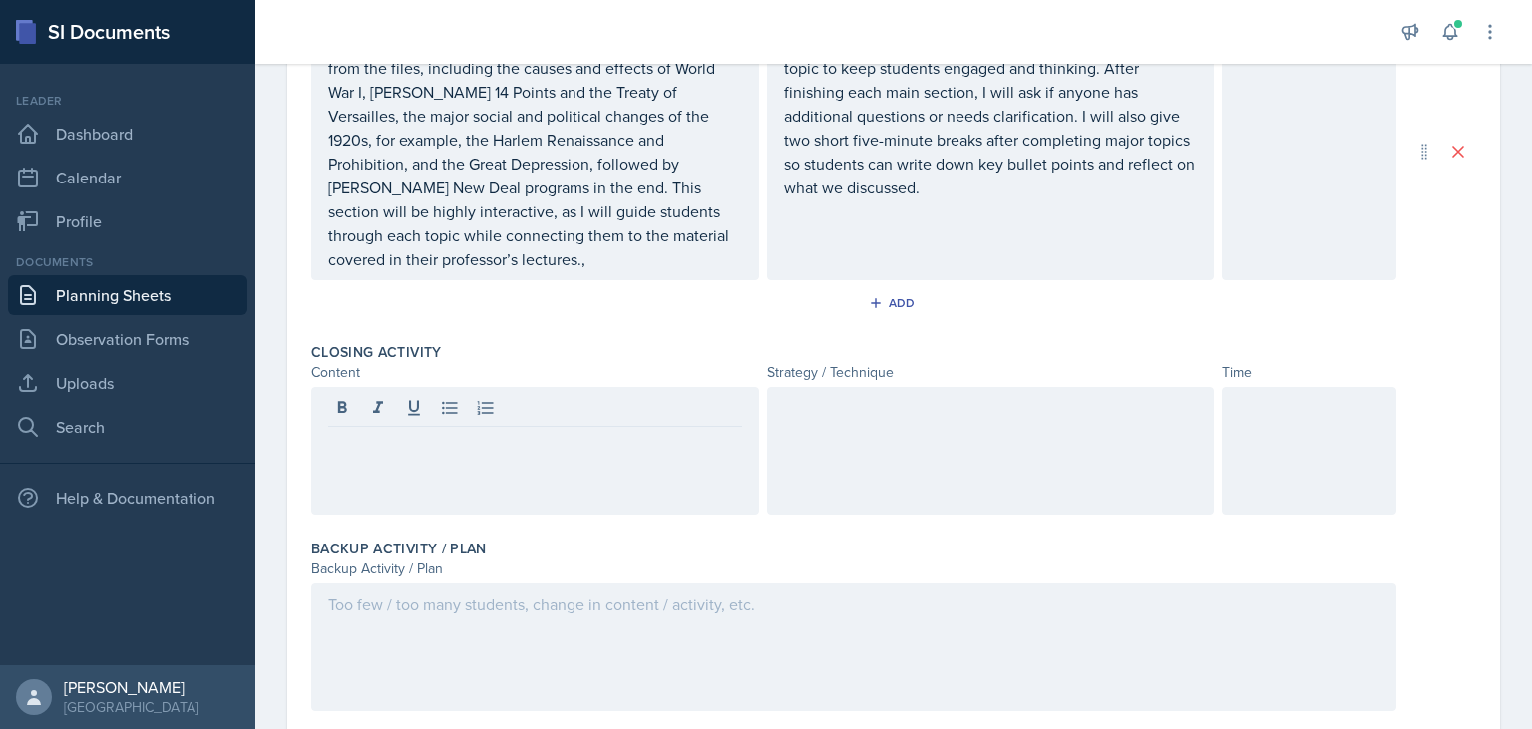
click at [887, 457] on div at bounding box center [991, 451] width 448 height 128
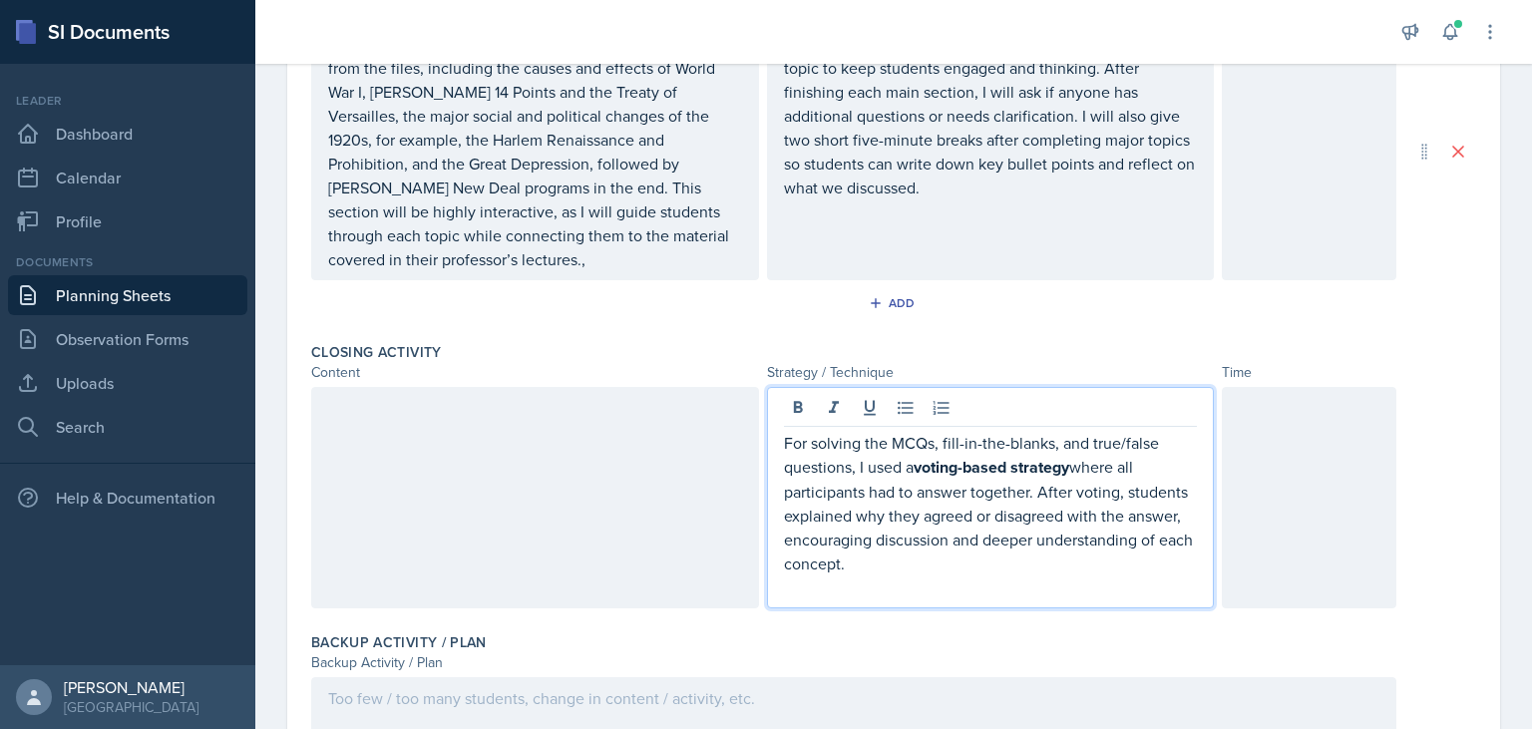
click at [900, 469] on p "For solving the MCQs, fill-in-the-blanks, and true/false questions, I used a vo…" at bounding box center [991, 503] width 414 height 145
click at [844, 515] on p "For solving the MCQs, fill-in-the-blanks, and true/false questions, I will use …" at bounding box center [991, 503] width 414 height 145
click at [855, 512] on p "For solving the MCQs, fill-in-the-blanks, and true/false questions, I will use …" at bounding box center [991, 503] width 414 height 145
click at [784, 512] on p "For solving the MCQs, fill-in-the-blanks, and true/false questions, I will use …" at bounding box center [991, 503] width 414 height 145
click at [878, 513] on p "For solving the MCQs, fill-in-the-blanks, and true/false questions, I will use …" at bounding box center [991, 503] width 414 height 145
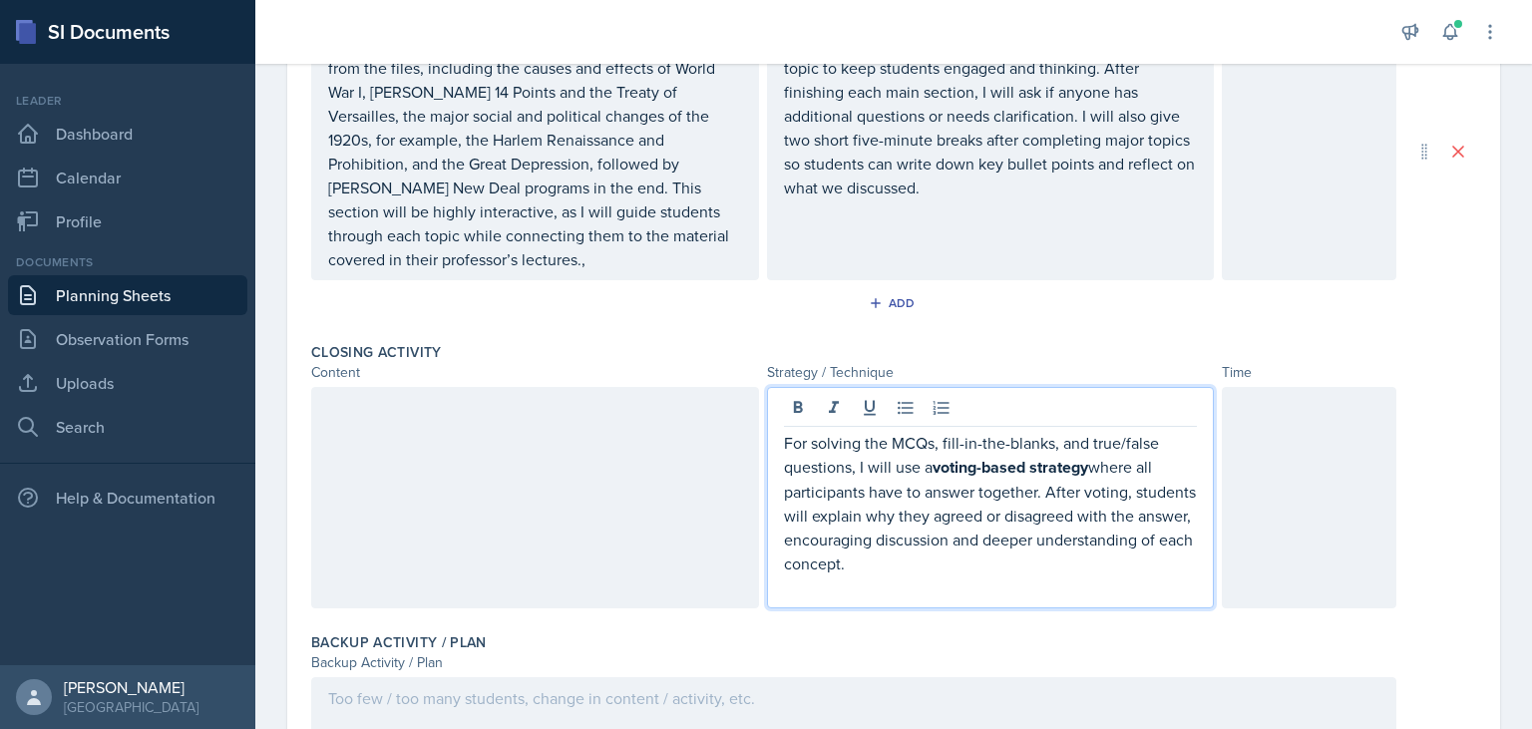
click at [978, 513] on p "For solving the MCQs, fill-in-the-blanks, and true/false questions, I will use …" at bounding box center [991, 503] width 414 height 145
click at [1063, 511] on p "For solving the MCQs, fill-in-the-blanks, and true/false questions, I will use …" at bounding box center [991, 503] width 414 height 145
click at [857, 577] on p at bounding box center [991, 588] width 414 height 24
click at [873, 570] on p "For solving the MCQs, fill-in-the-blanks, and true/false questions, I will use …" at bounding box center [991, 503] width 414 height 145
click at [381, 480] on div at bounding box center [535, 497] width 448 height 221
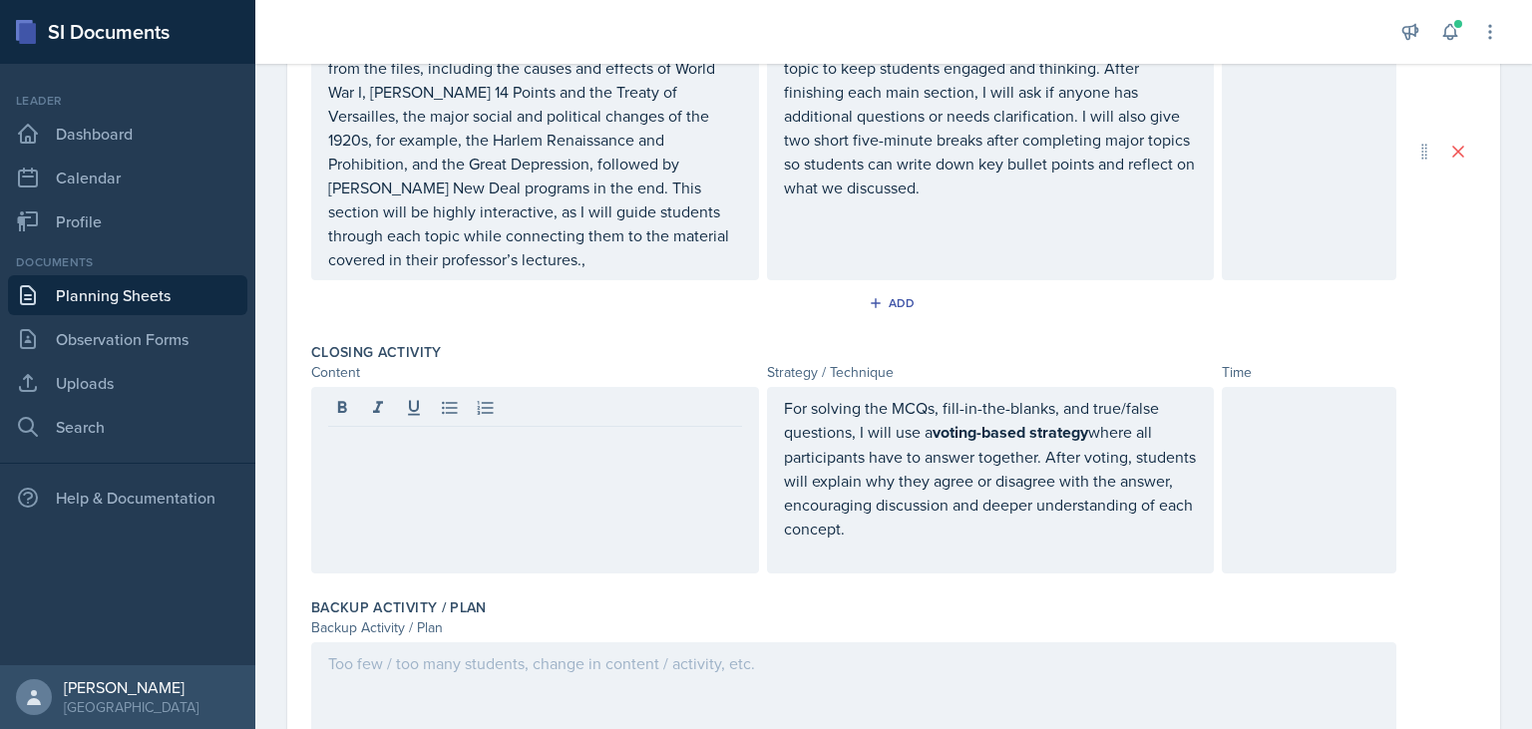
click at [404, 477] on div at bounding box center [535, 480] width 448 height 187
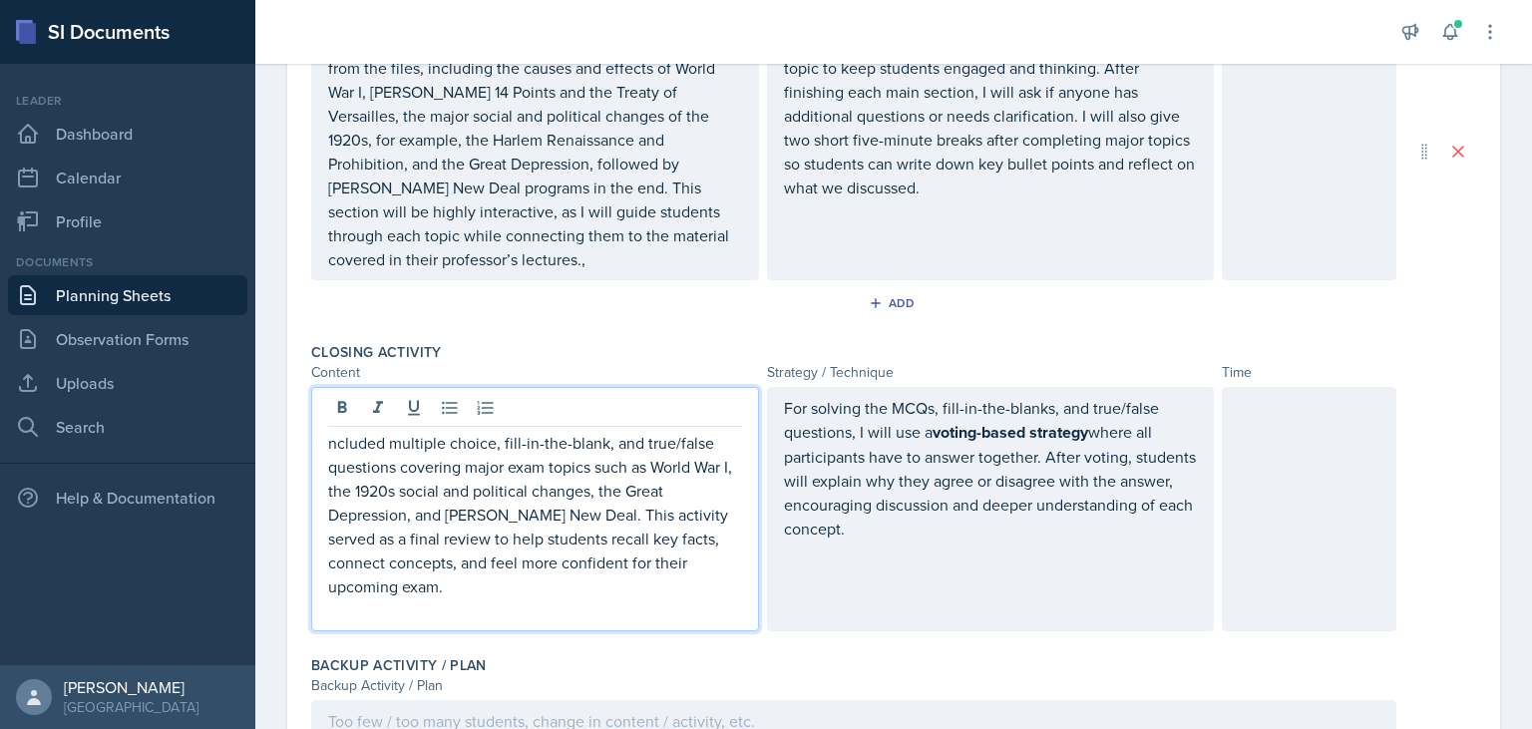
click at [386, 431] on p "ncluded multiple choice, fill-in-the-blank, and true/false questions covering m…" at bounding box center [535, 515] width 414 height 168
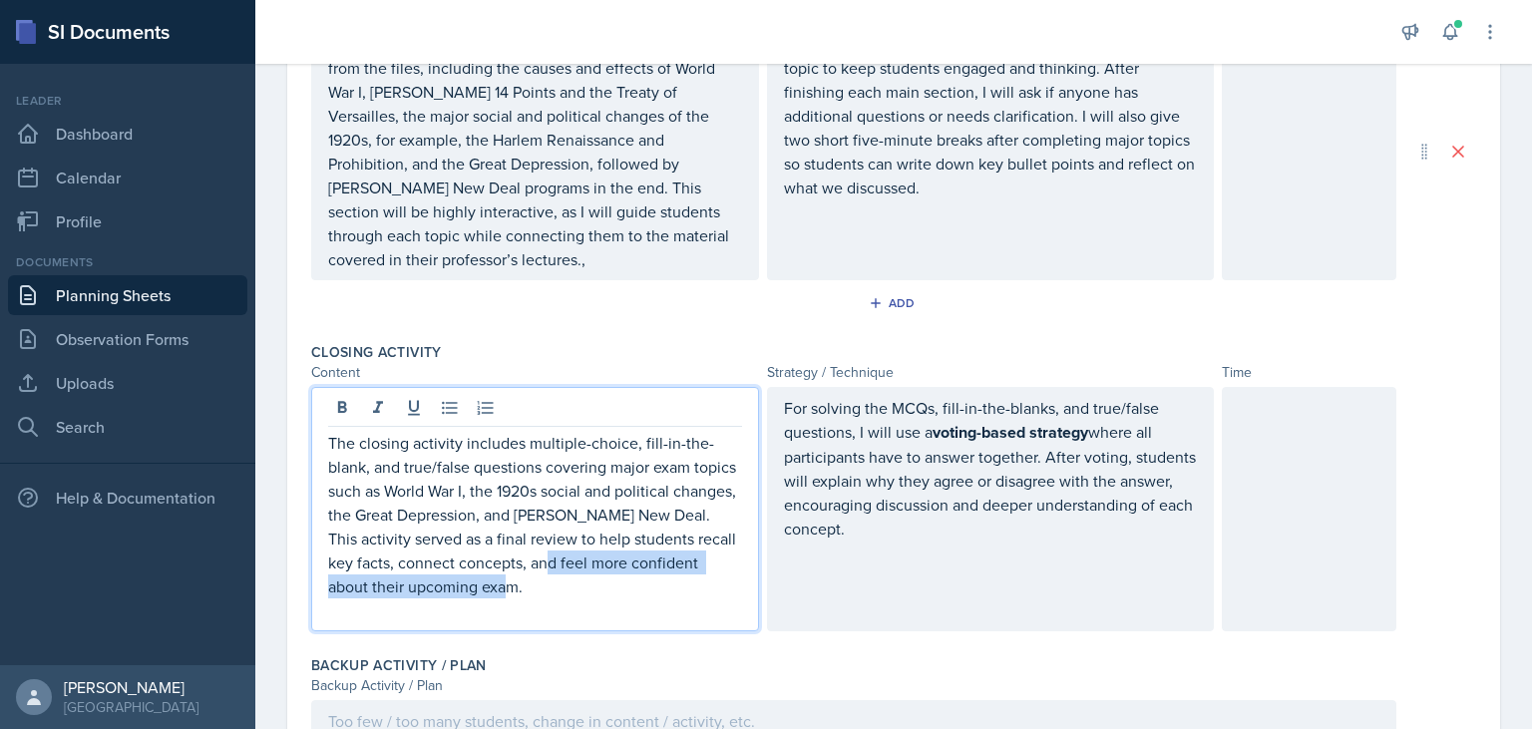
drag, startPoint x: 532, startPoint y: 556, endPoint x: 553, endPoint y: 594, distance: 43.3
click at [553, 594] on p "The closing activity includes multiple-choice, fill-in-the-blank, and true/fals…" at bounding box center [535, 515] width 414 height 168
click at [672, 561] on p "The closing activity includes multiple-choice, fill-in-the-blank, and true/fals…" at bounding box center [535, 515] width 414 height 168
click at [670, 563] on p "The closing activity includes multiple-choice, fill-in-the-blank, and true/fals…" at bounding box center [535, 515] width 414 height 168
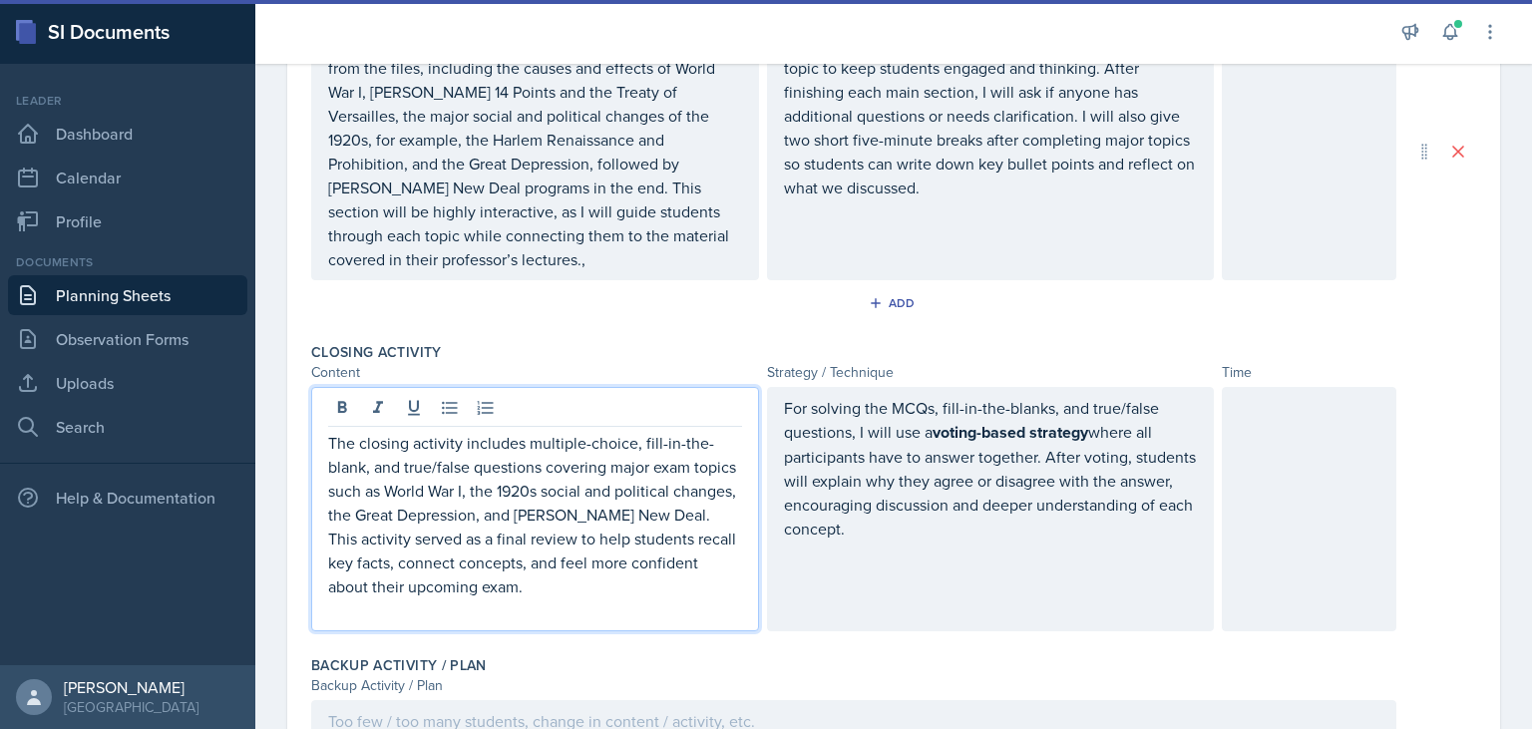
click at [669, 560] on p "The closing activity includes multiple-choice, fill-in-the-blank, and true/fals…" at bounding box center [535, 515] width 414 height 168
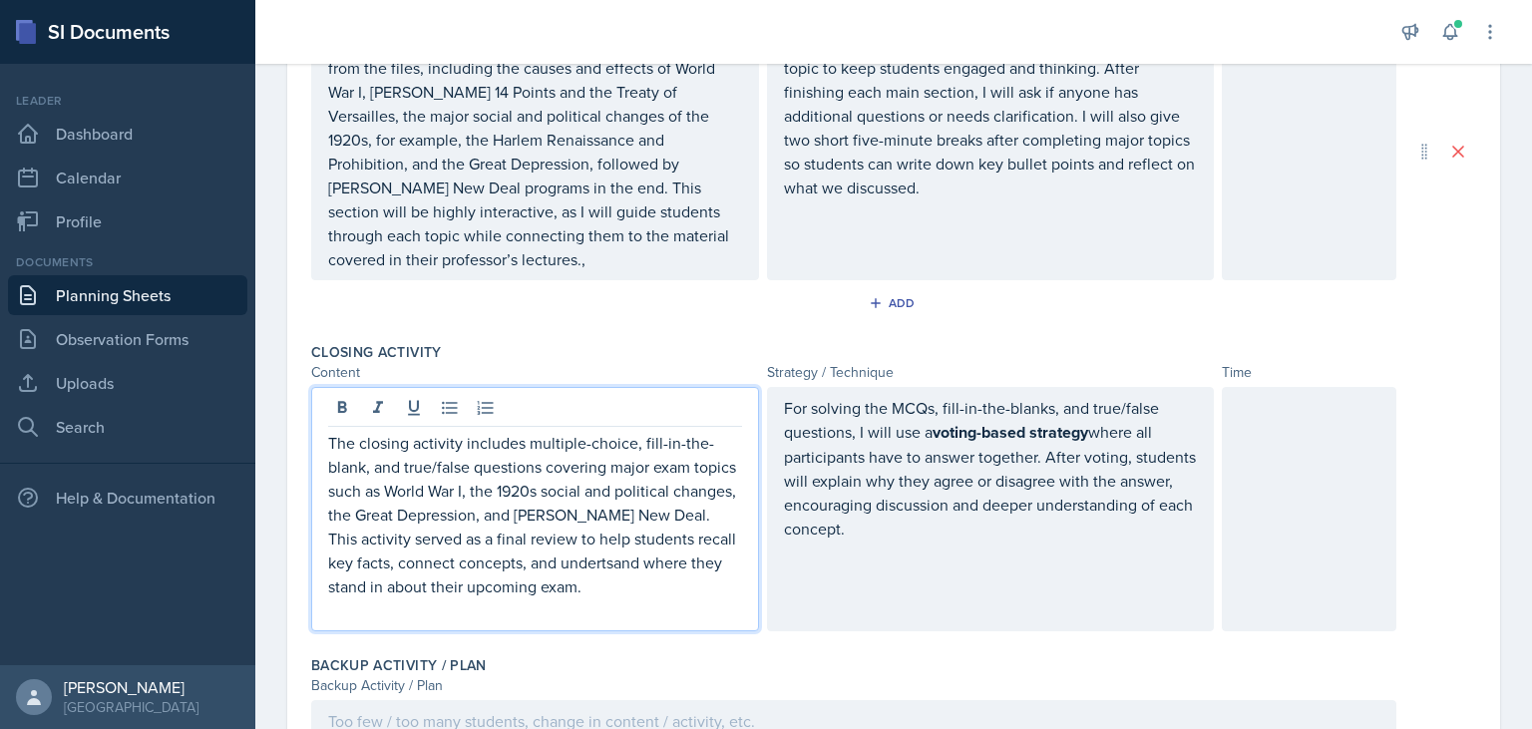
click at [387, 595] on p "The closing activity includes multiple-choice, fill-in-the-blank, and true/fals…" at bounding box center [535, 515] width 414 height 168
click at [548, 605] on p at bounding box center [535, 611] width 414 height 24
click at [1369, 432] on div at bounding box center [1309, 509] width 175 height 244
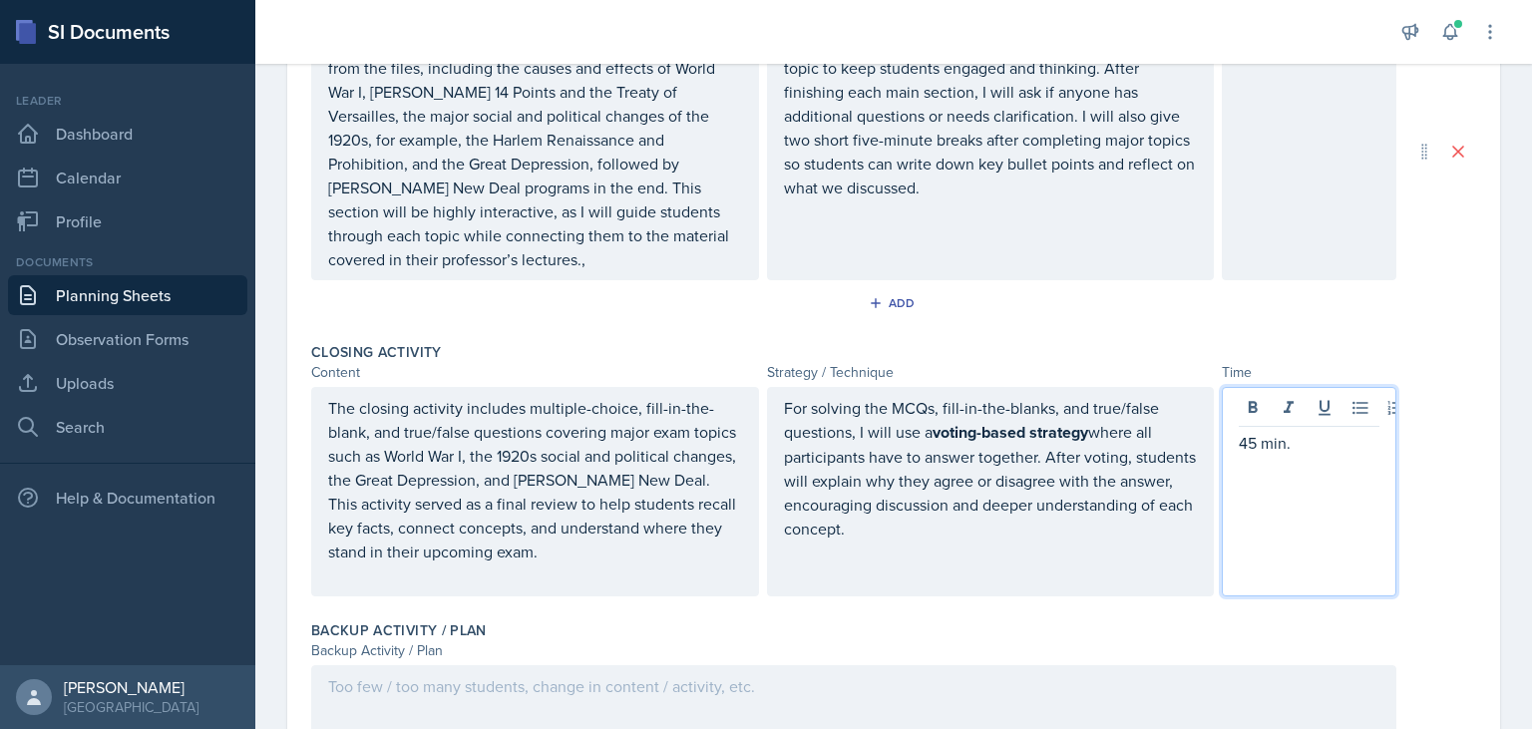
click at [1463, 585] on div "The closing activity includes multiple-choice, fill-in-the-blank, and true/fals…" at bounding box center [893, 491] width 1165 height 209
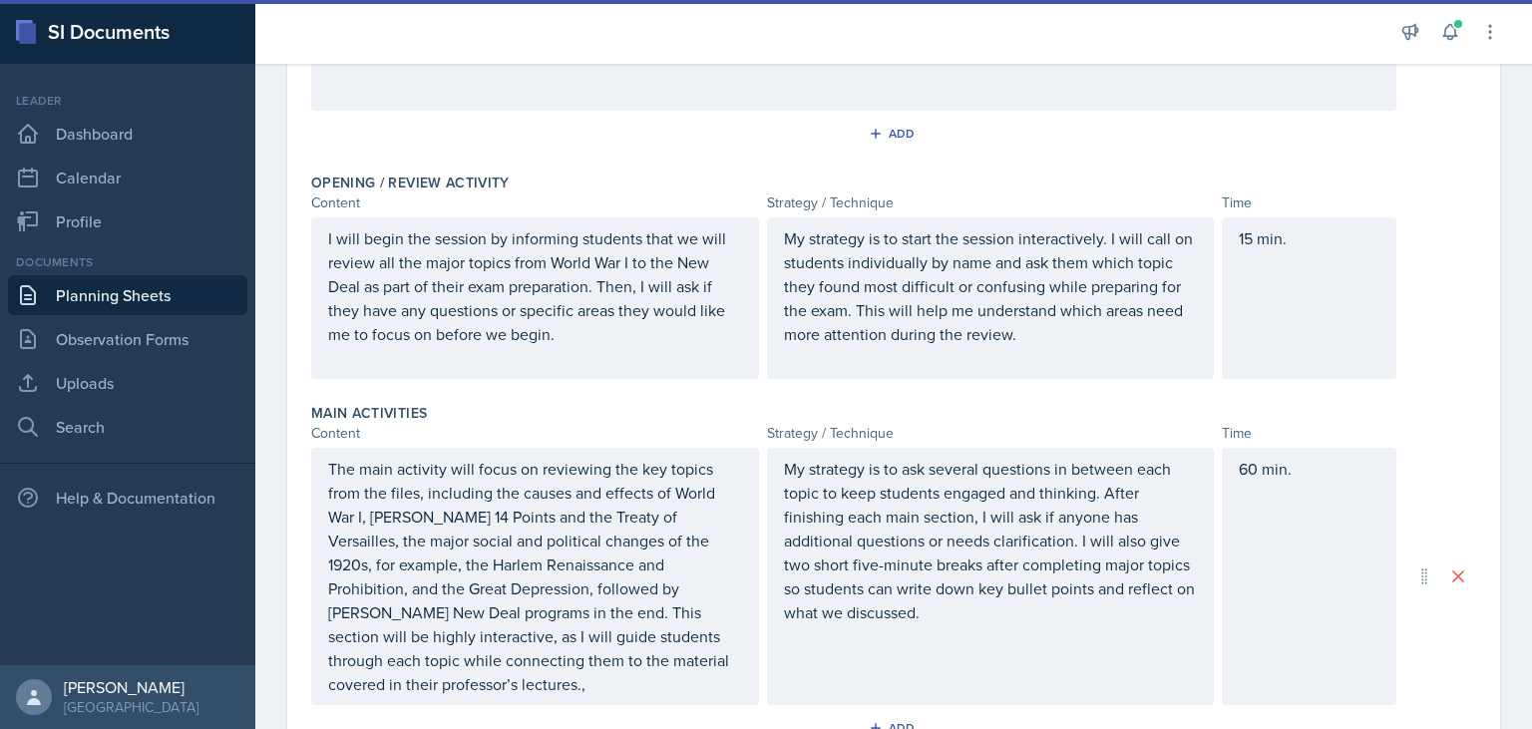
scroll to position [277, 0]
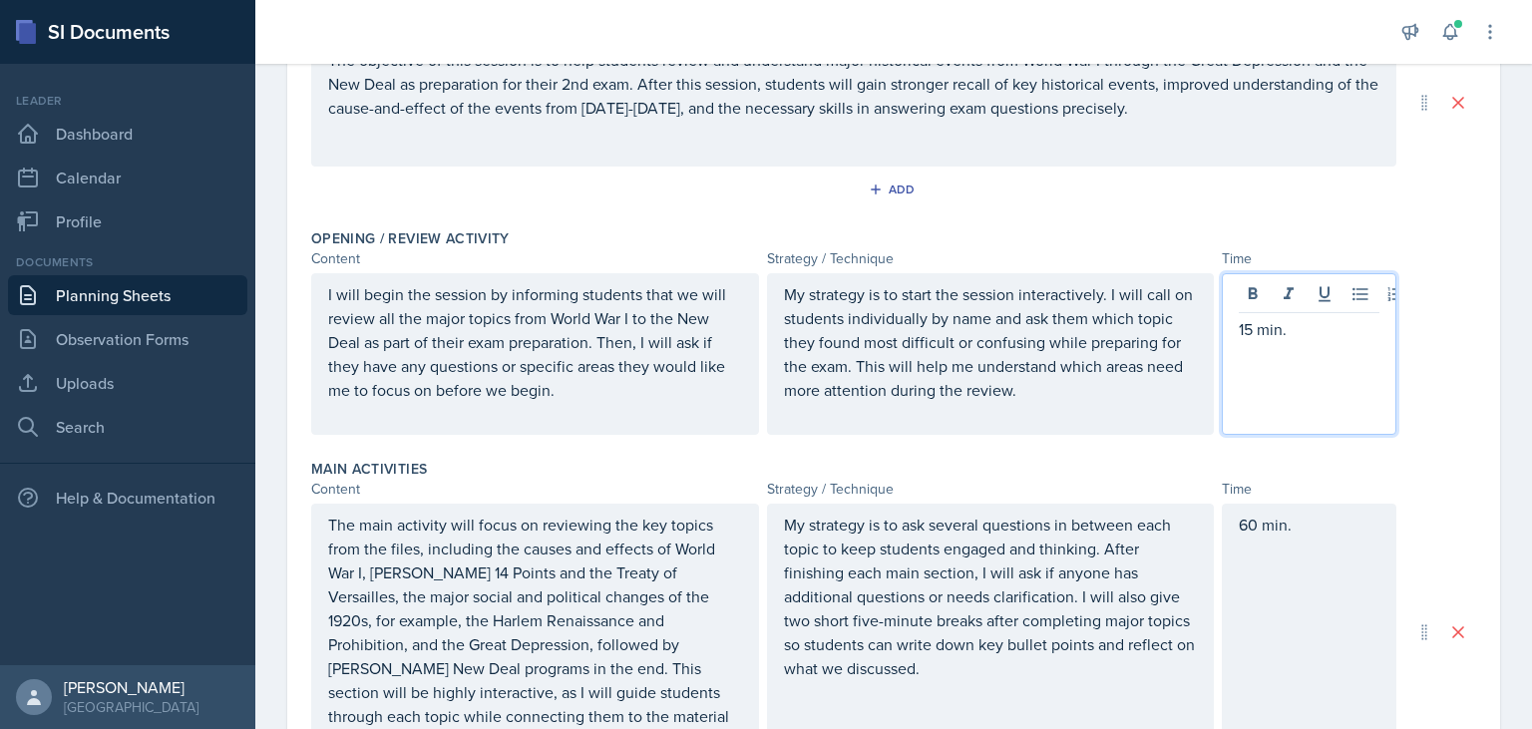
click at [1251, 288] on div "15 min." at bounding box center [1309, 354] width 175 height 162
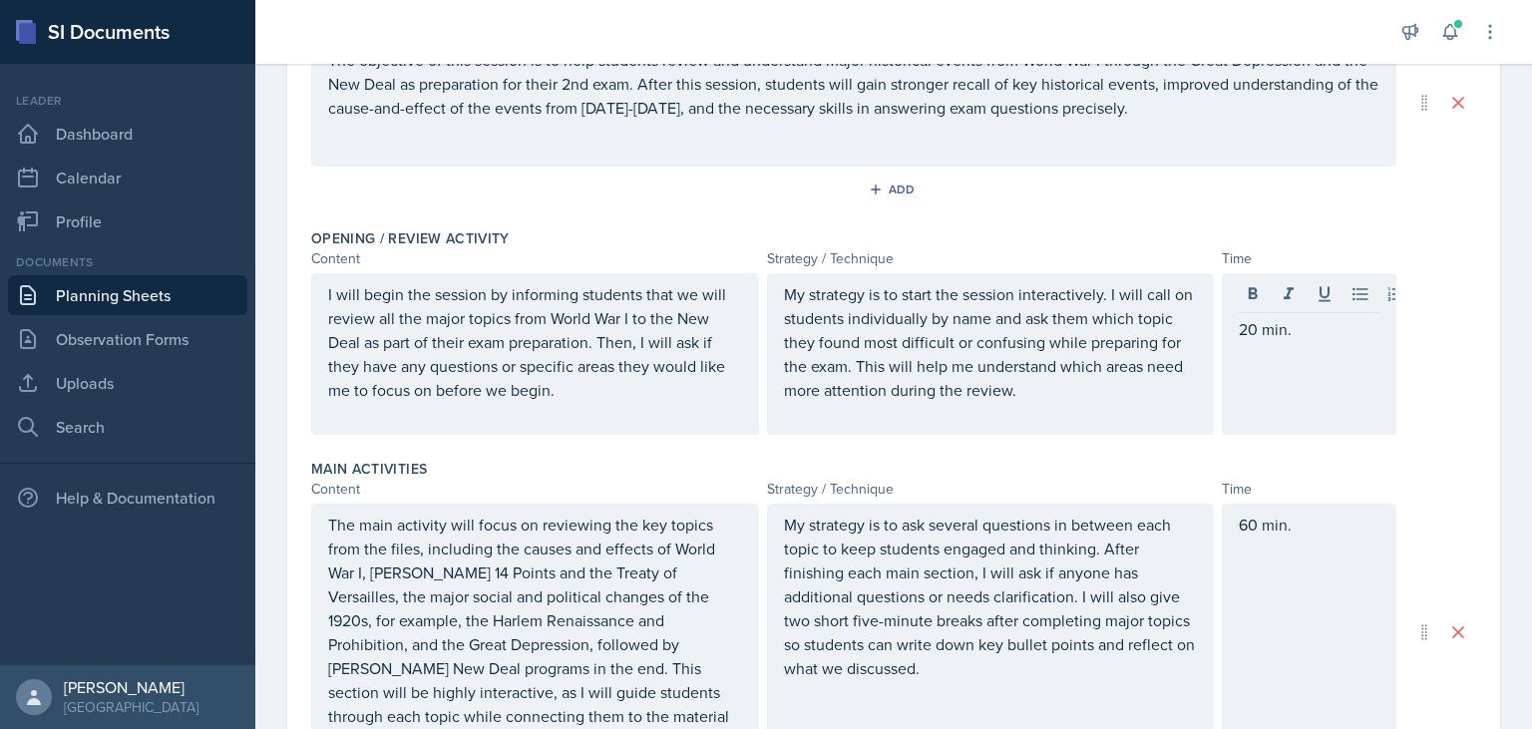
click at [1435, 377] on div "I will begin the session by informing students that we will review all the majo…" at bounding box center [893, 354] width 1165 height 162
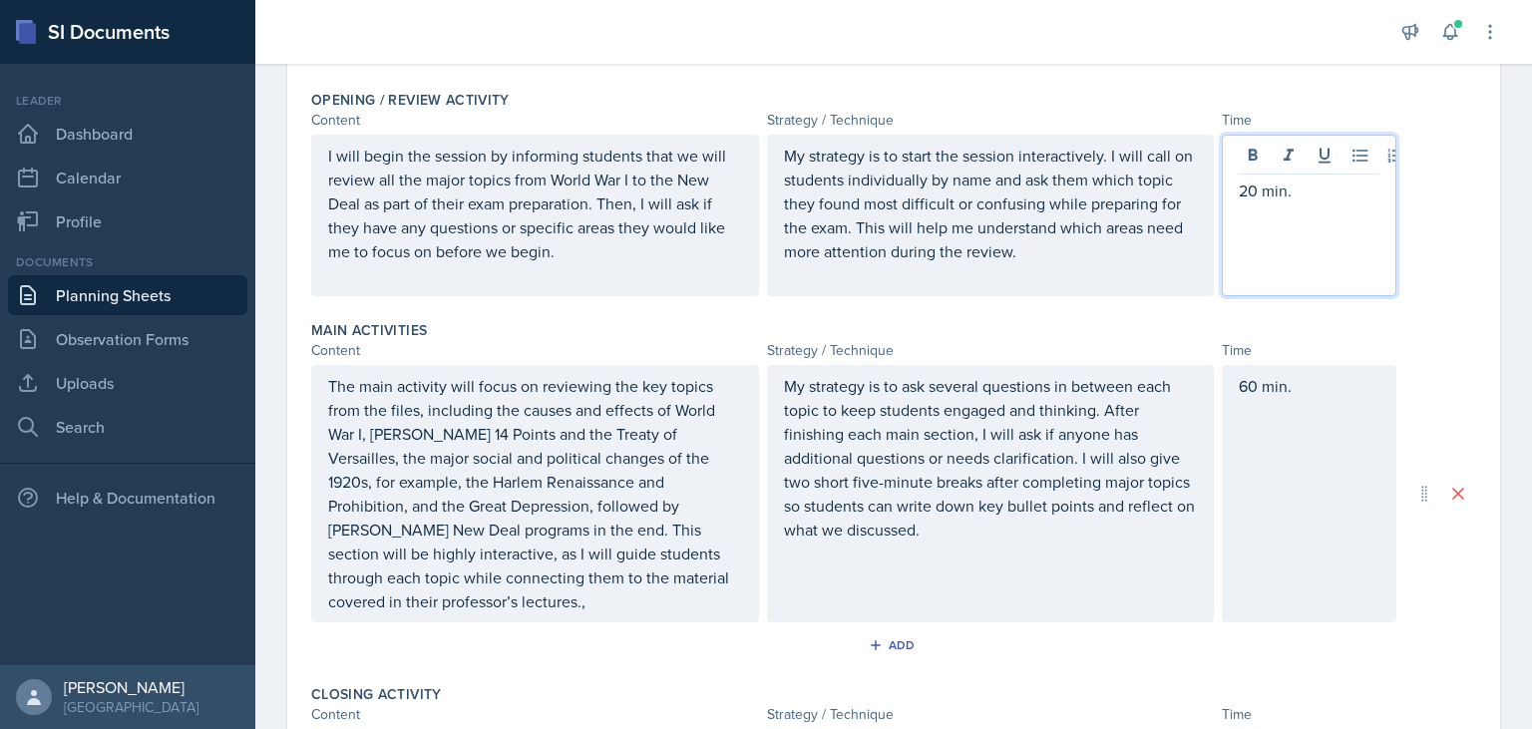
click at [1251, 156] on div "20 min." at bounding box center [1309, 216] width 175 height 162
click at [1252, 190] on p "20 min." at bounding box center [1309, 191] width 141 height 24
click at [1259, 191] on p "20 min." at bounding box center [1309, 191] width 141 height 24
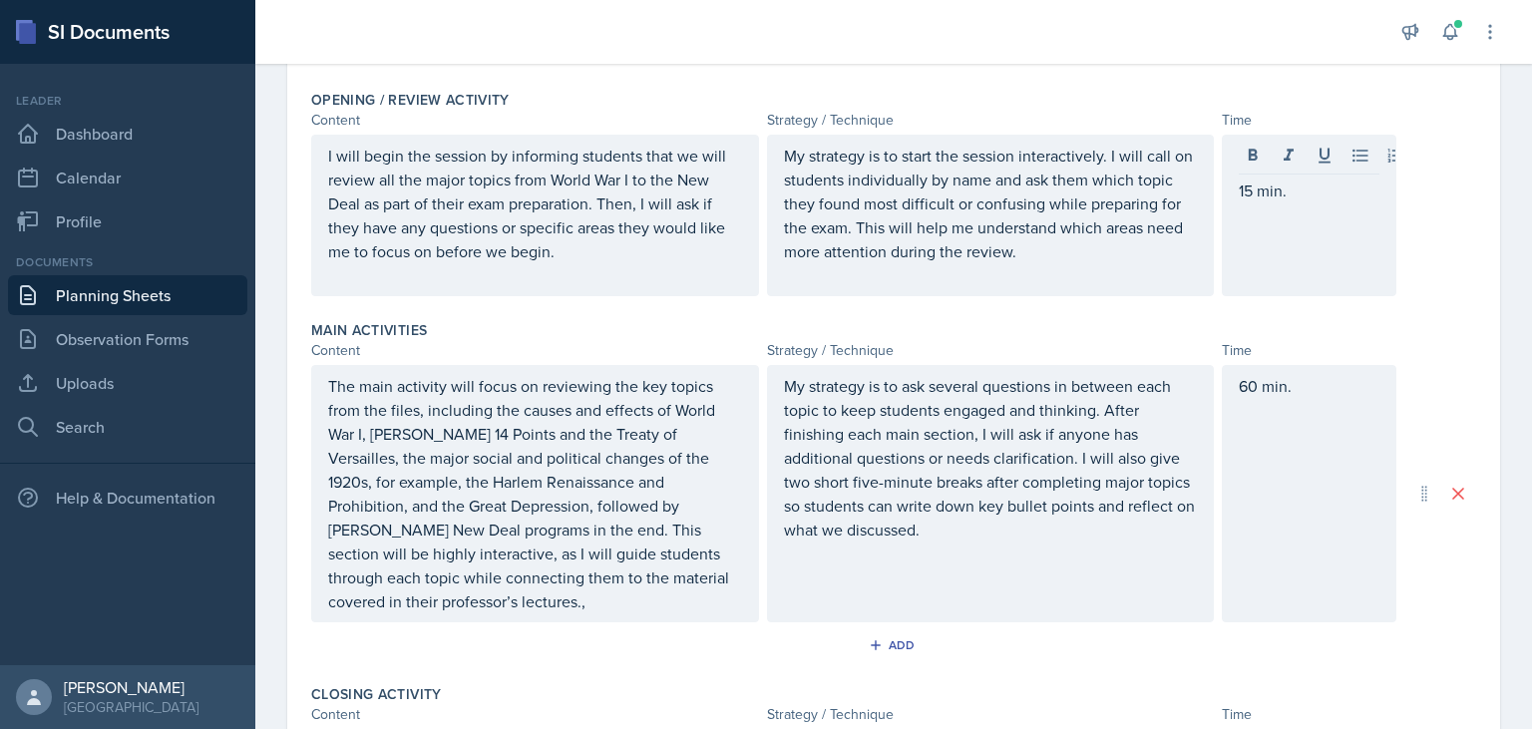
click at [1502, 335] on div "Date [DATE] [DATE] 28 29 30 1 2 3 4 5 6 7 8 9 10 11 12 13 14 15 16 17 18 19 20 …" at bounding box center [893, 478] width 1277 height 1474
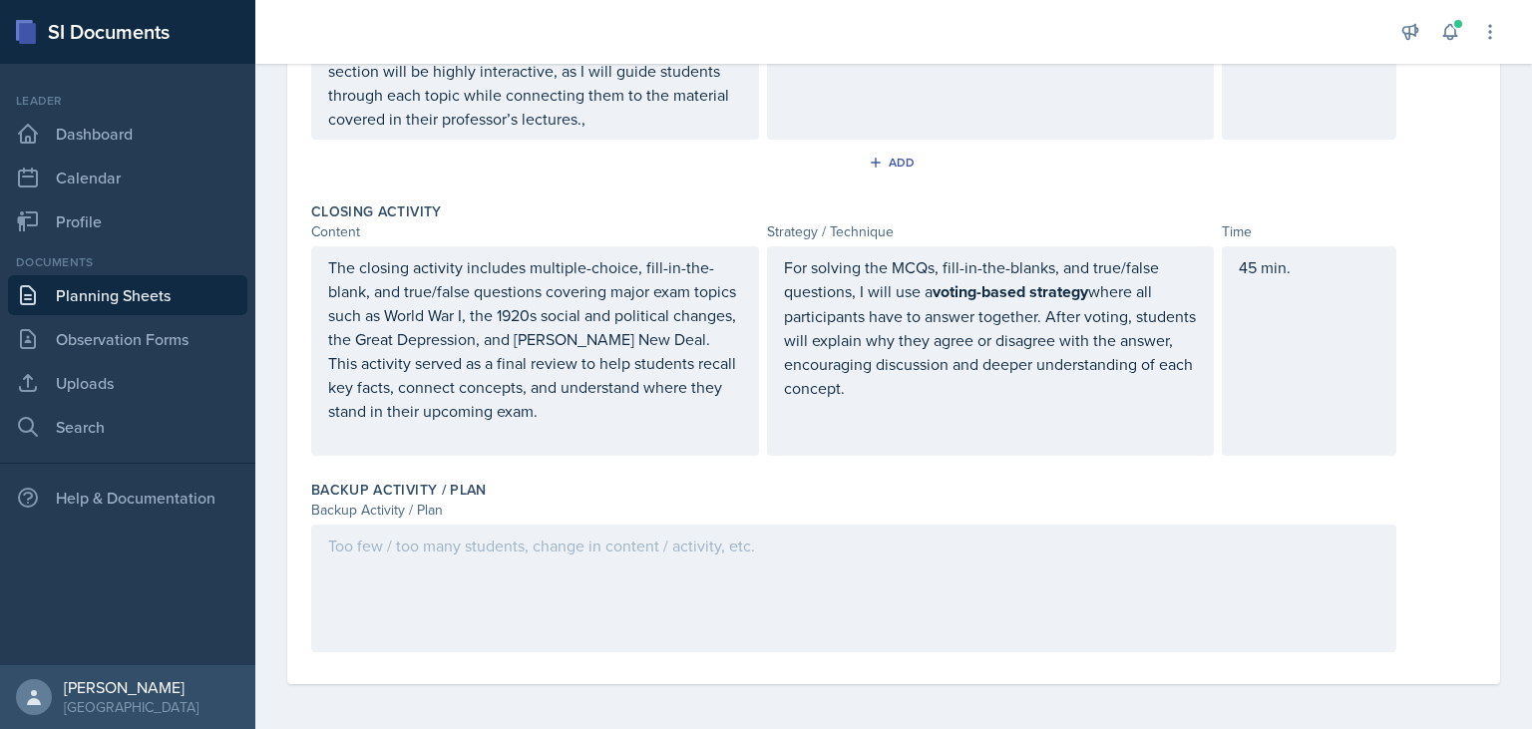
click at [416, 593] on div at bounding box center [853, 589] width 1085 height 128
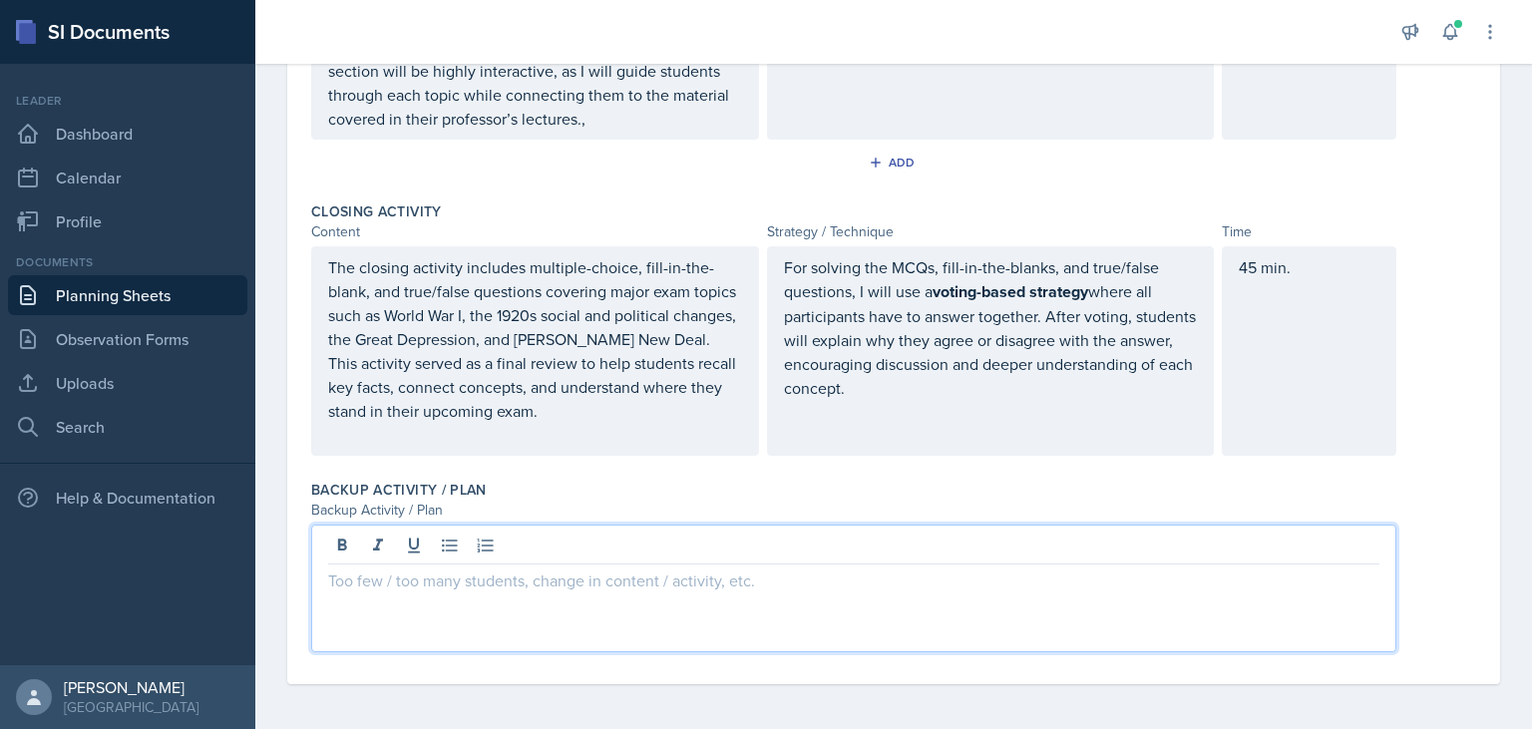
click at [482, 615] on div at bounding box center [853, 589] width 1085 height 128
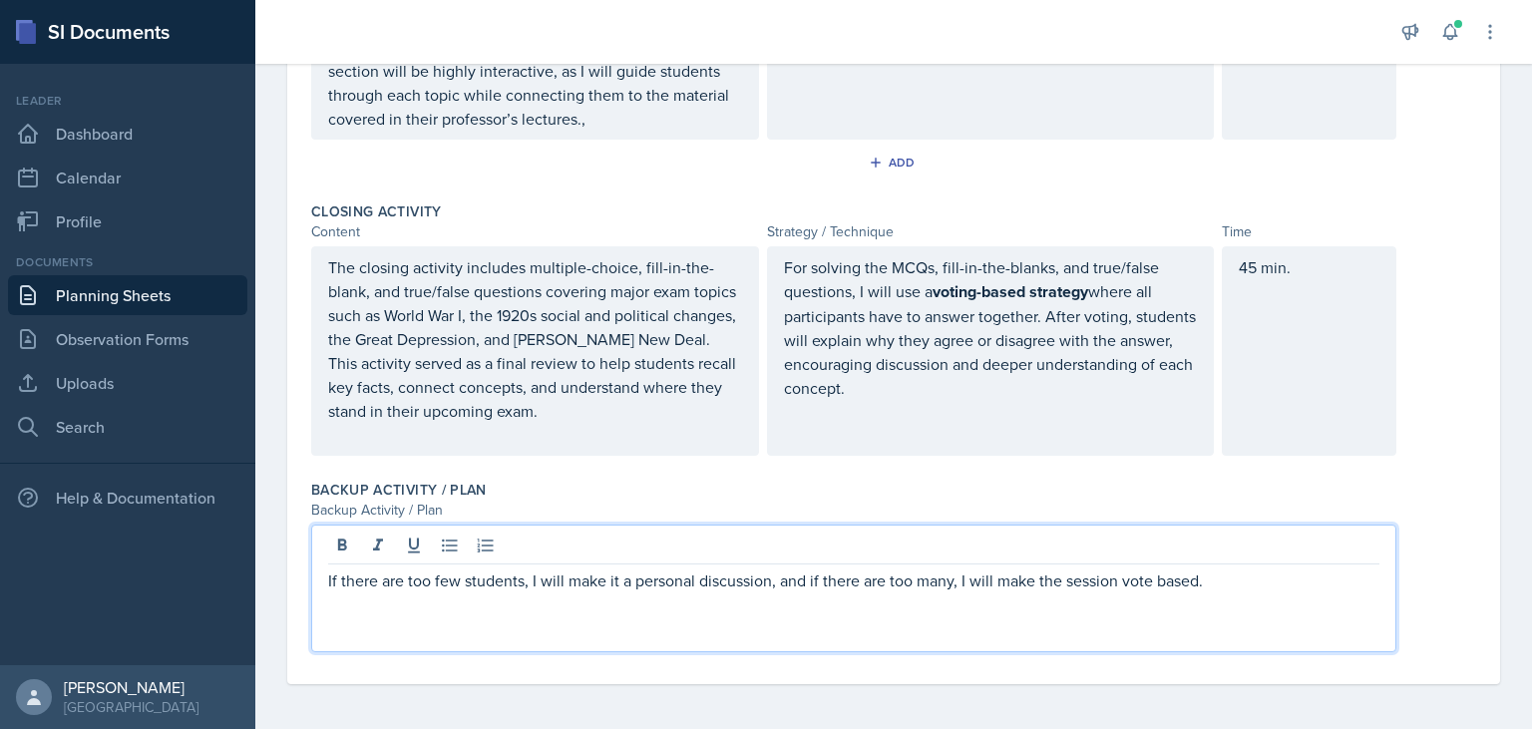
click at [1416, 525] on div "If there are too few students, I will make it a personal discussion, and if the…" at bounding box center [893, 589] width 1165 height 128
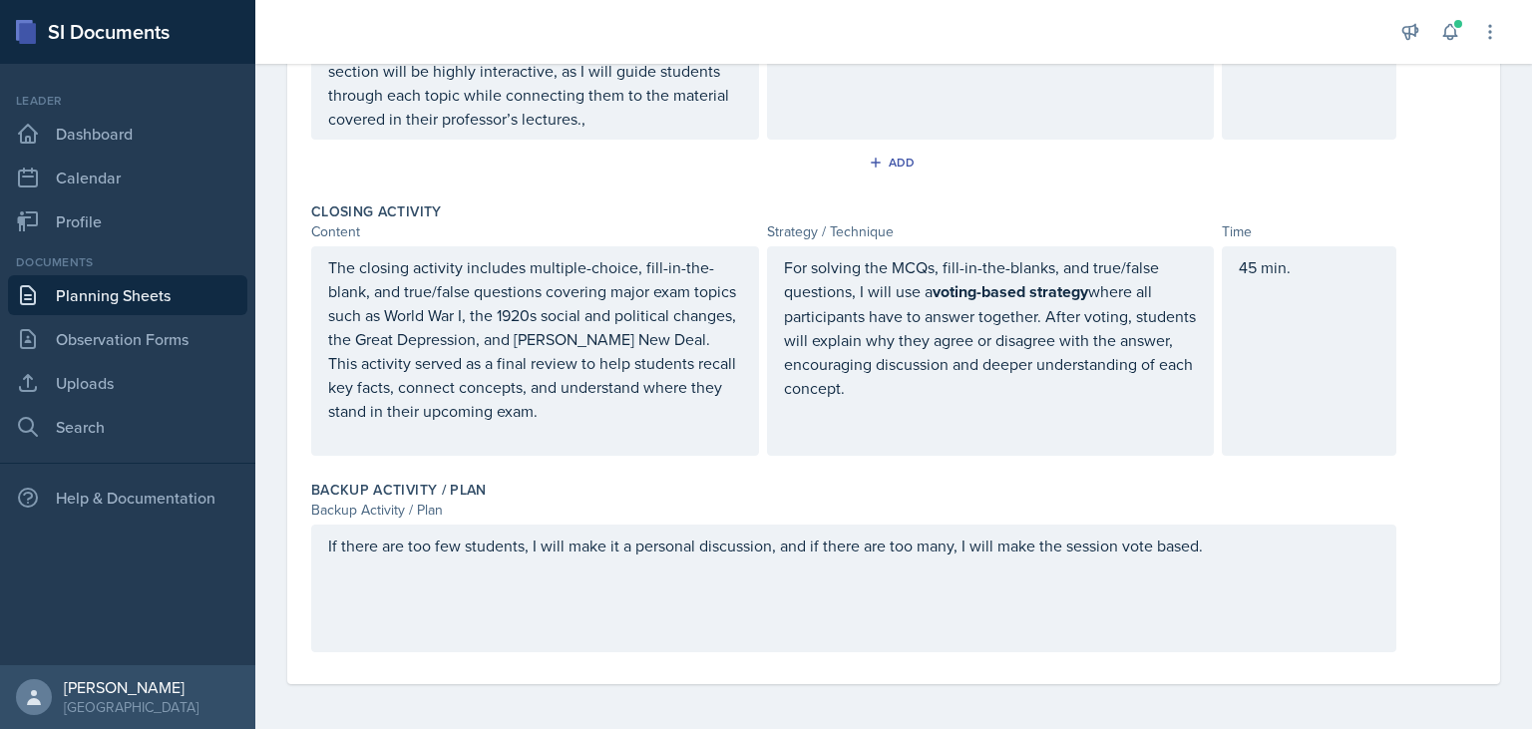
click at [1162, 541] on div "If there are too few students, I will make it a personal discussion, and if the…" at bounding box center [853, 589] width 1085 height 128
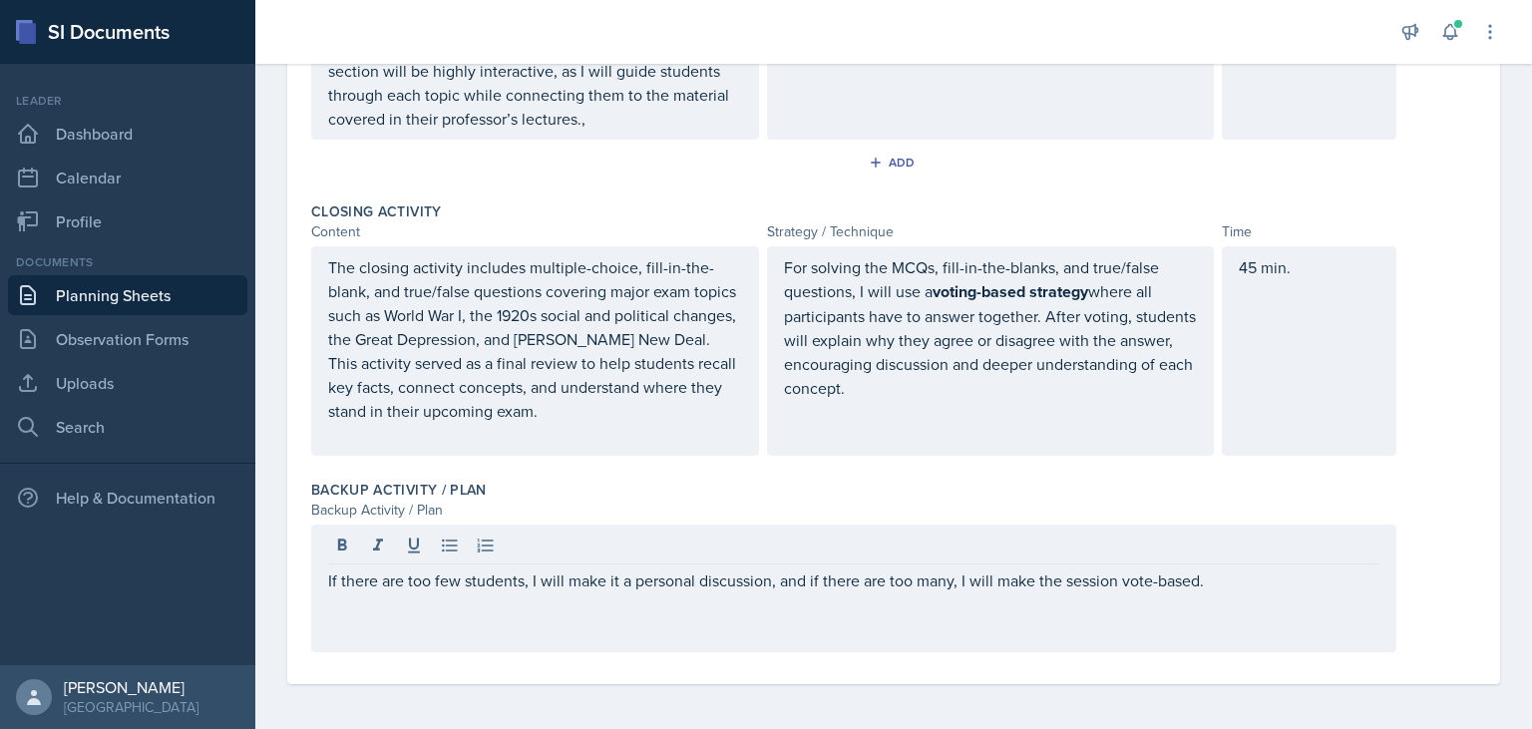
click at [1439, 541] on div "If there are too few students, I will make it a personal discussion, and if the…" at bounding box center [893, 589] width 1165 height 128
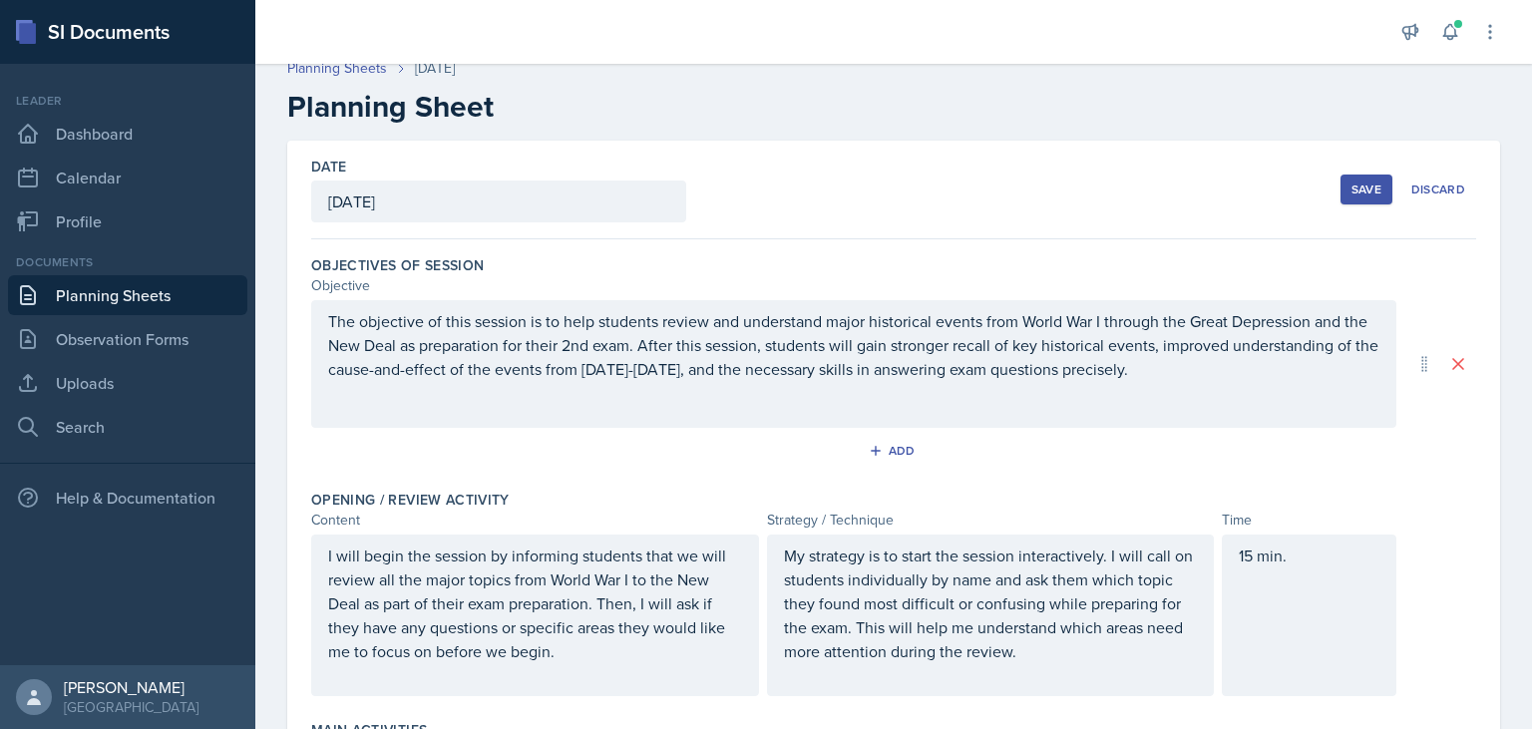
scroll to position [0, 0]
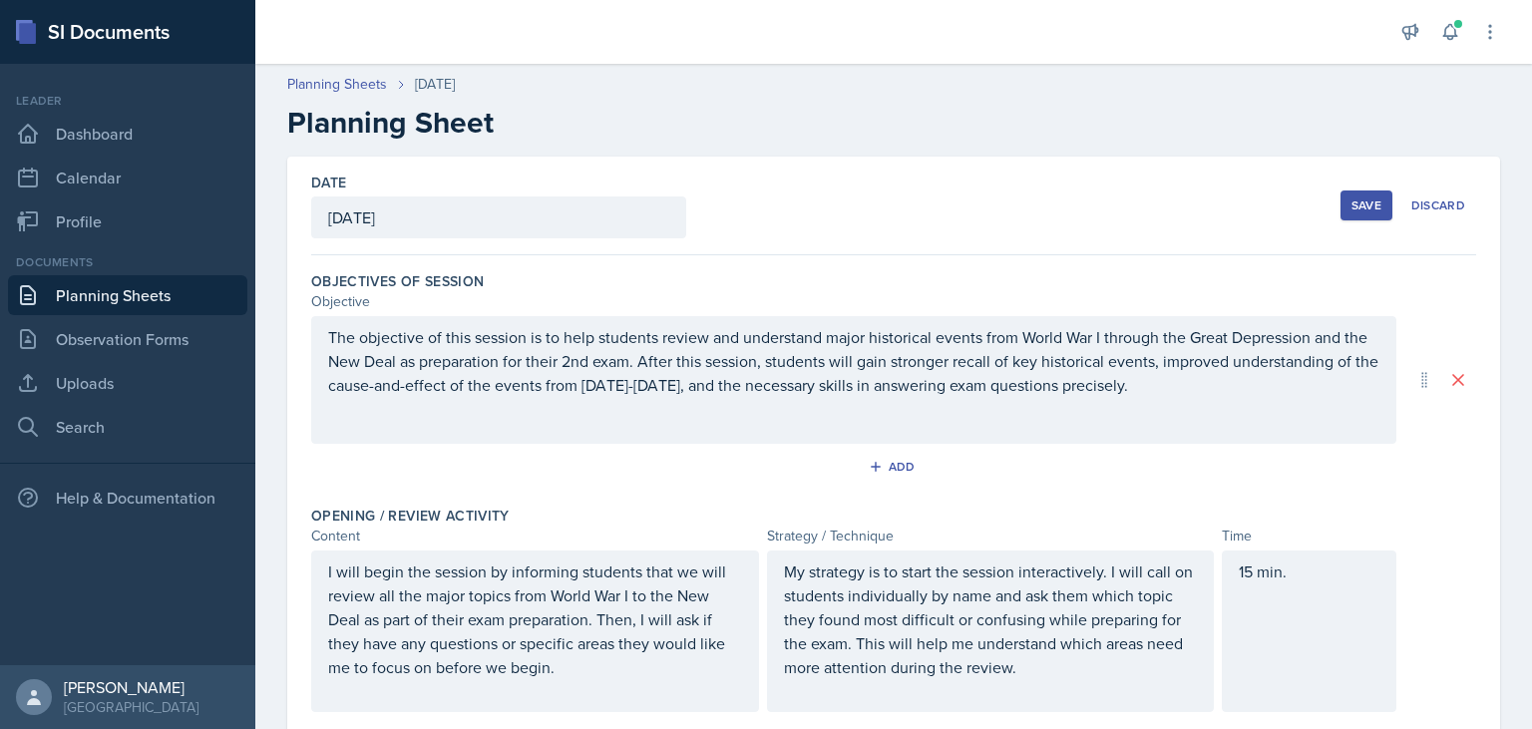
click at [1348, 207] on button "Save" at bounding box center [1367, 206] width 52 height 30
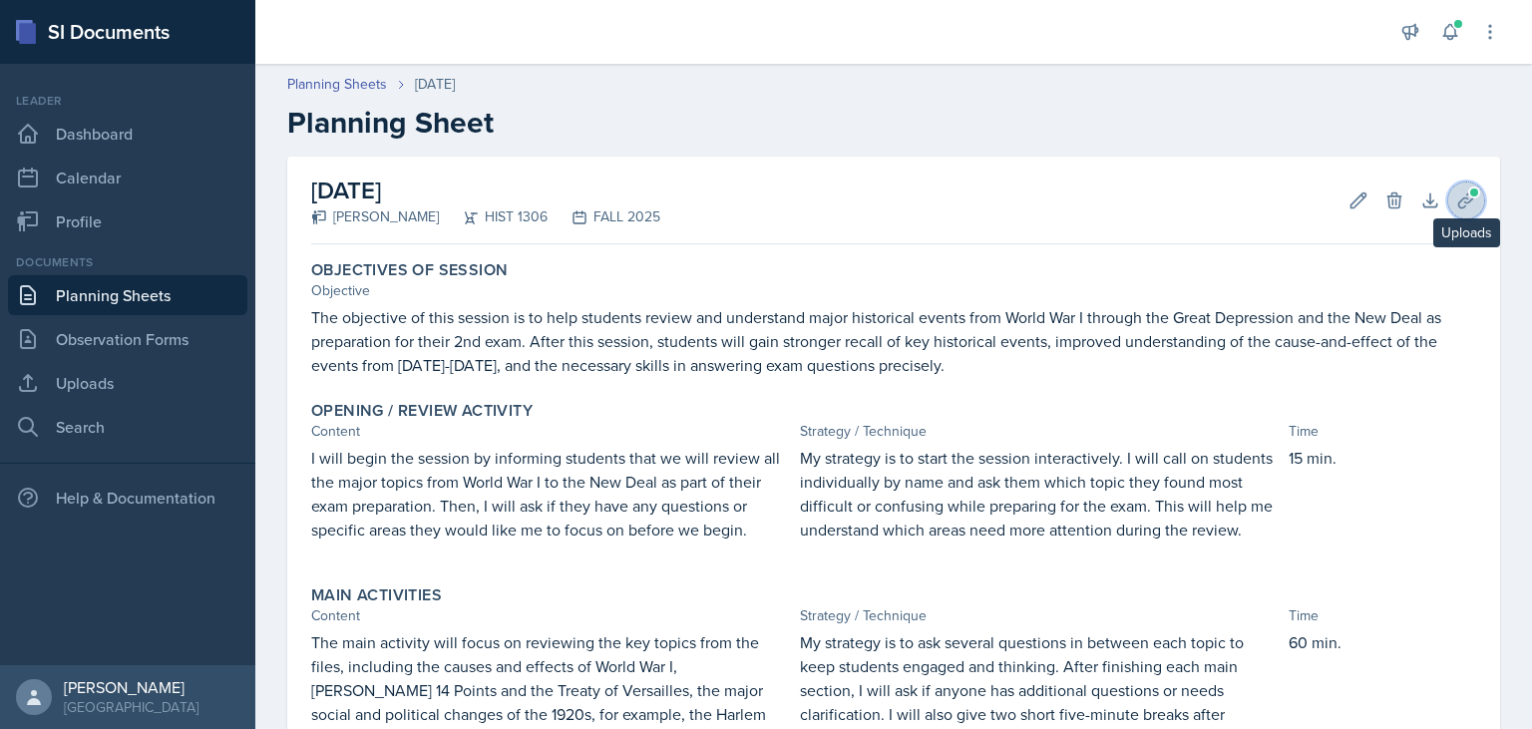
click at [1474, 189] on span at bounding box center [1474, 193] width 12 height 12
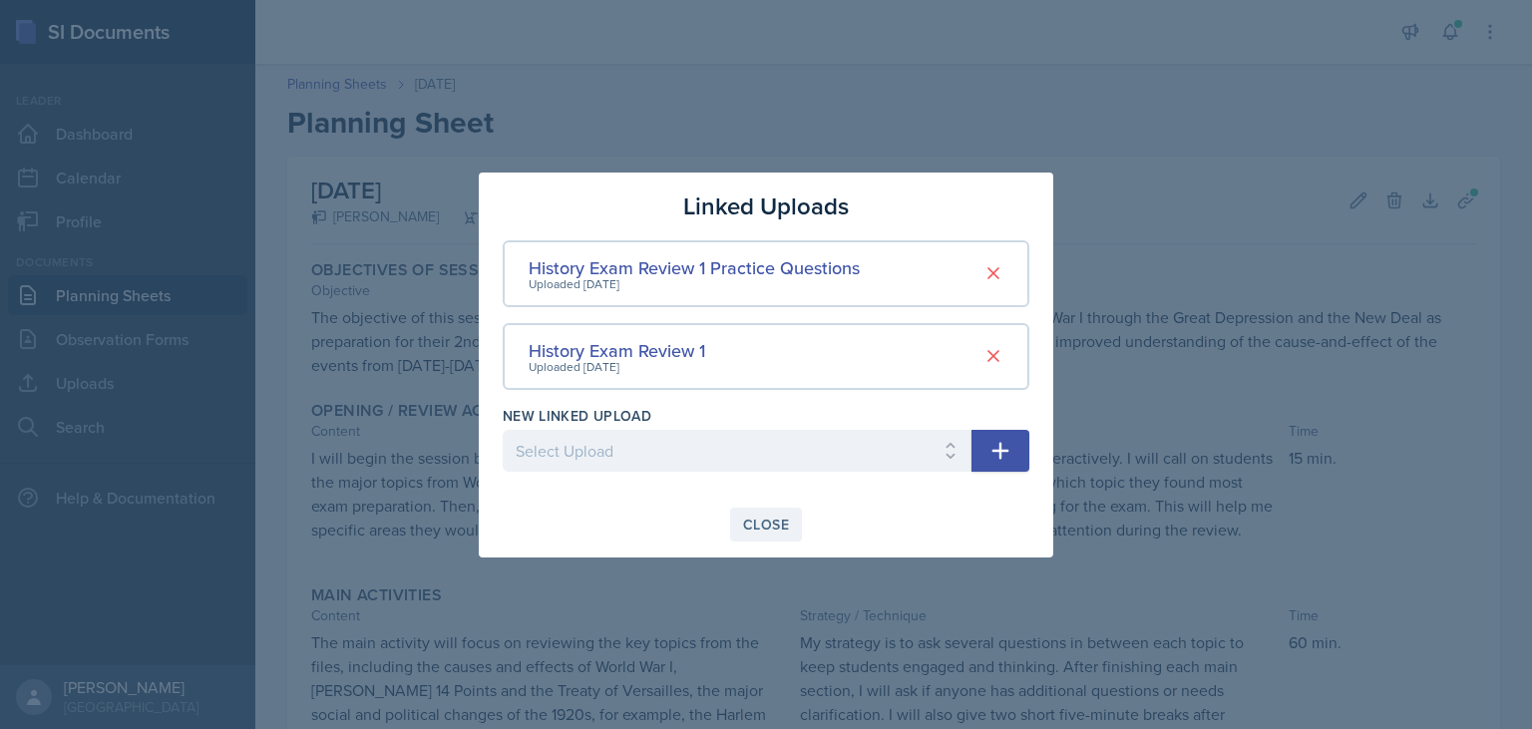
click at [760, 521] on div "Close" at bounding box center [766, 525] width 46 height 16
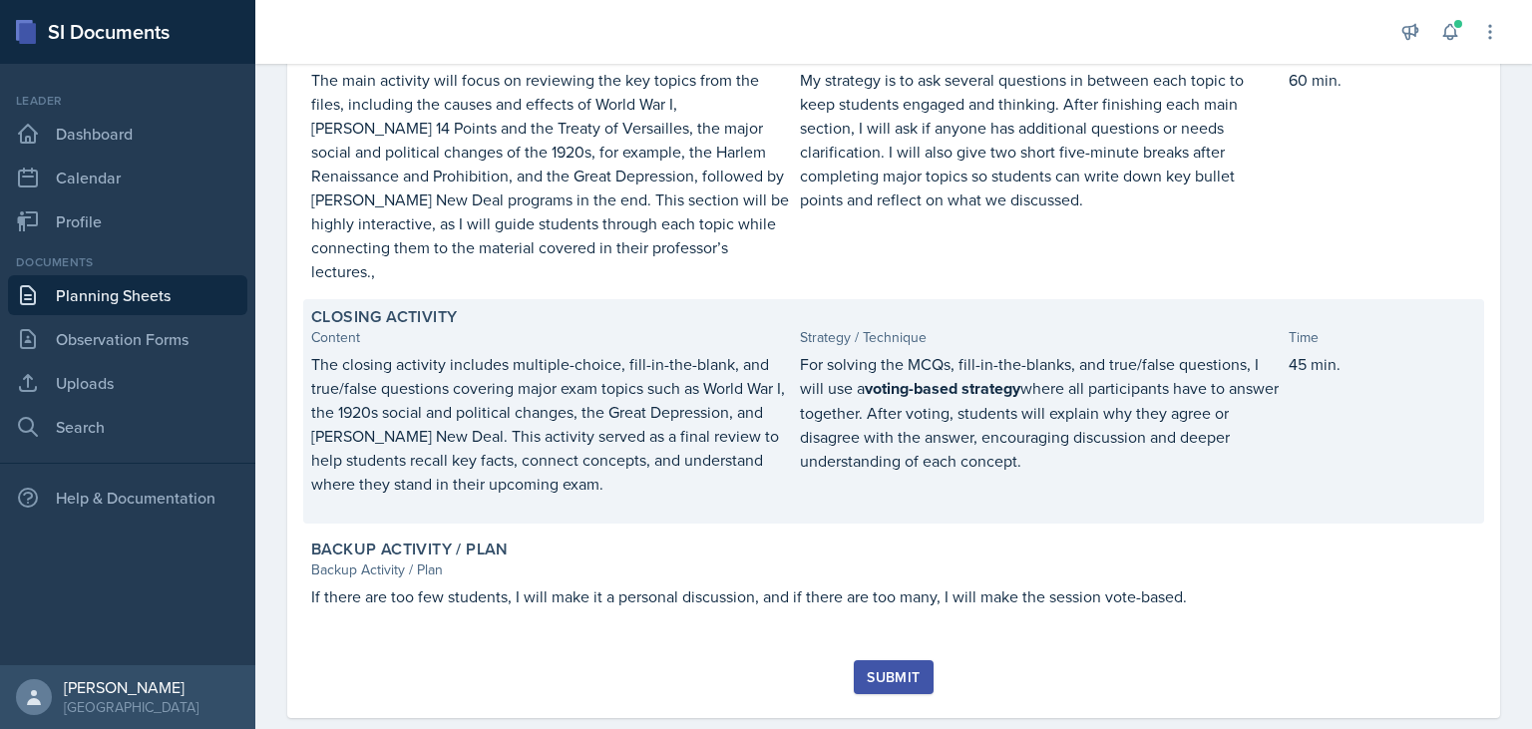
scroll to position [575, 0]
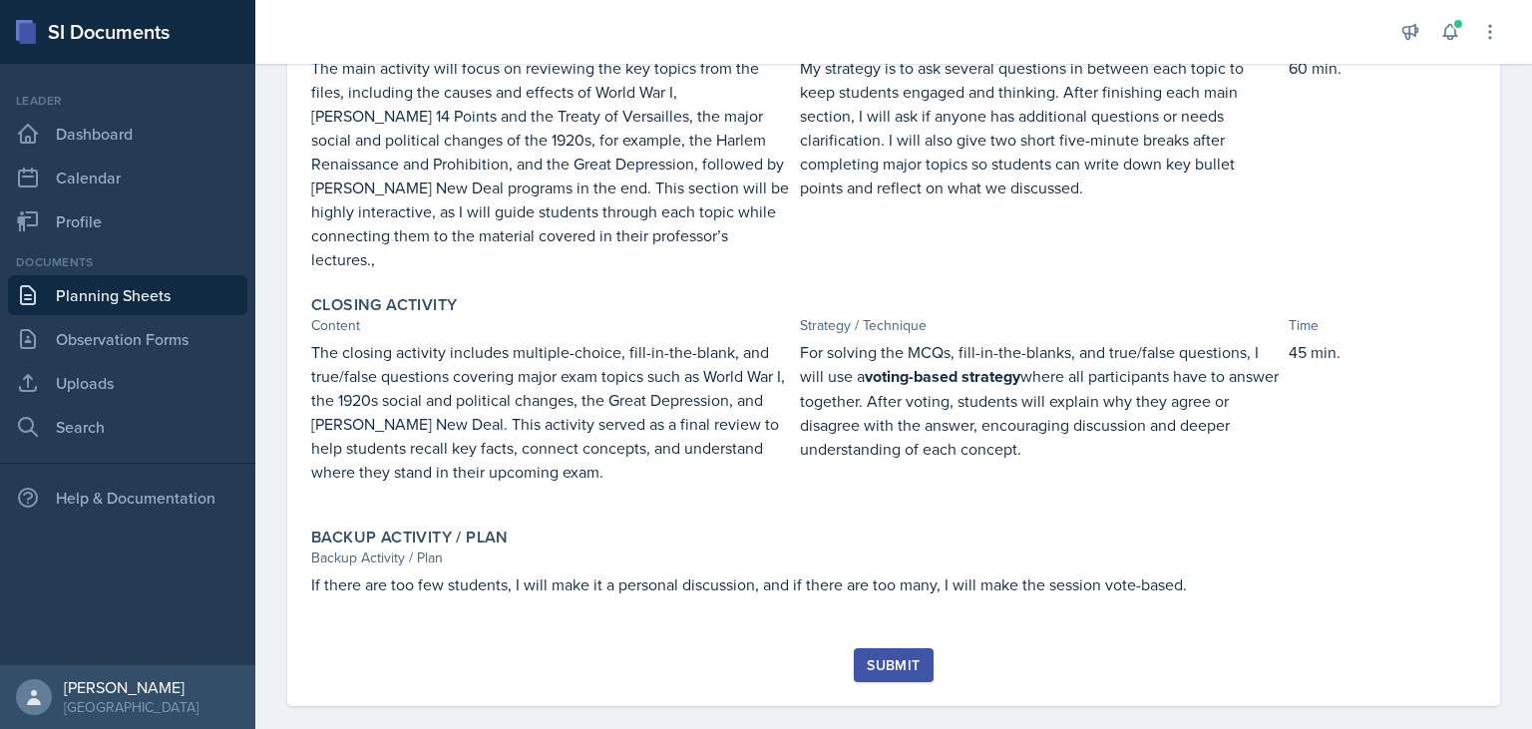
click at [898, 657] on div "Submit" at bounding box center [893, 665] width 53 height 16
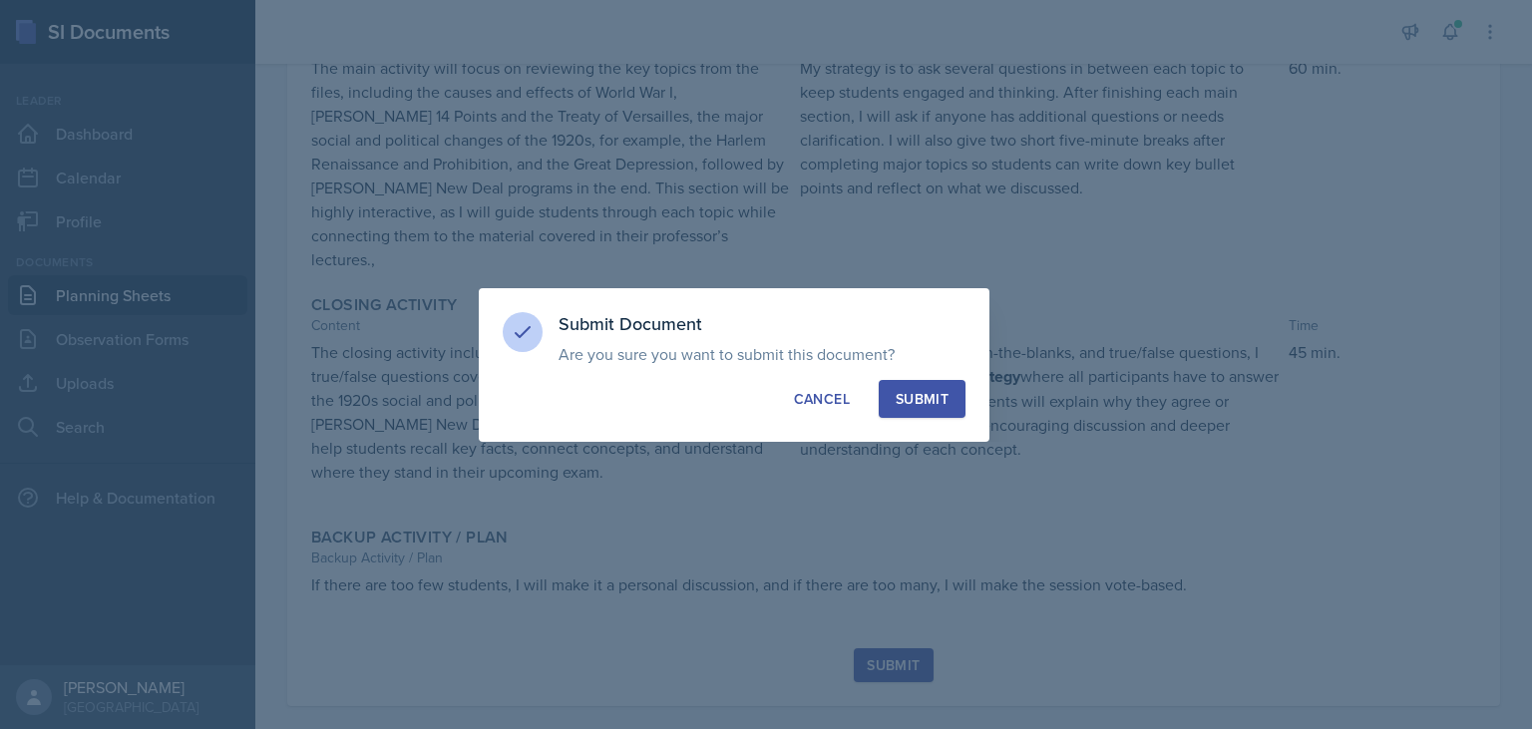
click at [946, 392] on button "Submit" at bounding box center [922, 399] width 87 height 38
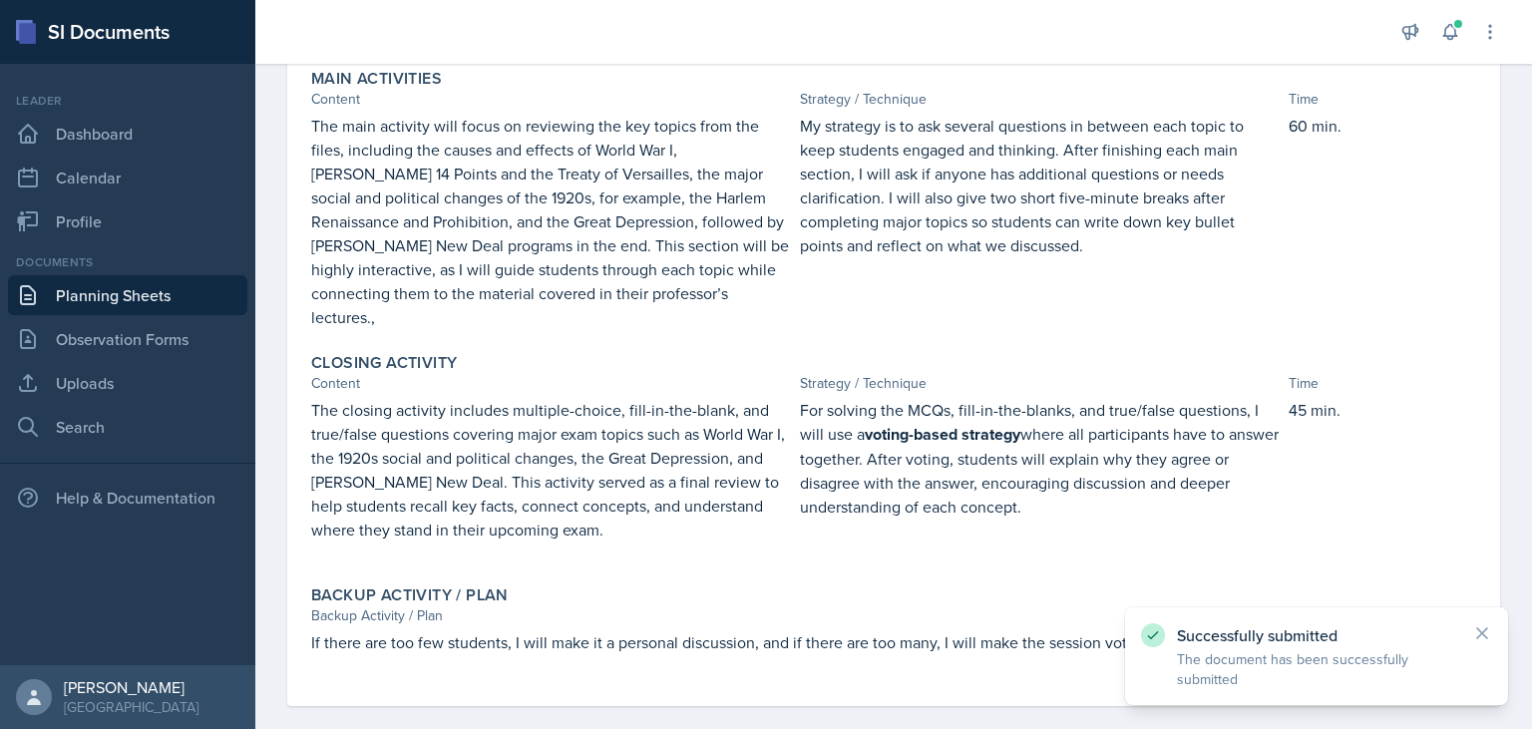
click at [114, 293] on link "Planning Sheets" at bounding box center [127, 295] width 239 height 40
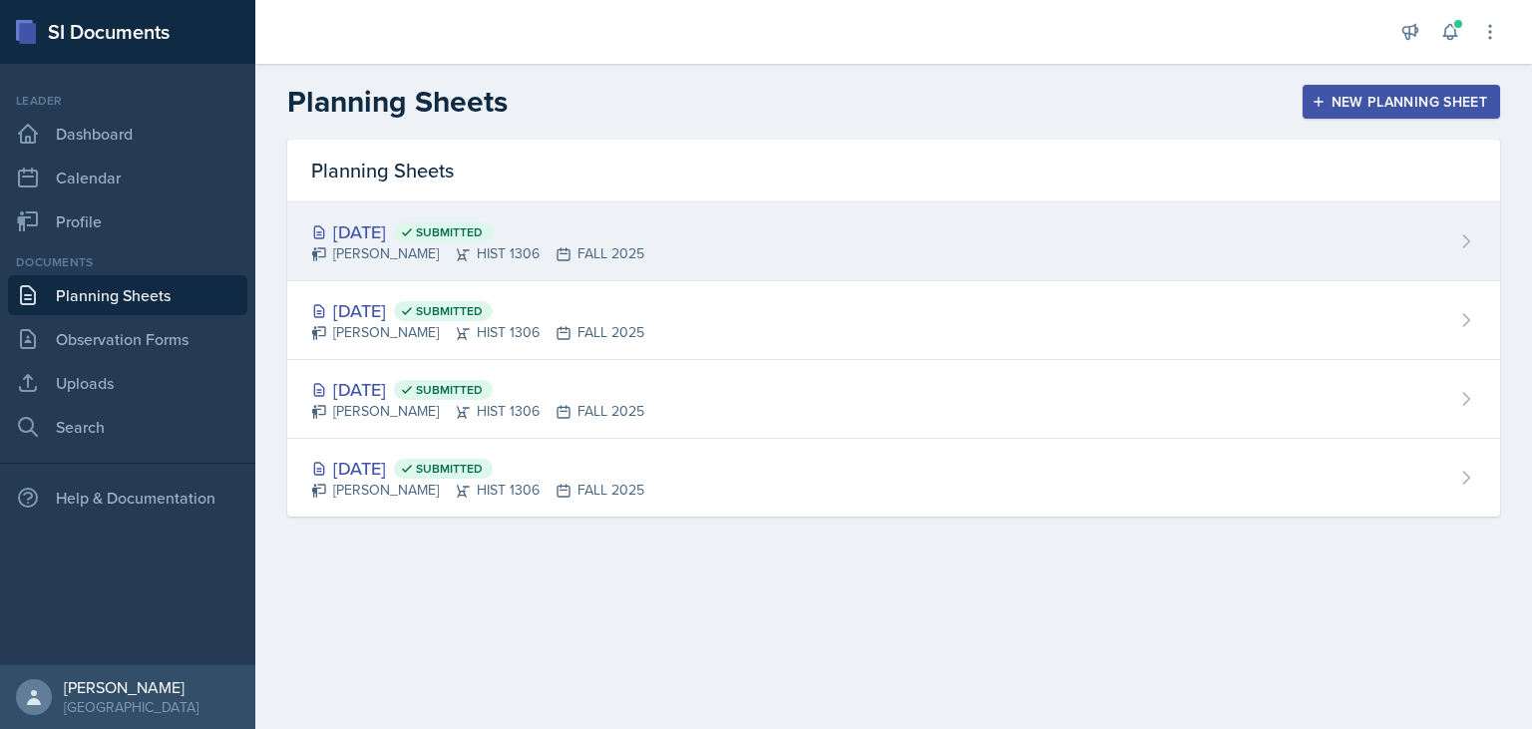
click at [637, 249] on div "[DATE] Submitted [PERSON_NAME] HIST 1306 FALL 2025" at bounding box center [893, 242] width 1213 height 79
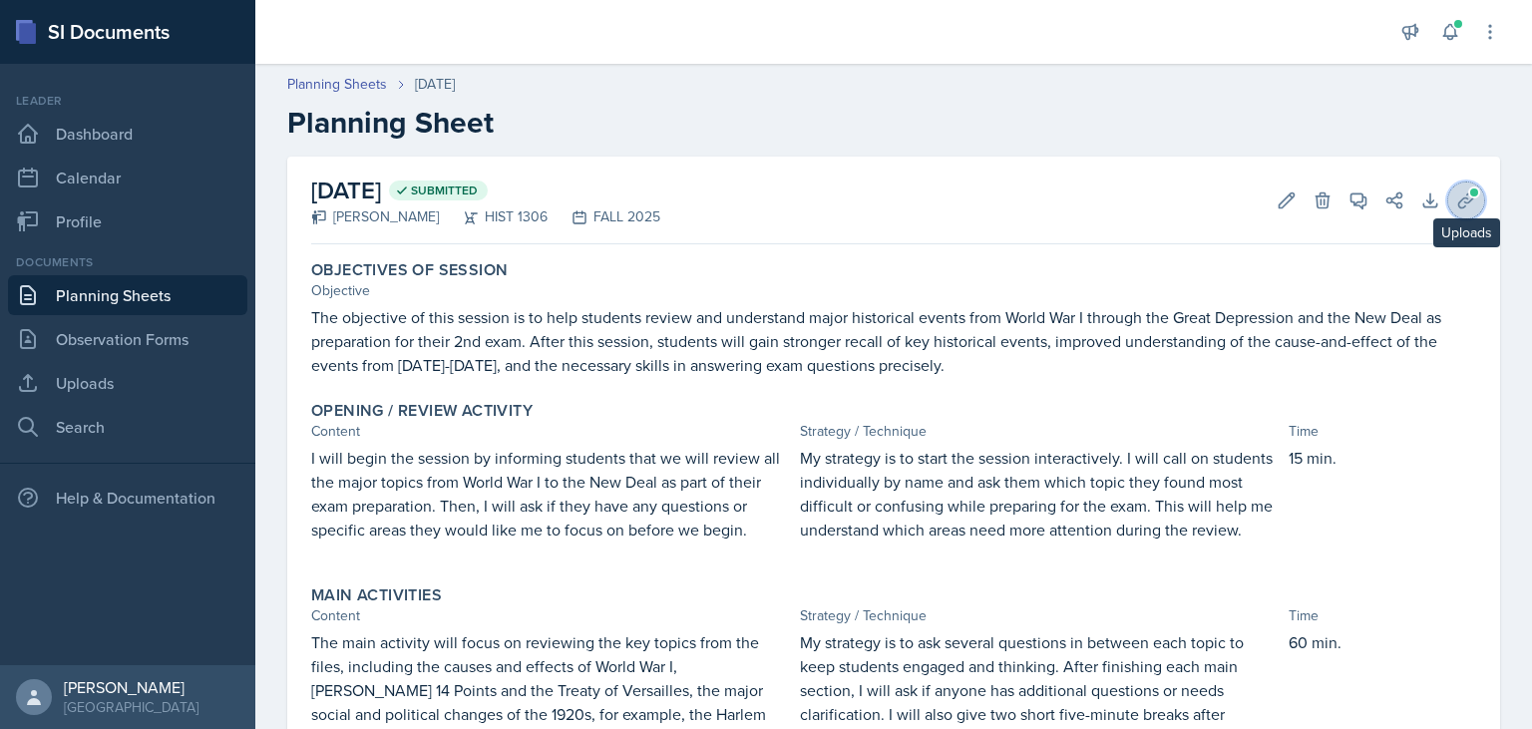
click at [1469, 200] on icon at bounding box center [1467, 201] width 20 height 20
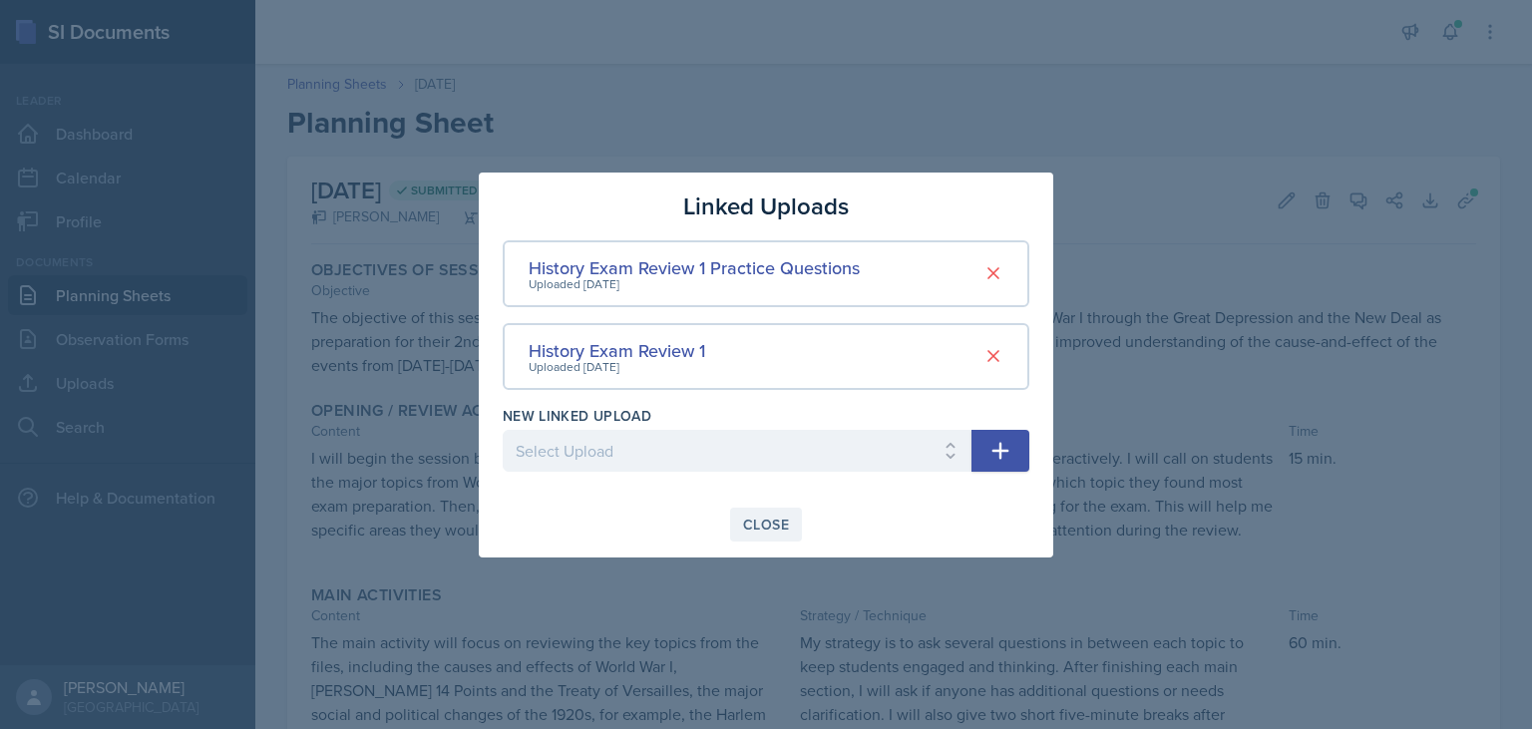
click at [756, 520] on div "Close" at bounding box center [766, 525] width 46 height 16
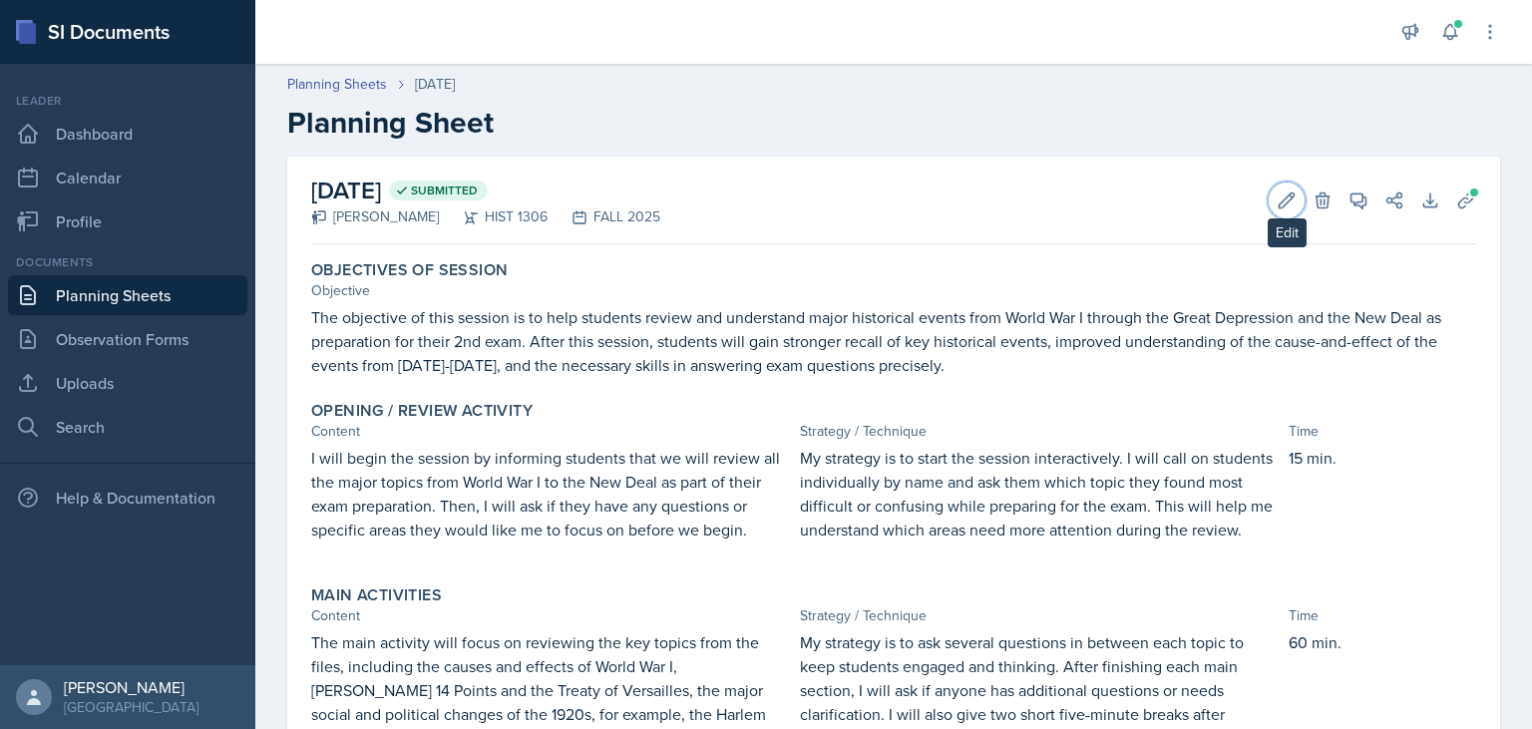
click at [1284, 198] on icon at bounding box center [1287, 201] width 20 height 20
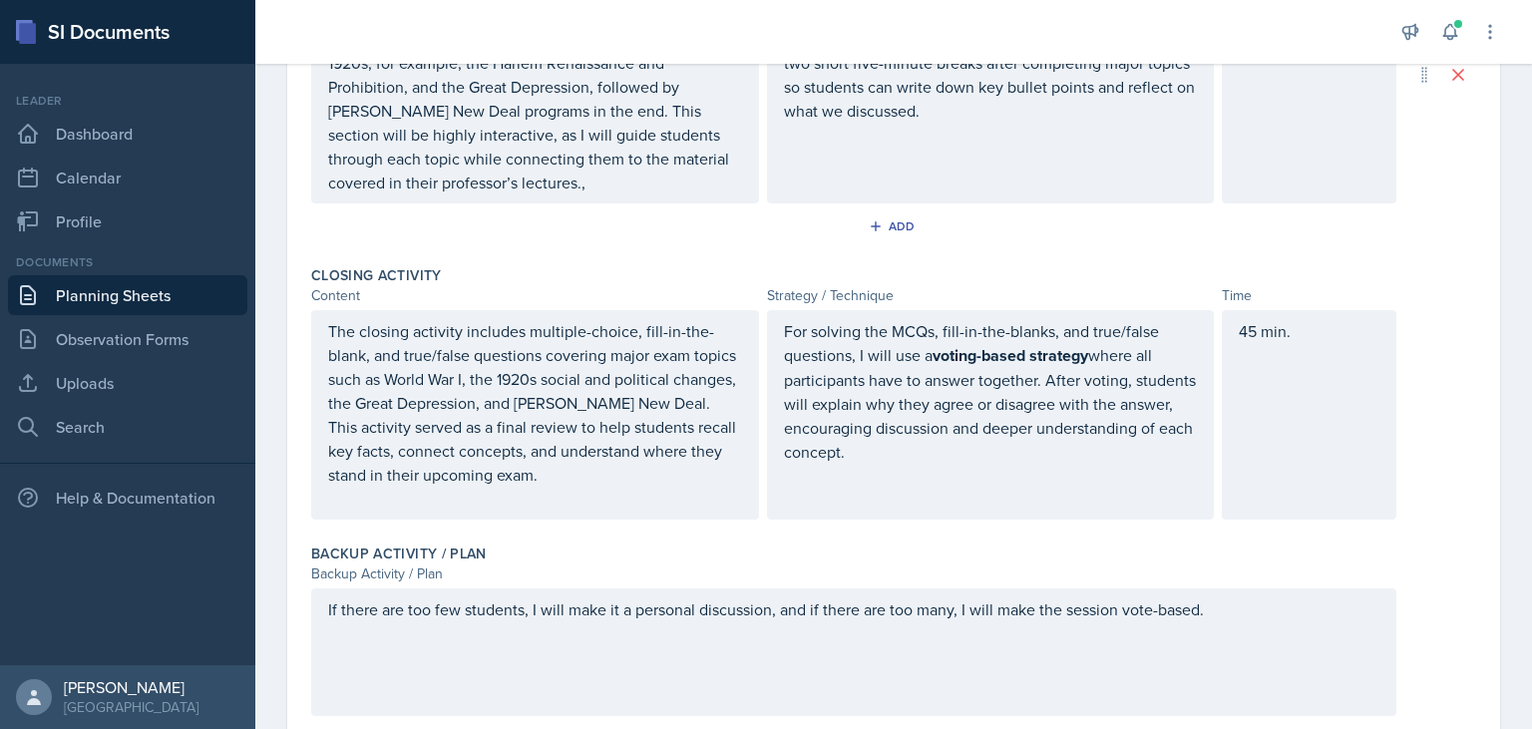
scroll to position [899, 0]
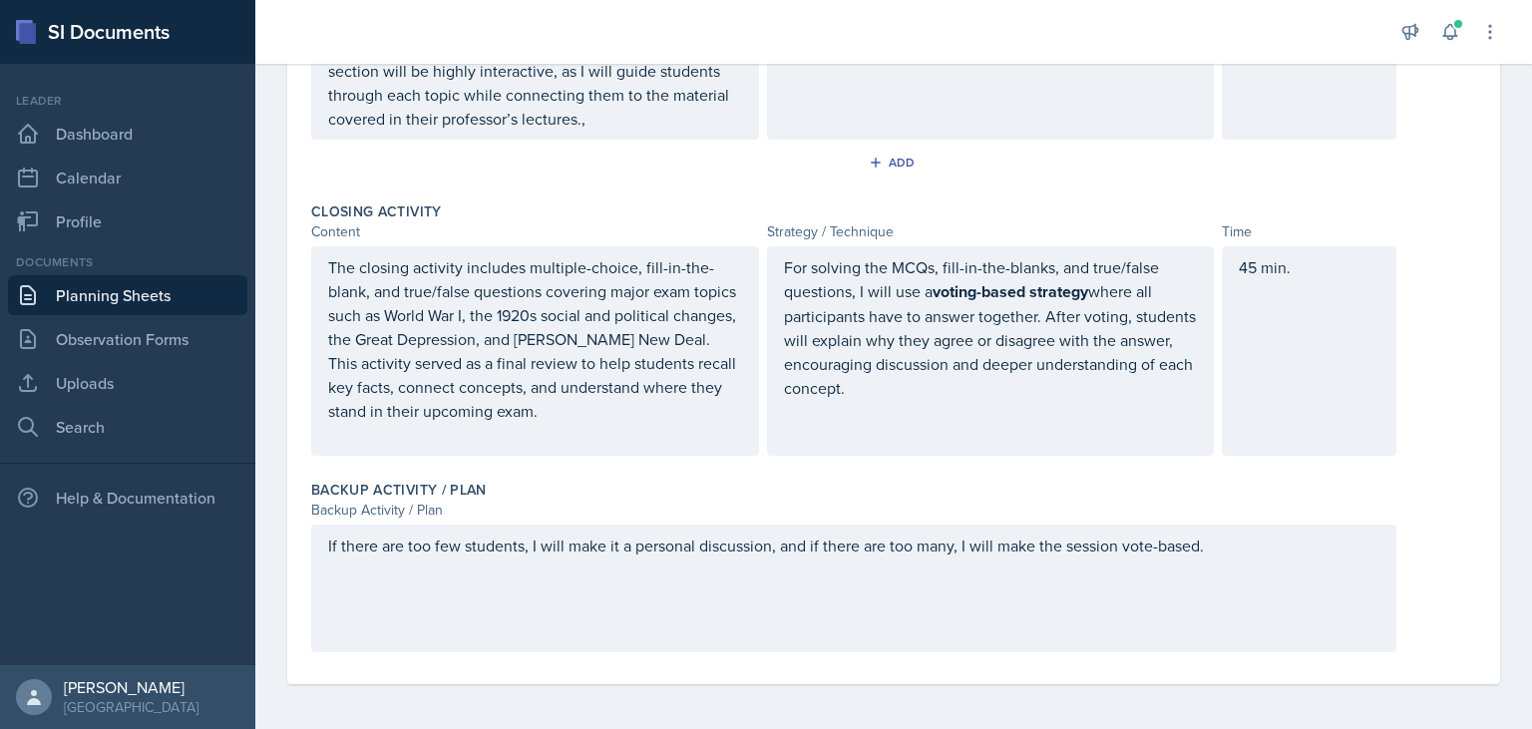
click at [889, 396] on p "For solving the MCQs, fill-in-the-blanks, and true/false questions, I will use …" at bounding box center [991, 327] width 414 height 145
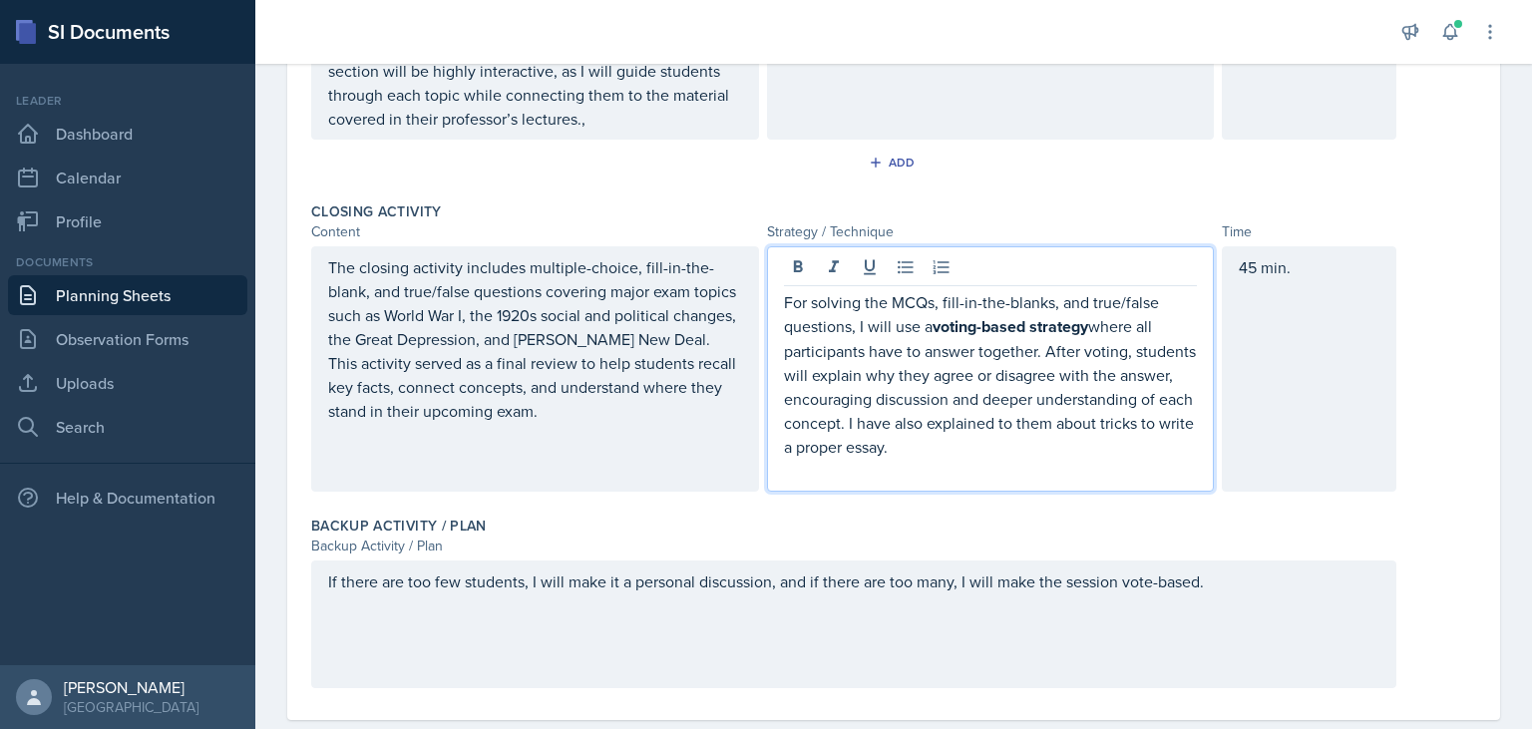
click at [911, 444] on p "For solving the MCQs, fill-in-the-blanks, and true/false questions, I will use …" at bounding box center [991, 374] width 414 height 169
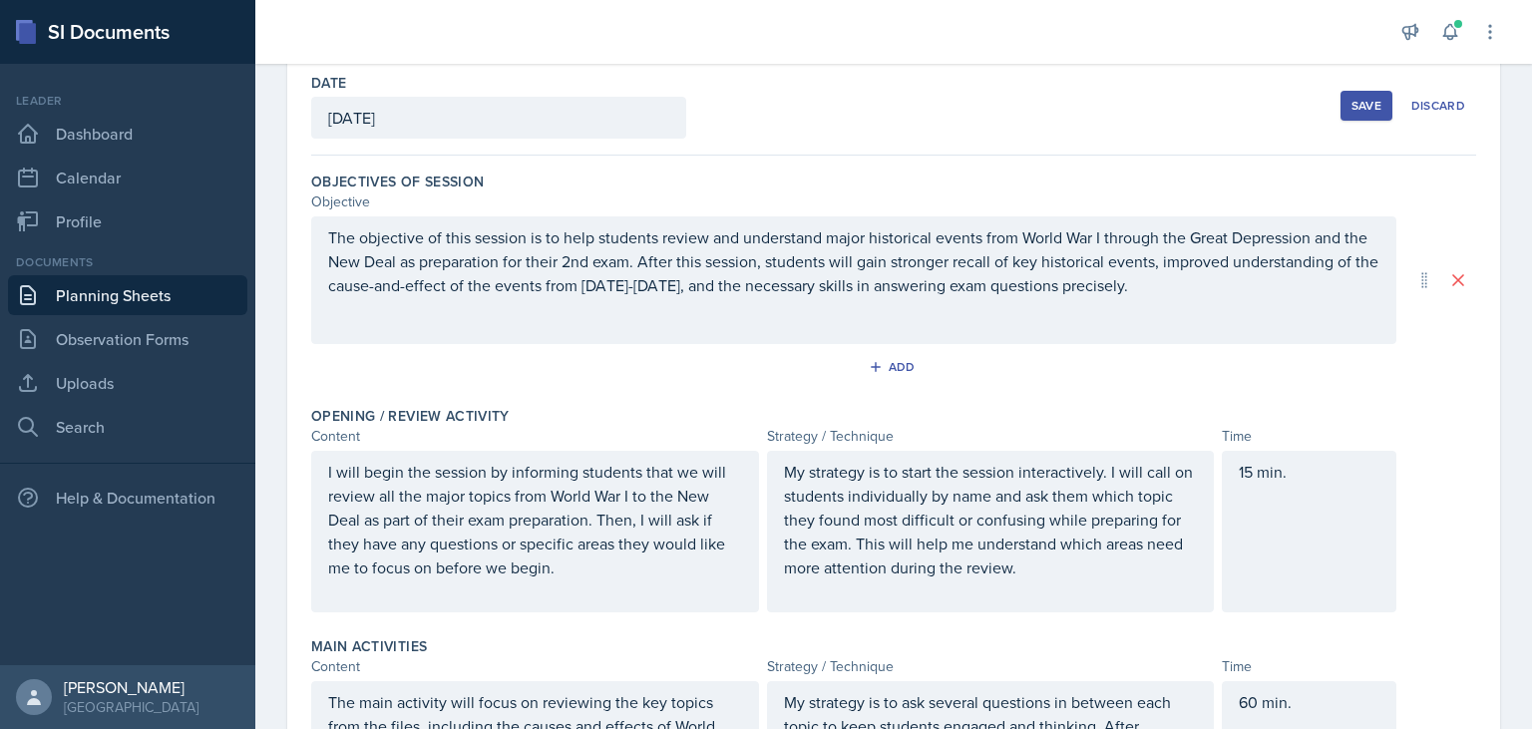
scroll to position [0, 0]
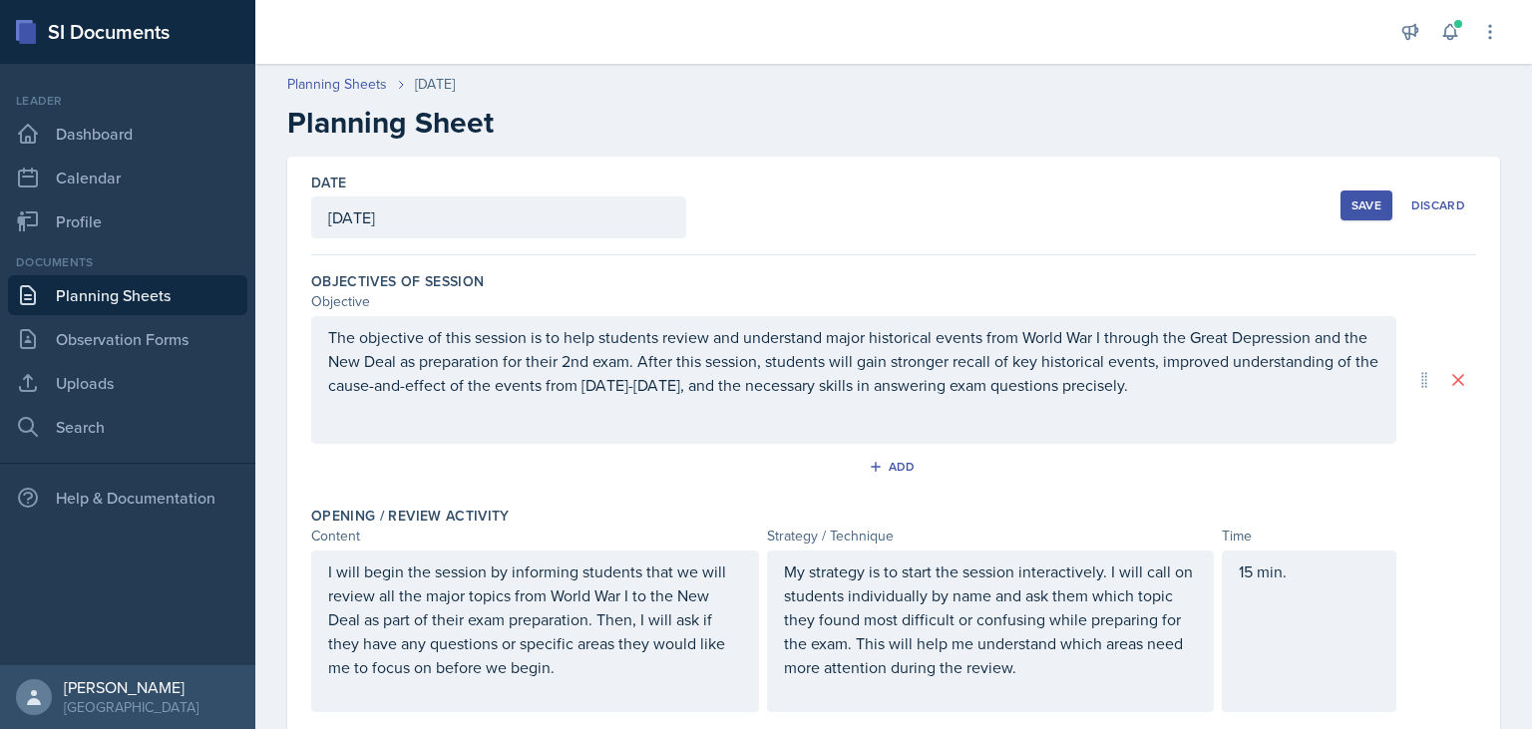
click at [1355, 198] on div "Save" at bounding box center [1367, 206] width 30 height 16
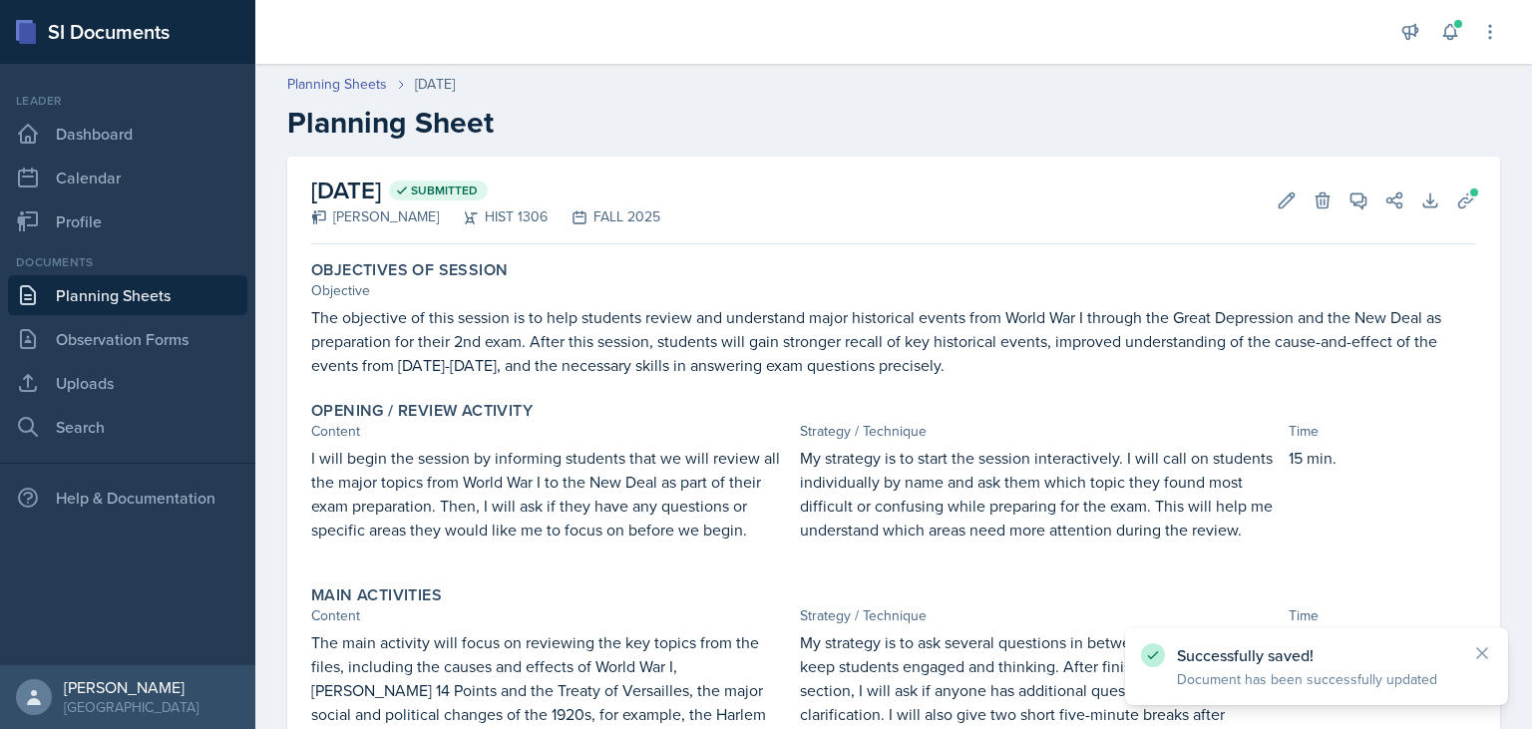
click at [113, 299] on link "Planning Sheets" at bounding box center [127, 295] width 239 height 40
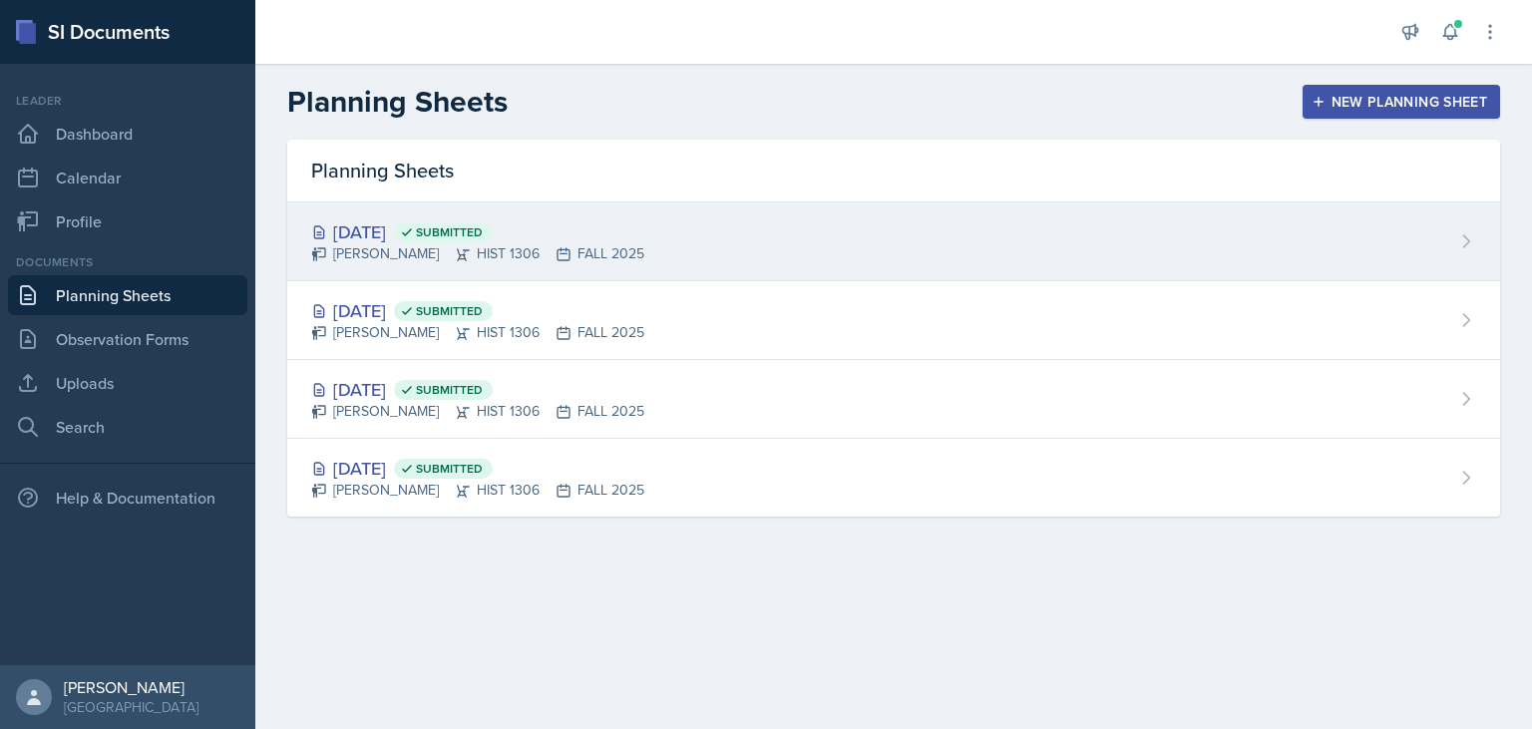
click at [647, 241] on div "[DATE] Submitted [PERSON_NAME] HIST 1306 FALL 2025" at bounding box center [893, 242] width 1213 height 79
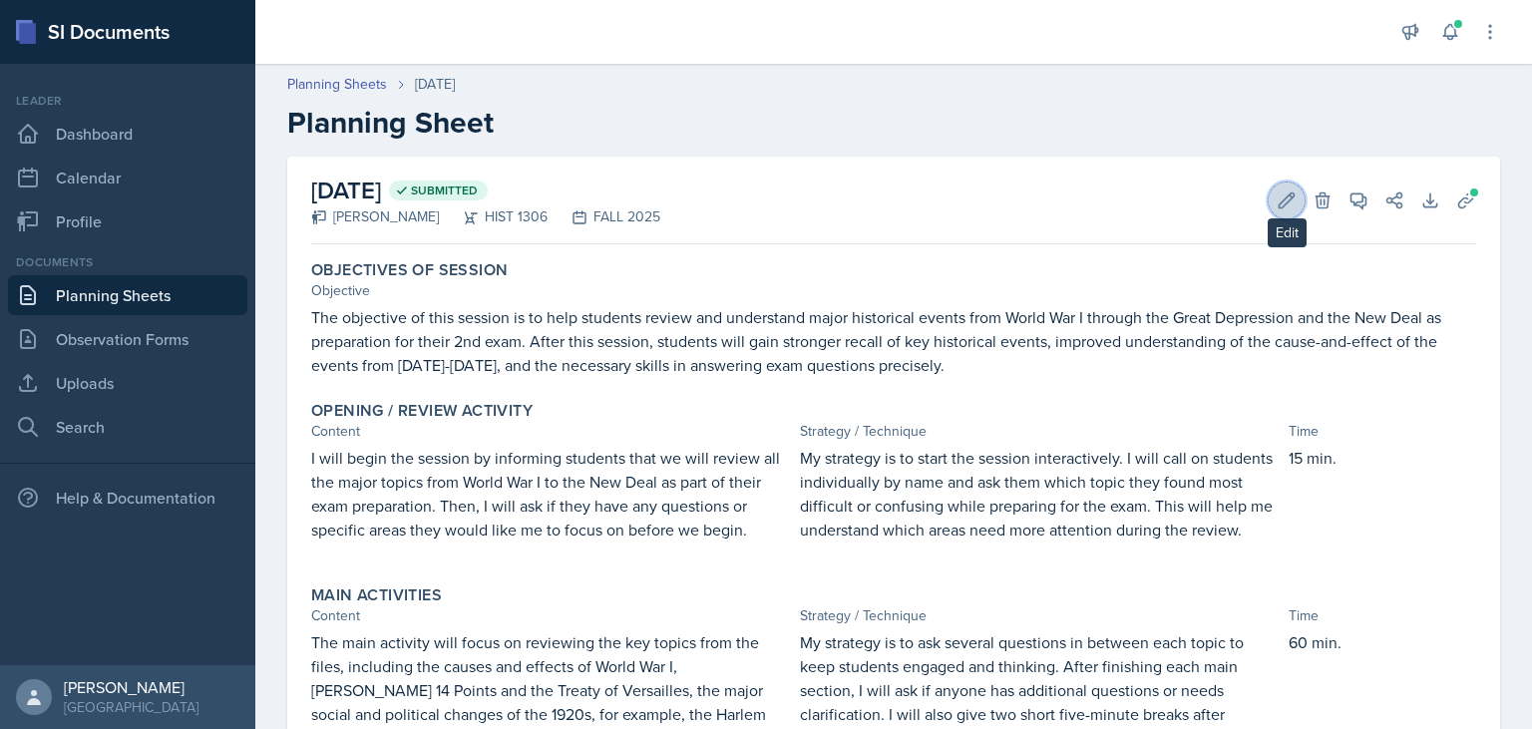
click at [1289, 198] on icon at bounding box center [1287, 201] width 20 height 20
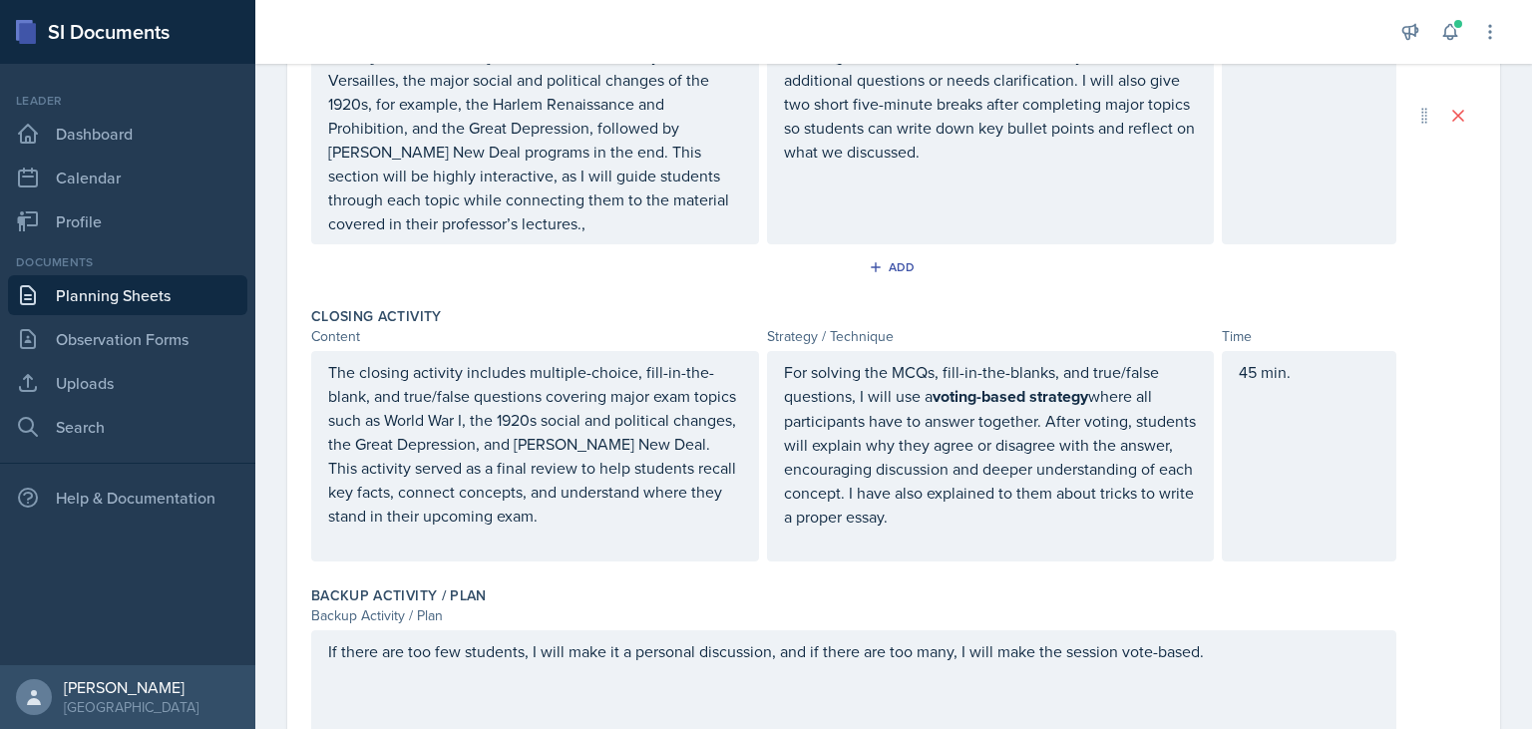
scroll to position [833, 0]
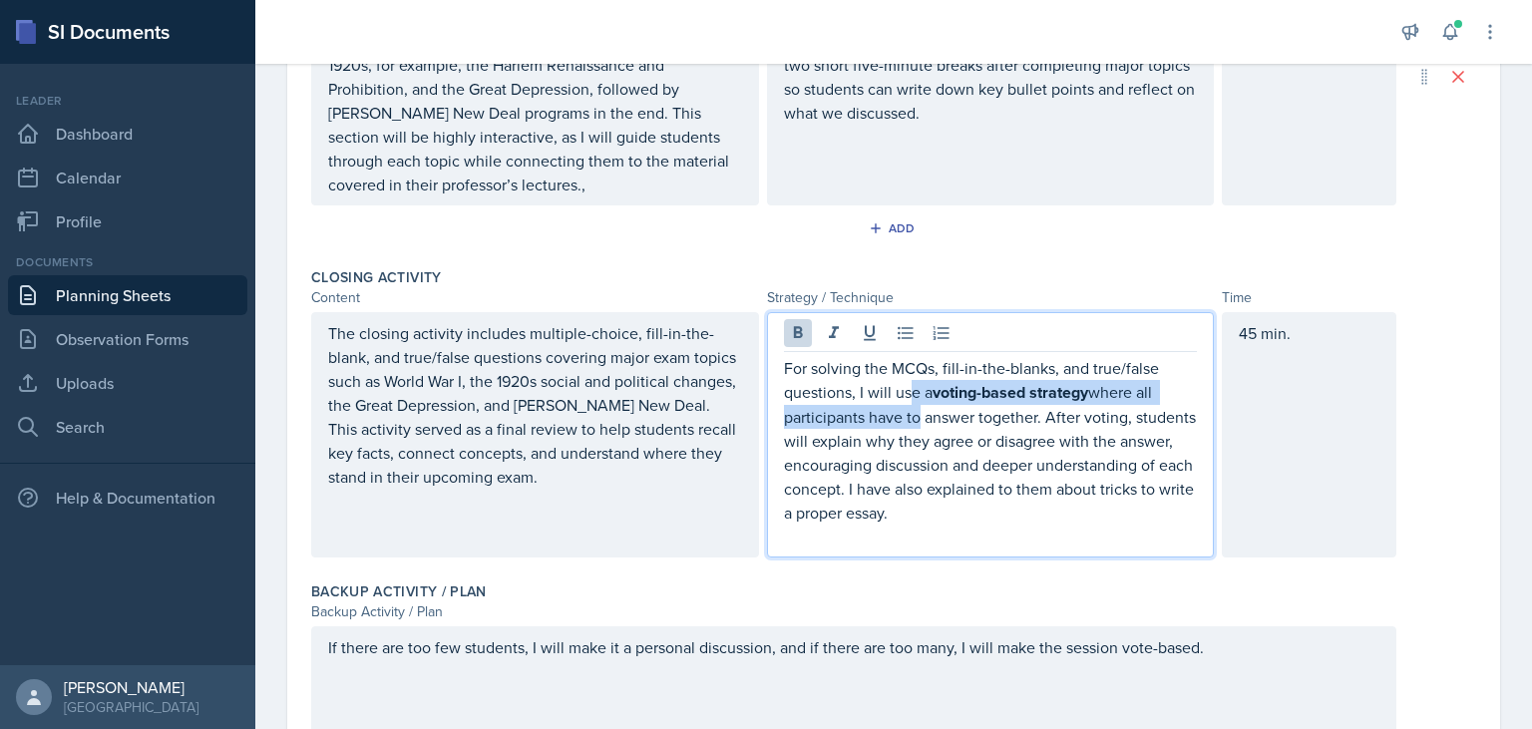
drag, startPoint x: 916, startPoint y: 369, endPoint x: 913, endPoint y: 390, distance: 21.2
click at [913, 390] on p "For solving the MCQs, fill-in-the-blanks, and true/false questions, I will use …" at bounding box center [991, 440] width 414 height 169
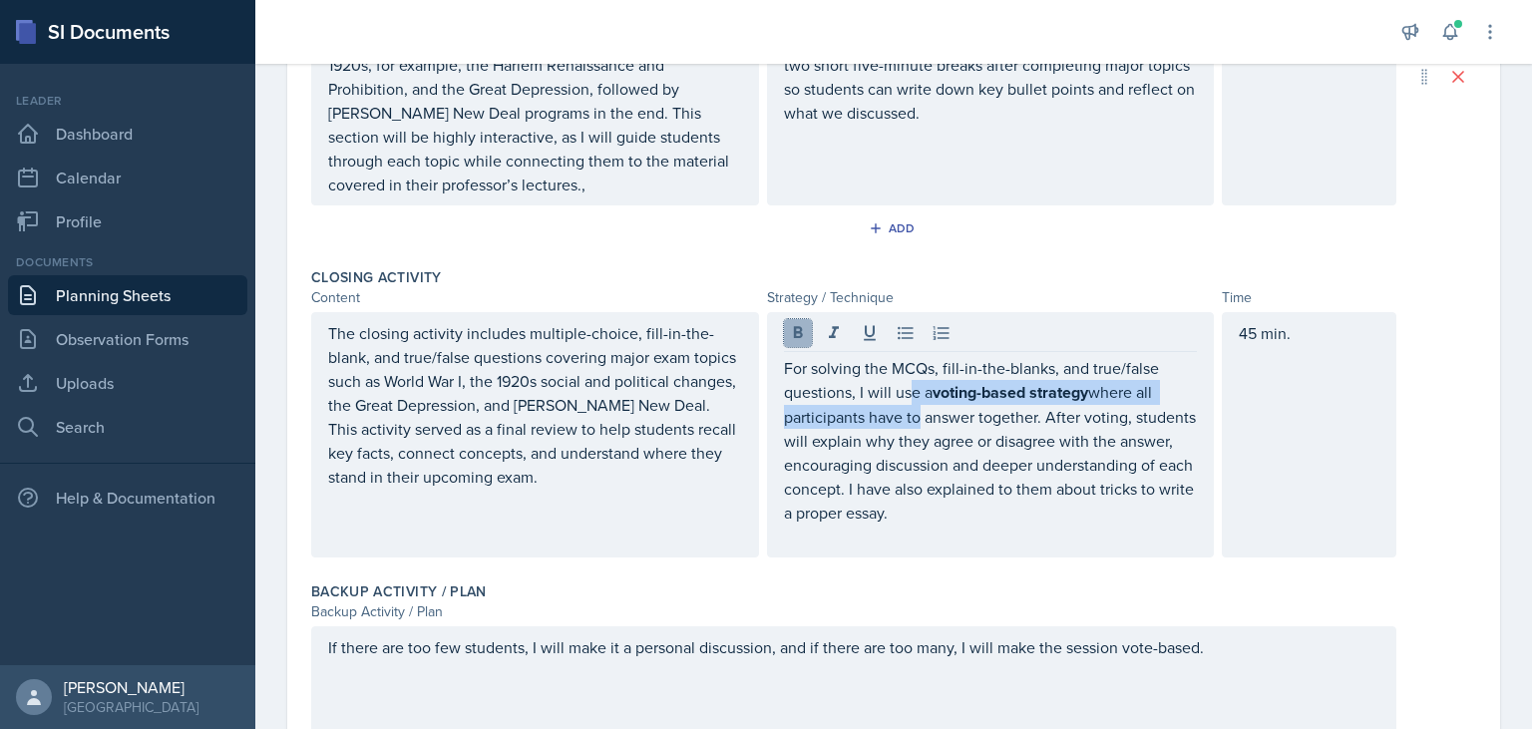
click at [796, 333] on icon at bounding box center [797, 332] width 9 height 12
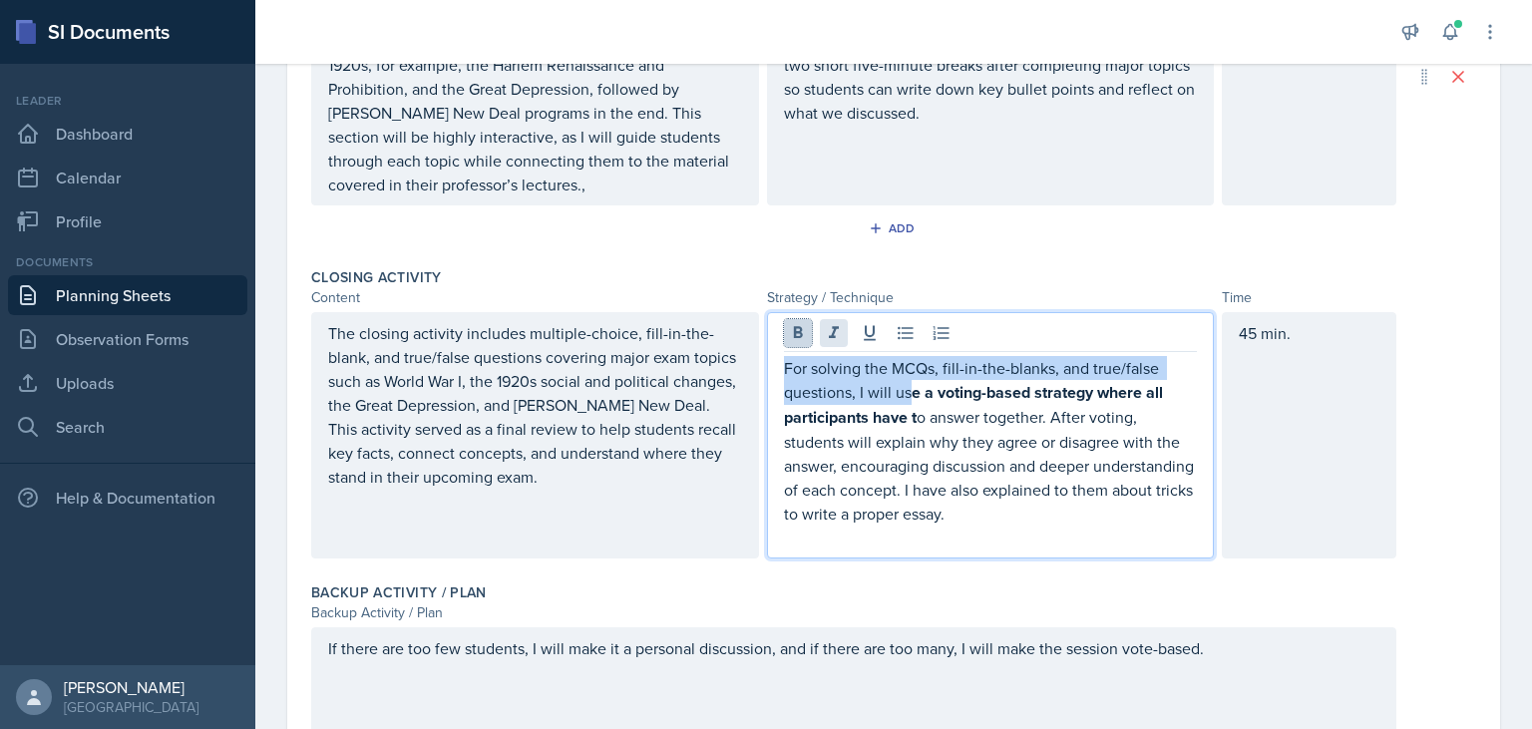
click at [797, 333] on icon at bounding box center [798, 333] width 20 height 20
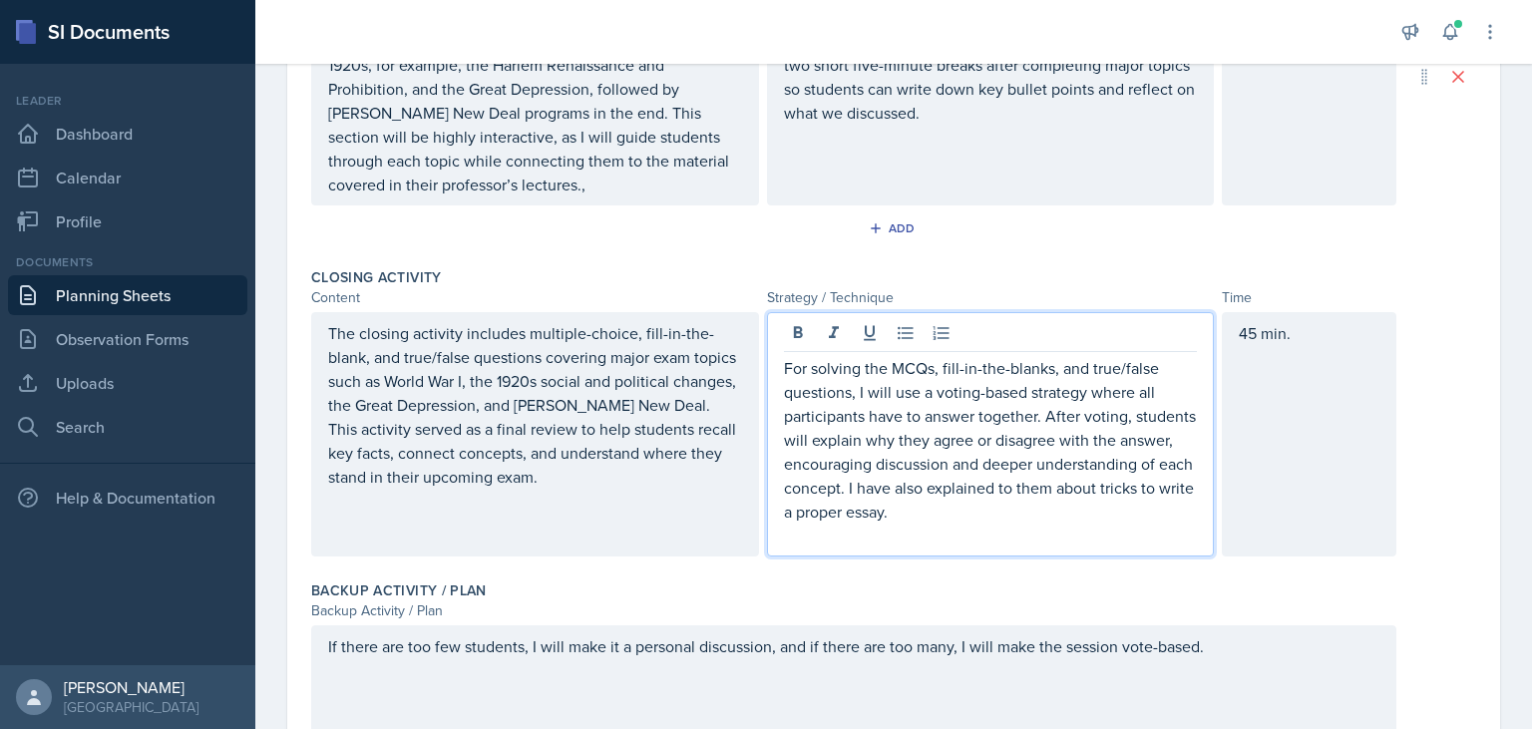
click at [1047, 441] on p "For solving the MCQs, fill-in-the-blanks, and true/false questions, I will use …" at bounding box center [991, 440] width 414 height 168
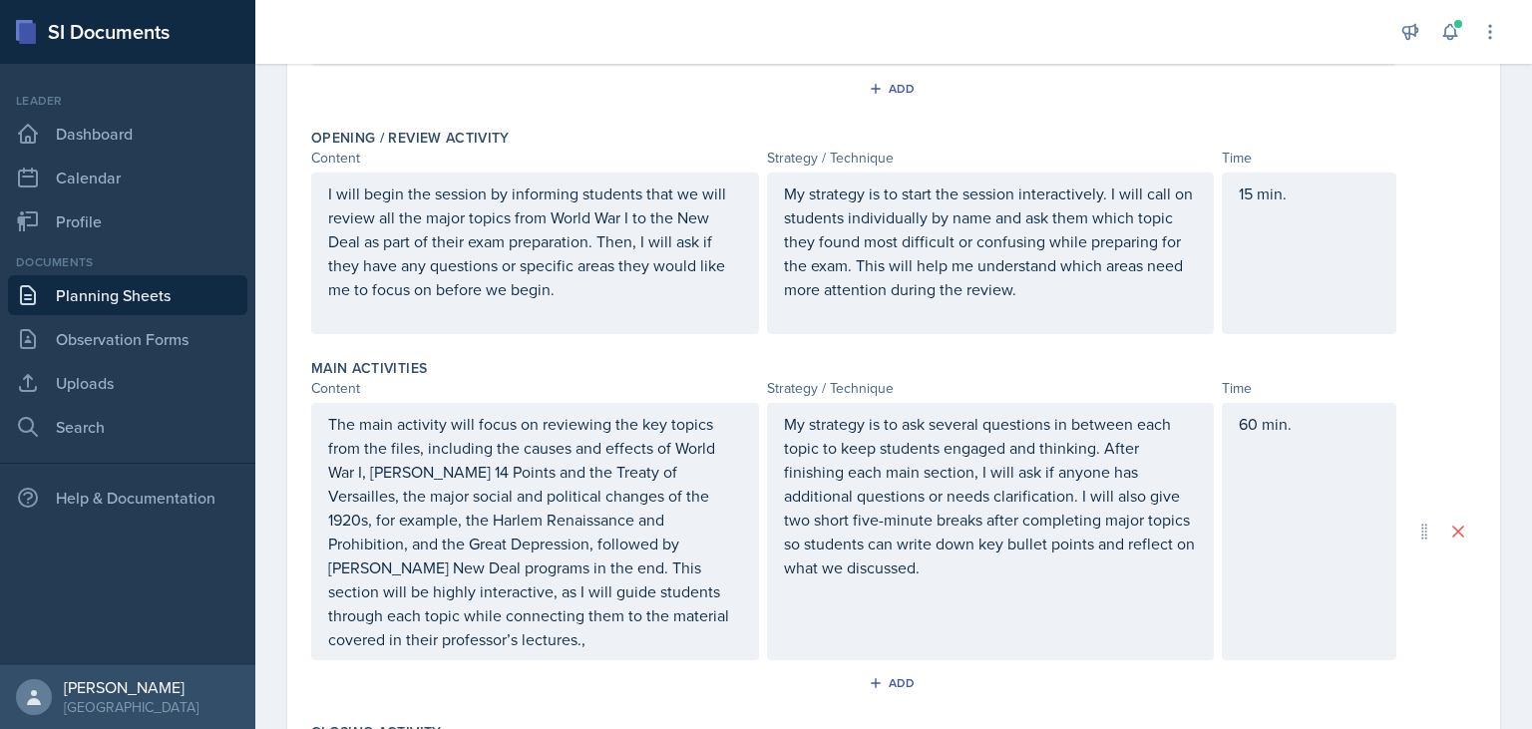
scroll to position [0, 0]
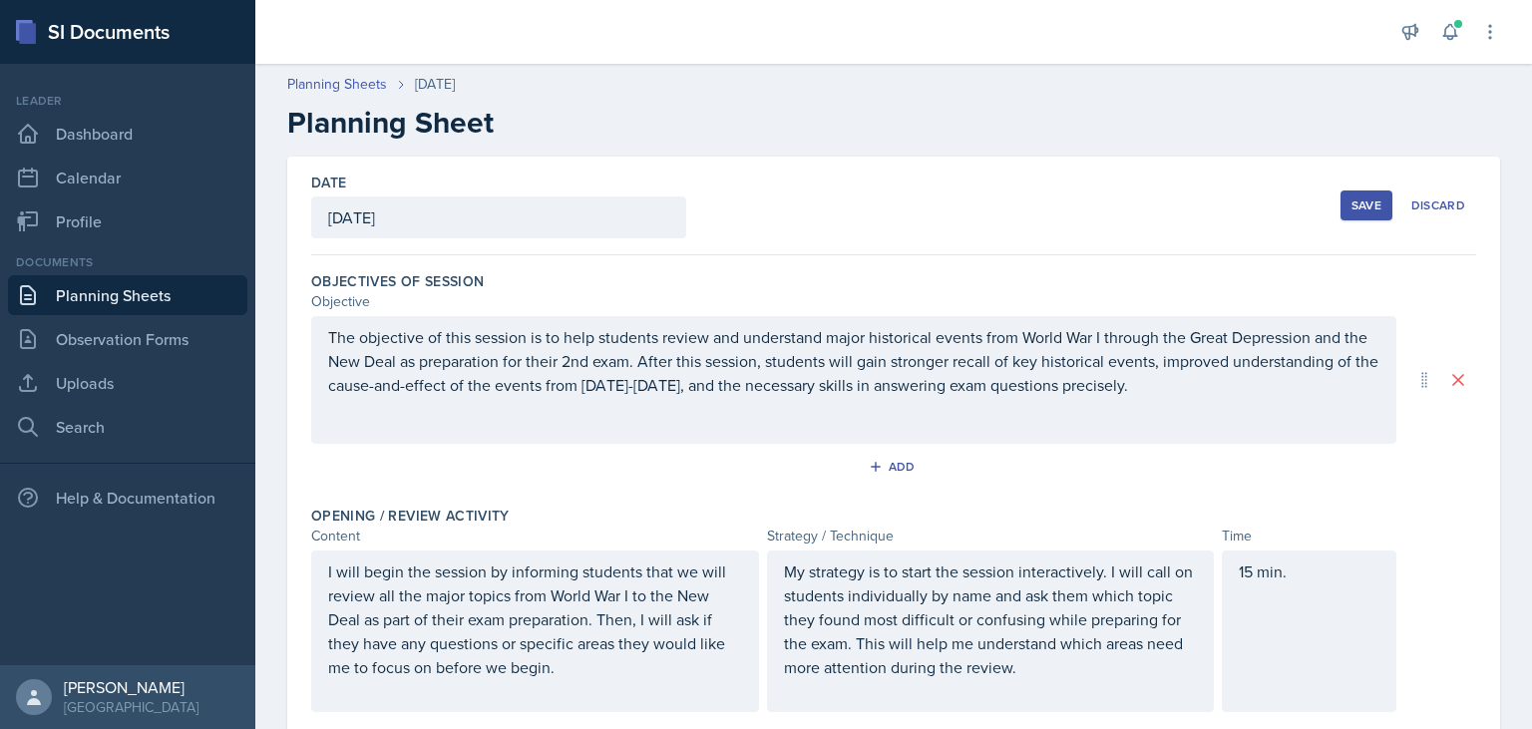
click at [1352, 209] on button "Save" at bounding box center [1367, 206] width 52 height 30
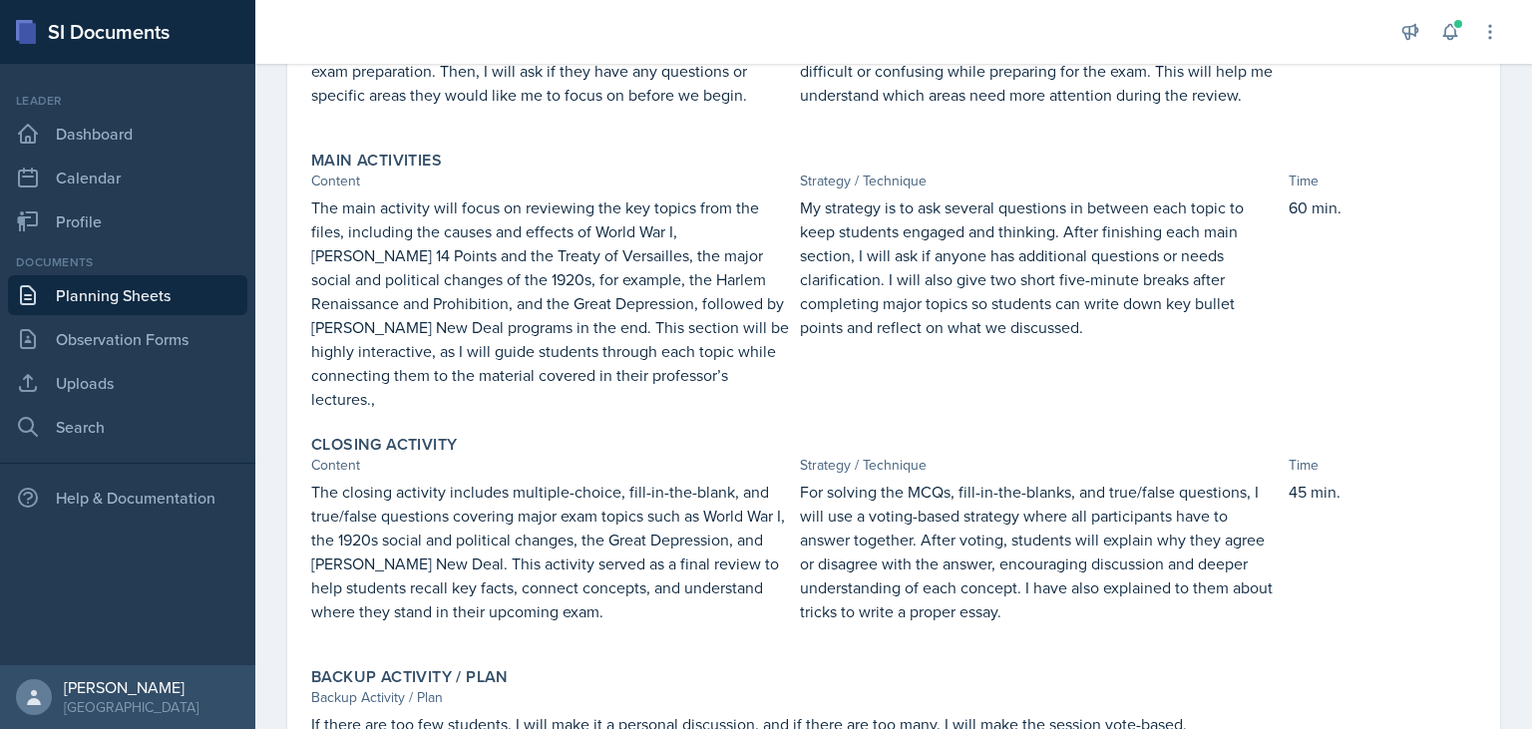
scroll to position [517, 0]
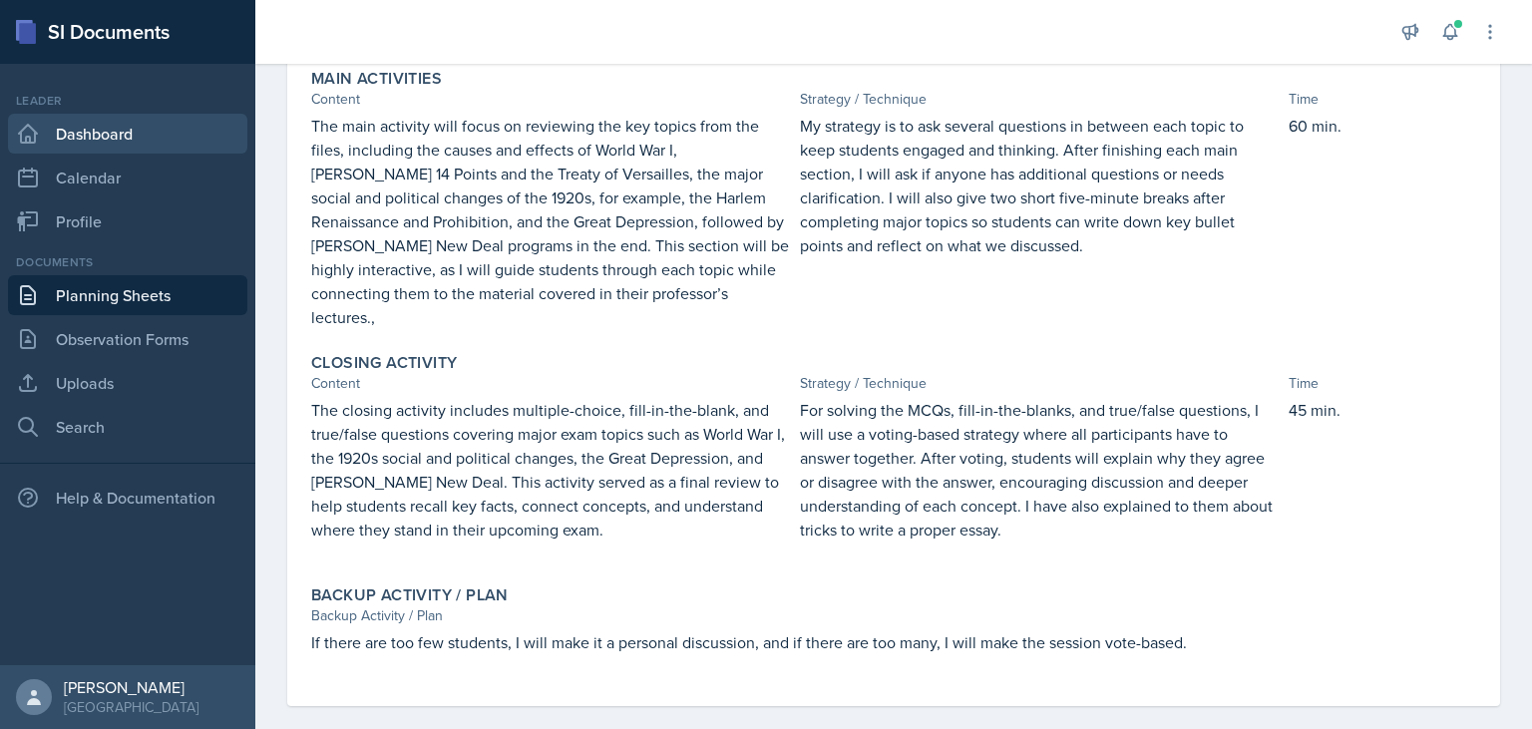
click at [151, 126] on link "Dashboard" at bounding box center [127, 134] width 239 height 40
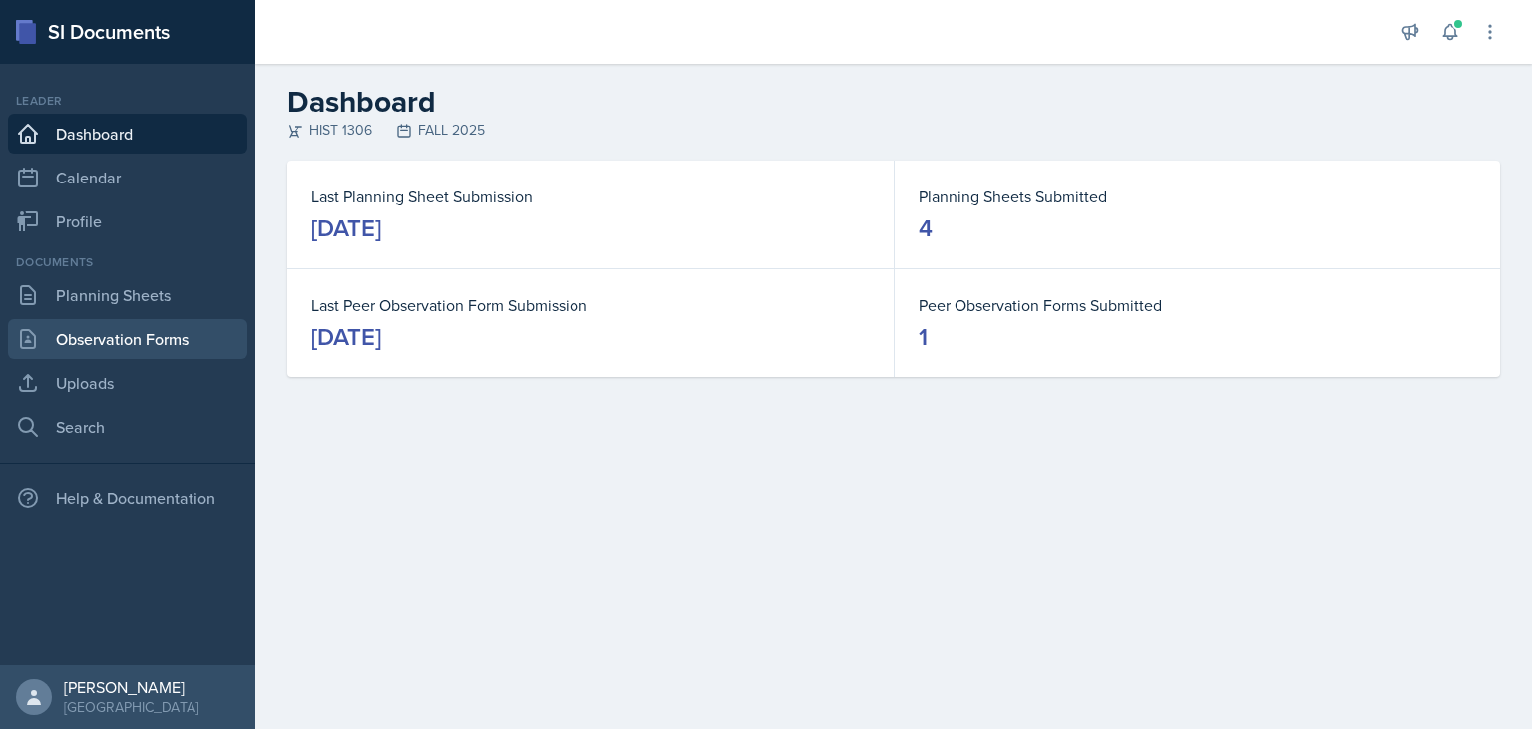
drag, startPoint x: 154, startPoint y: 345, endPoint x: 154, endPoint y: 333, distance: 12.0
click at [154, 345] on link "Observation Forms" at bounding box center [127, 339] width 239 height 40
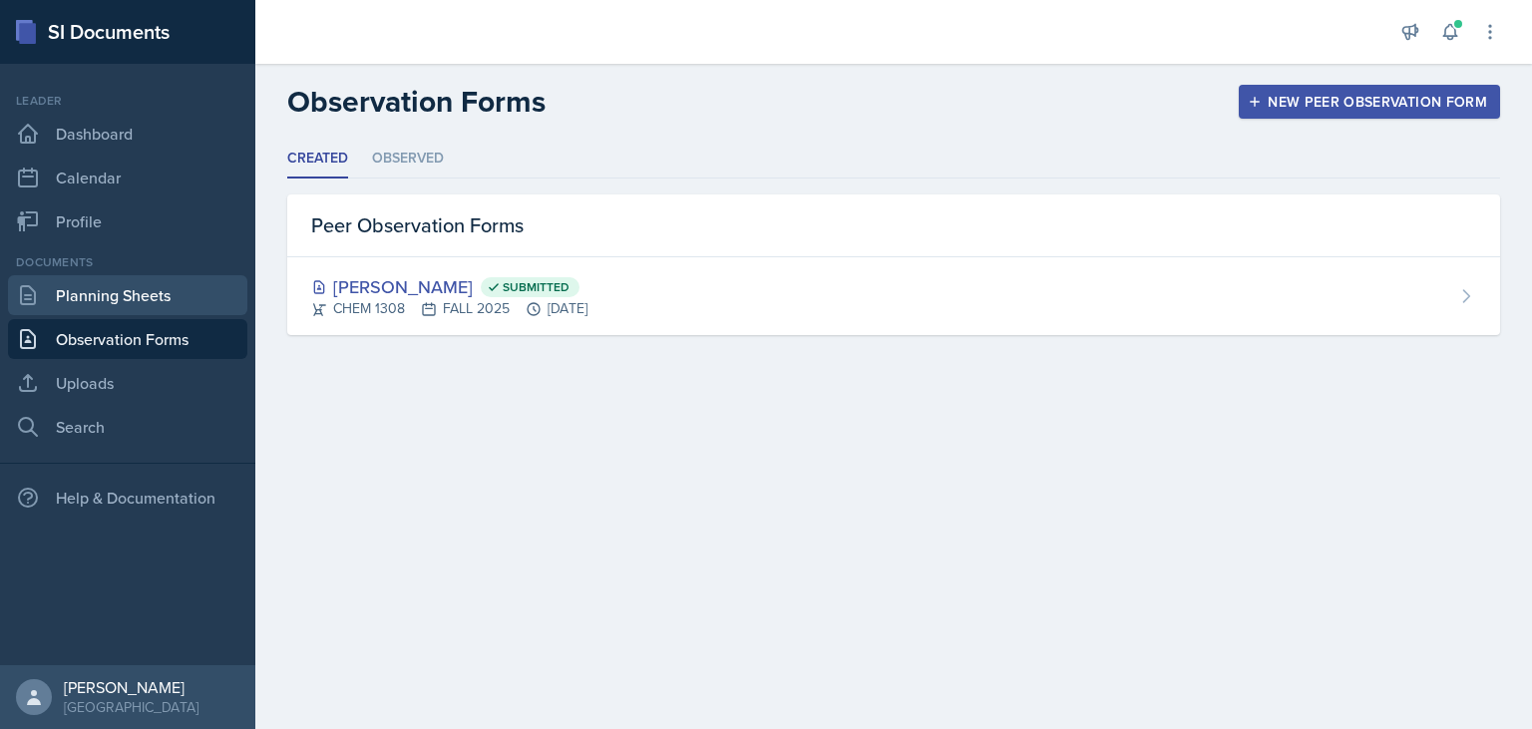
click at [166, 287] on link "Planning Sheets" at bounding box center [127, 295] width 239 height 40
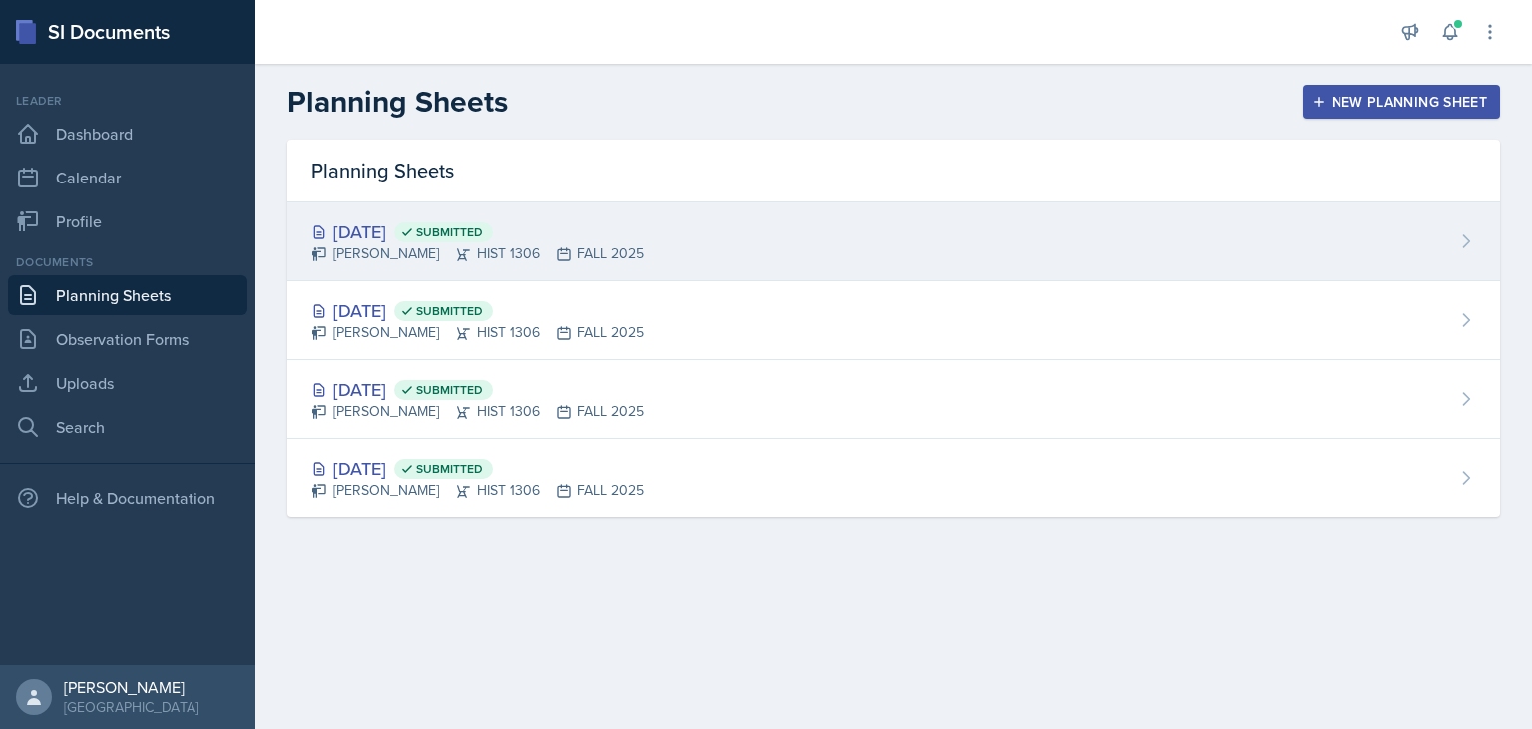
click at [369, 241] on div "Oct 3rd, 2025 Submitted" at bounding box center [477, 231] width 333 height 27
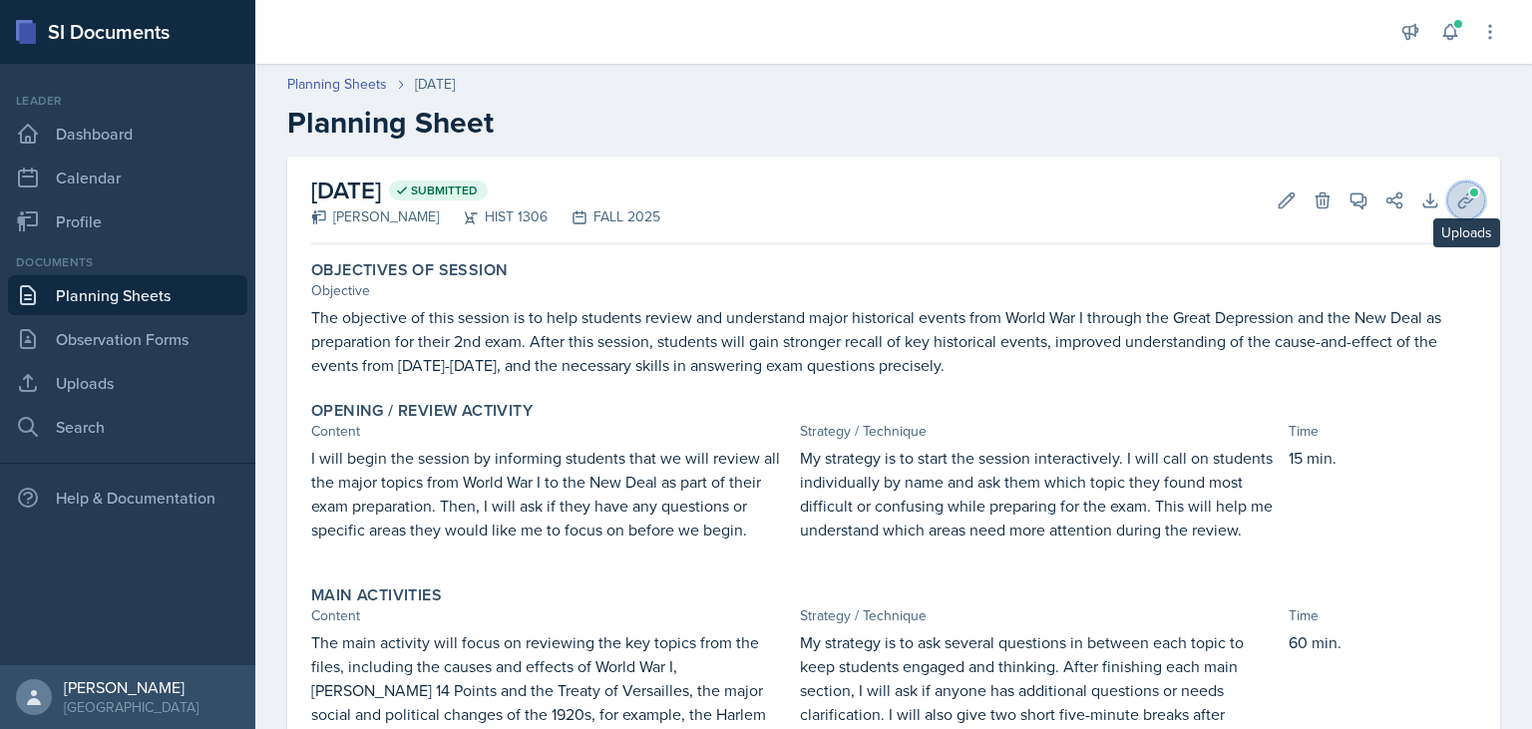
click at [1472, 213] on button "Uploads" at bounding box center [1467, 201] width 36 height 36
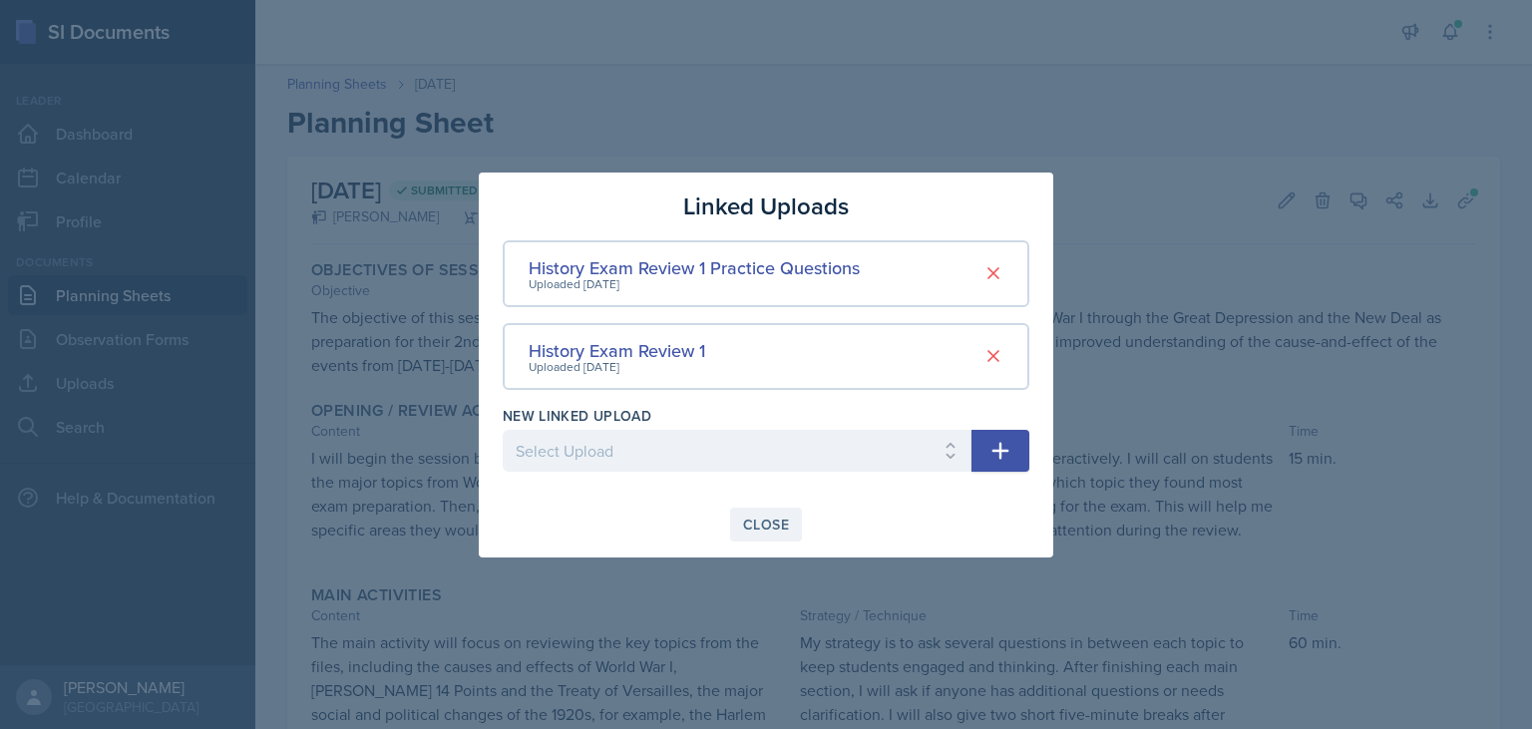
click at [768, 524] on div "Close" at bounding box center [766, 525] width 46 height 16
